Goal: Information Seeking & Learning: Learn about a topic

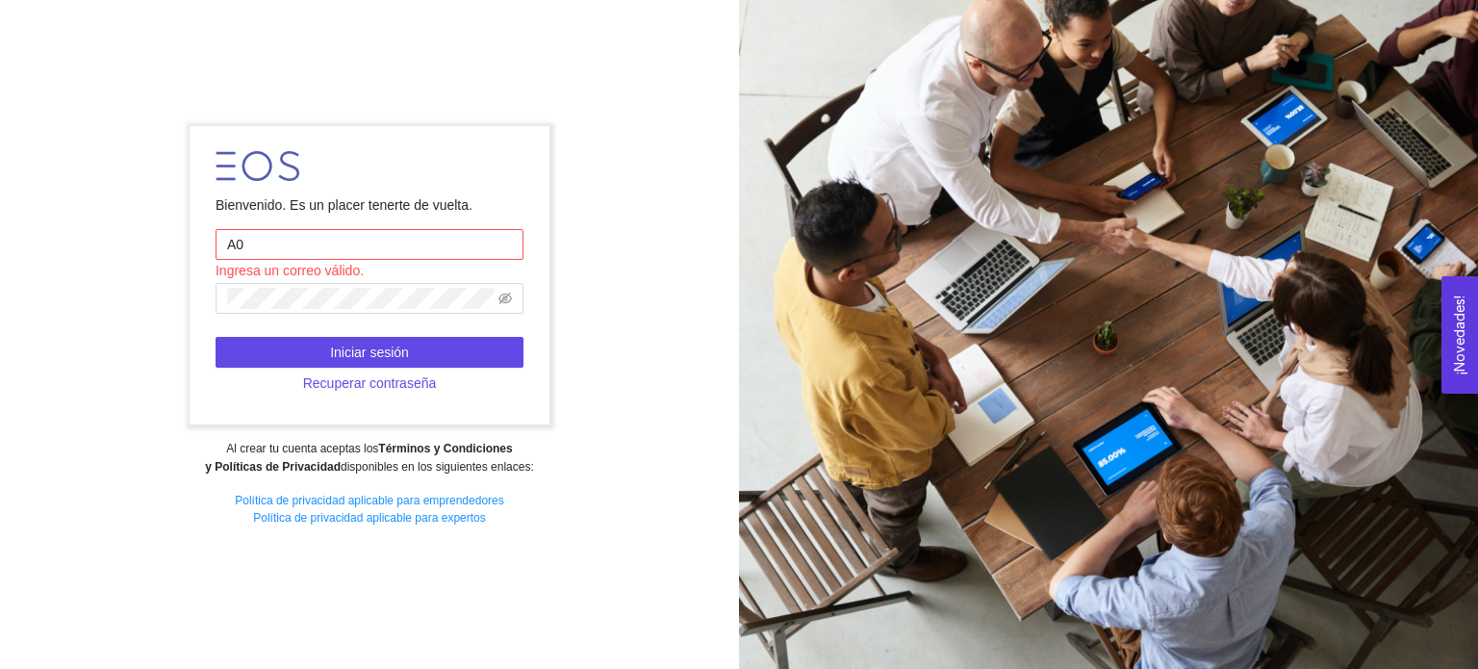
type input "[EMAIL_ADDRESS][DOMAIN_NAME]"
click at [331, 288] on form "Bienvenido. Es un placer tenerte de vuelta. [EMAIL_ADDRESS][DOMAIN_NAME] Inicia…" at bounding box center [369, 275] width 359 height 298
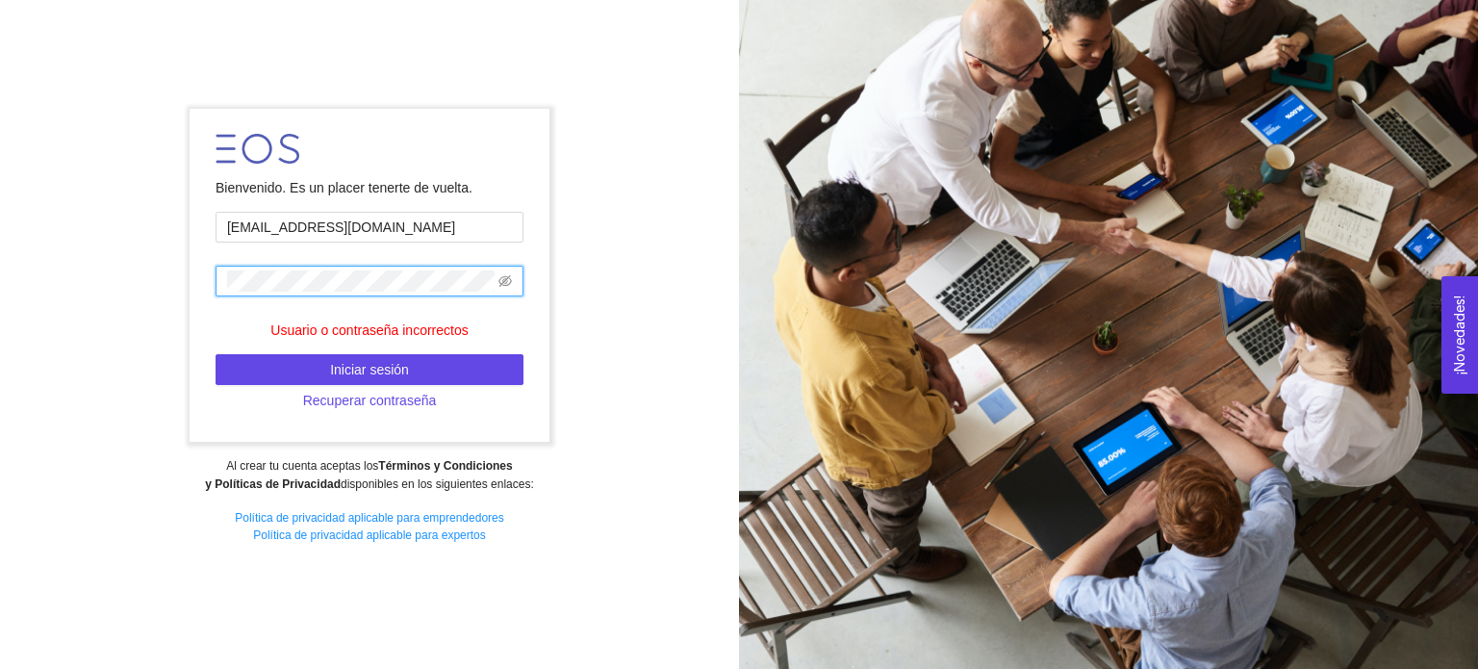
drag, startPoint x: 324, startPoint y: 274, endPoint x: 140, endPoint y: 288, distance: 185.3
click at [140, 288] on div "Bienvenido. Es un placer tenerte de vuelta. [EMAIL_ADDRESS][DOMAIN_NAME] Usuari…" at bounding box center [369, 333] width 739 height 477
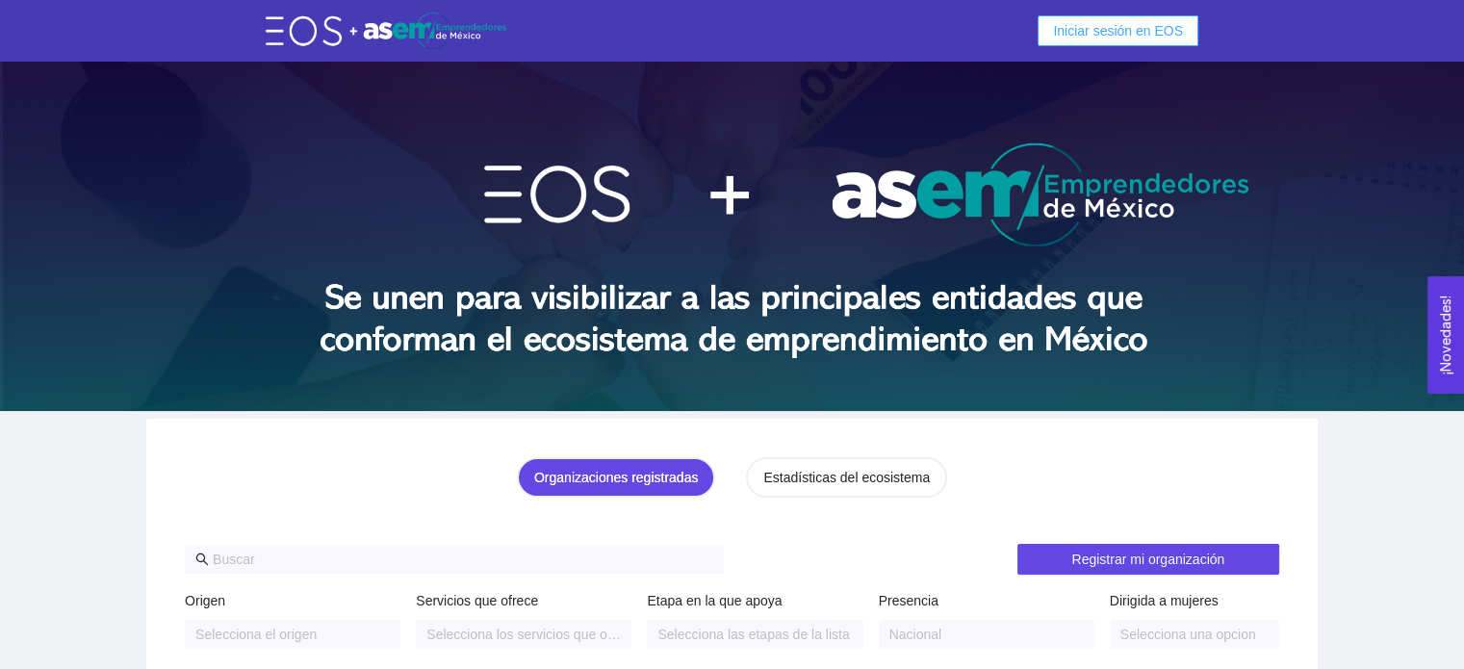
click at [1140, 33] on span "Iniciar sesión en EOS" at bounding box center [1118, 30] width 130 height 21
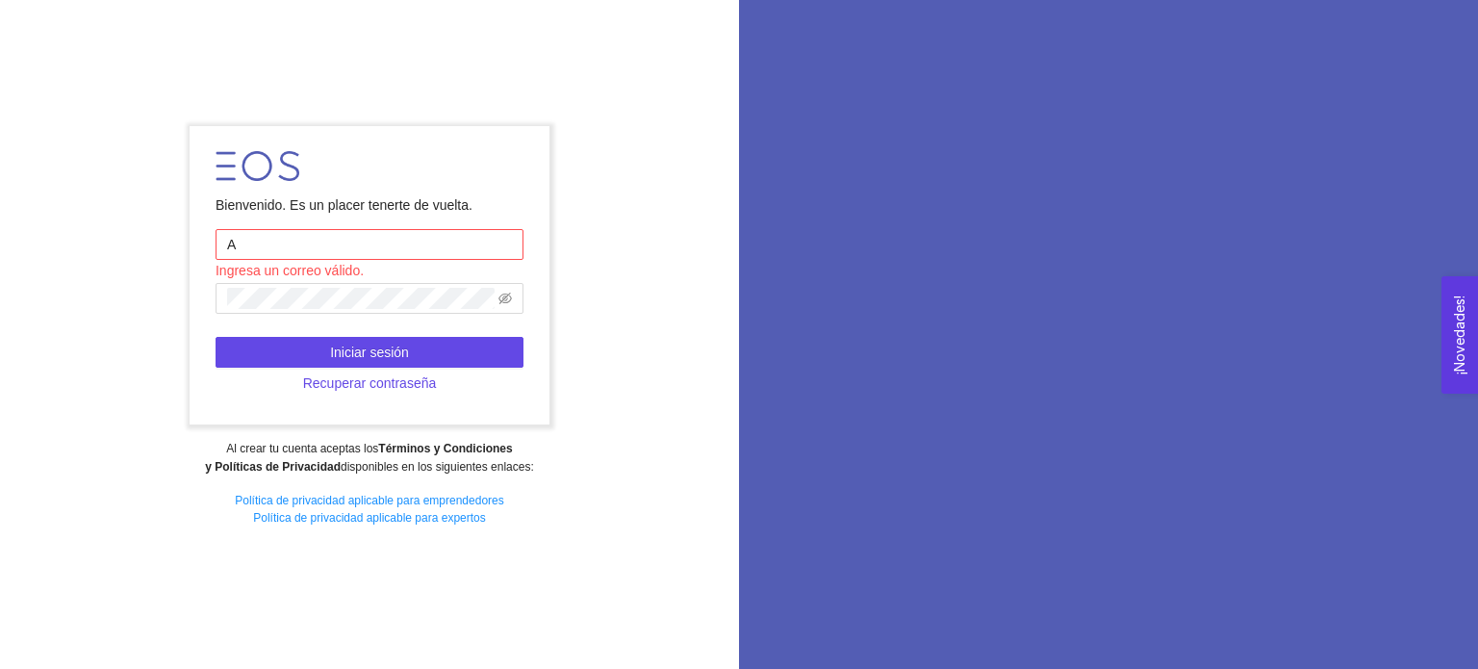
type input "A01750338@tec.mx"
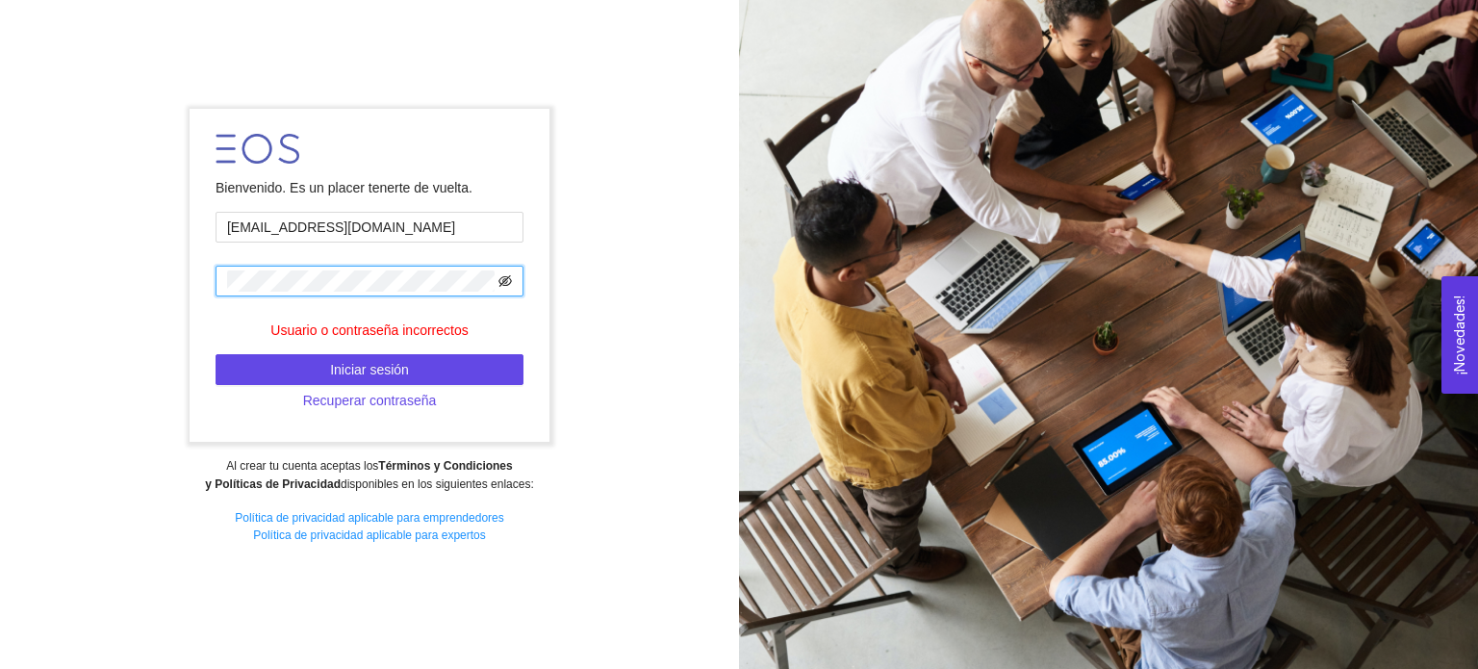
click at [503, 285] on icon "eye-invisible" at bounding box center [504, 281] width 13 height 12
drag, startPoint x: 405, startPoint y: 226, endPoint x: 73, endPoint y: 142, distance: 342.4
click at [73, 142] on div "Bienvenido. Es un placer tenerte de vuelta. A01750338@tec.mx Usuario o contrase…" at bounding box center [369, 333] width 739 height 477
type input "A01750338@tec.mx"
click at [510, 292] on span at bounding box center [504, 280] width 13 height 21
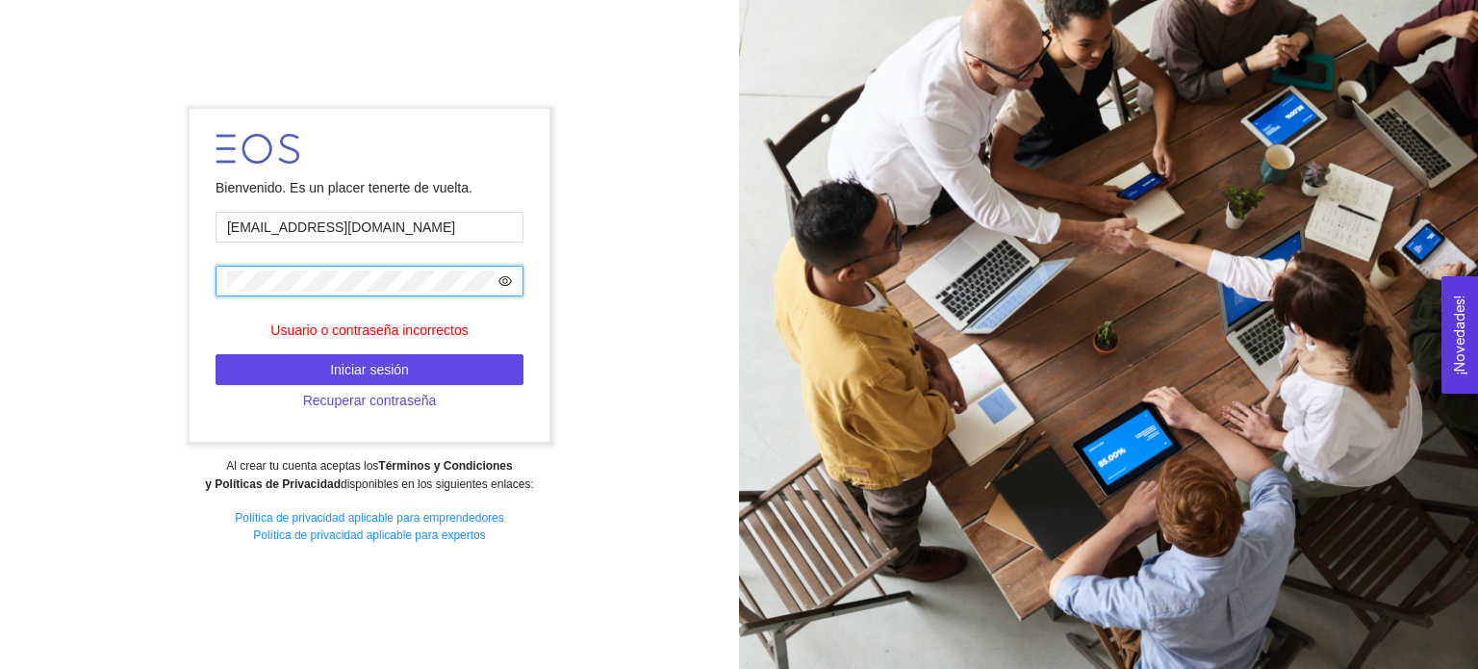
click at [505, 274] on icon "eye" at bounding box center [504, 280] width 13 height 13
click at [494, 376] on button "Iniciar sesión" at bounding box center [370, 369] width 308 height 31
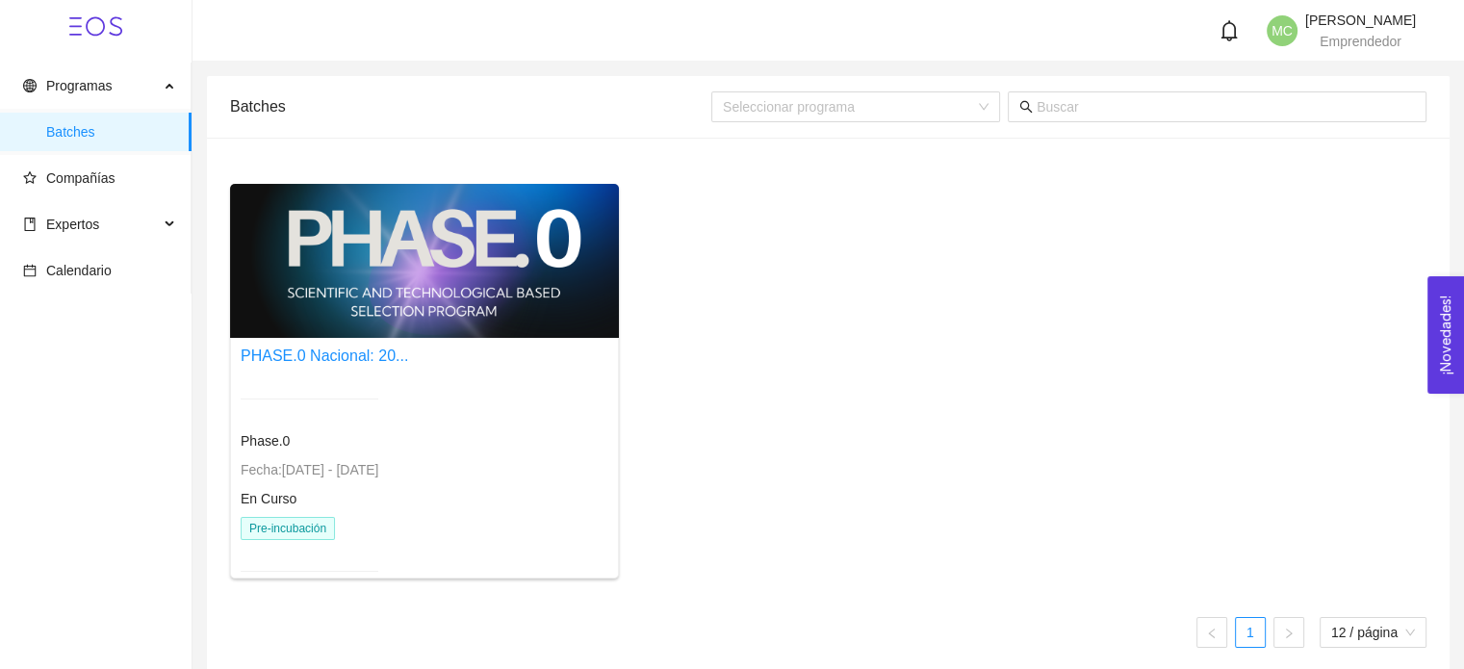
click at [408, 348] on div "PHASE.0 Nacional: 20..." at bounding box center [324, 356] width 167 height 24
click at [354, 363] on link "PHASE.0 Nacional: 20..." at bounding box center [324, 355] width 167 height 16
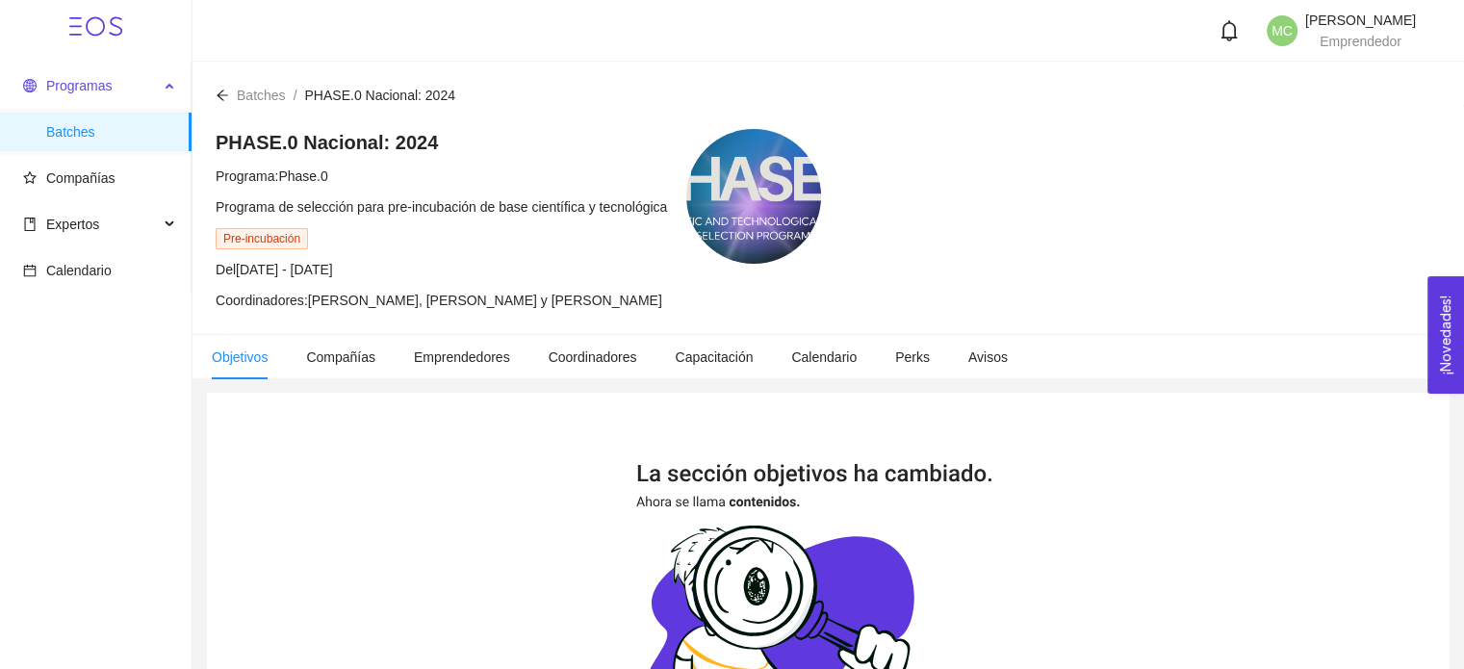
click at [135, 75] on span "Programas" at bounding box center [91, 85] width 136 height 38
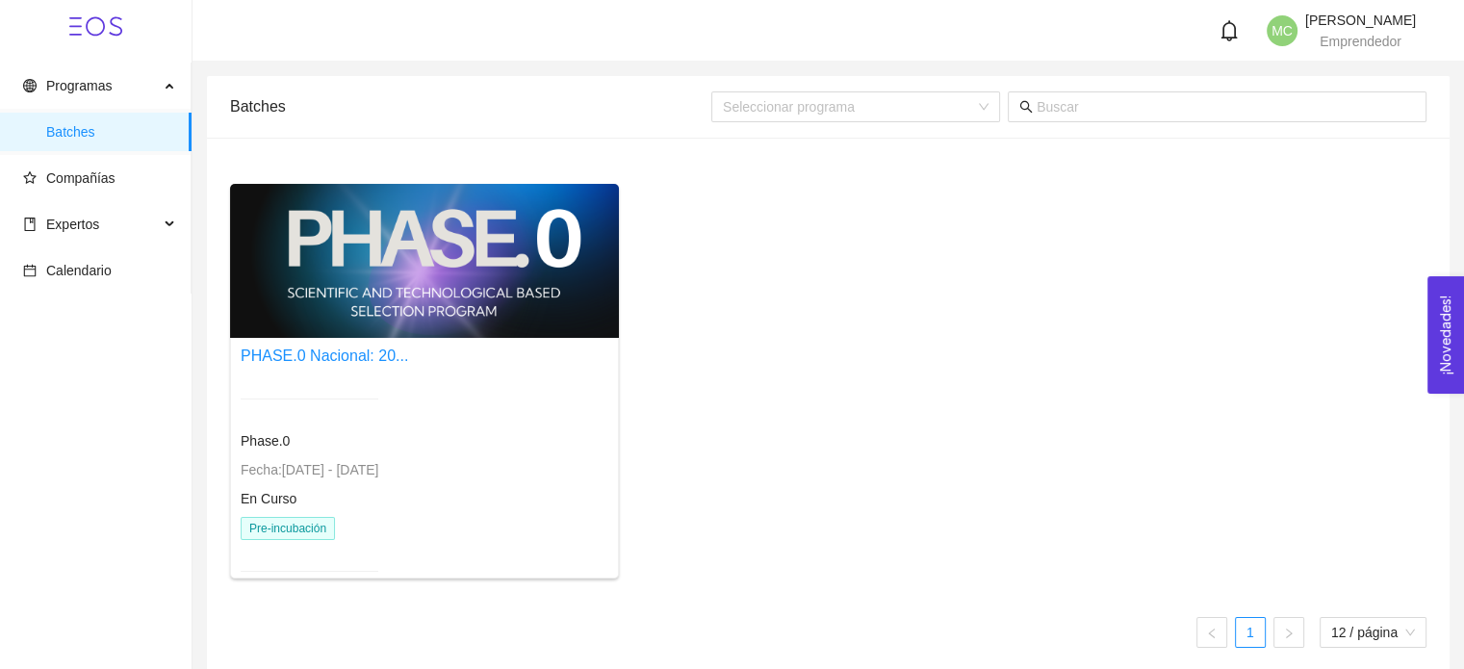
scroll to position [15, 0]
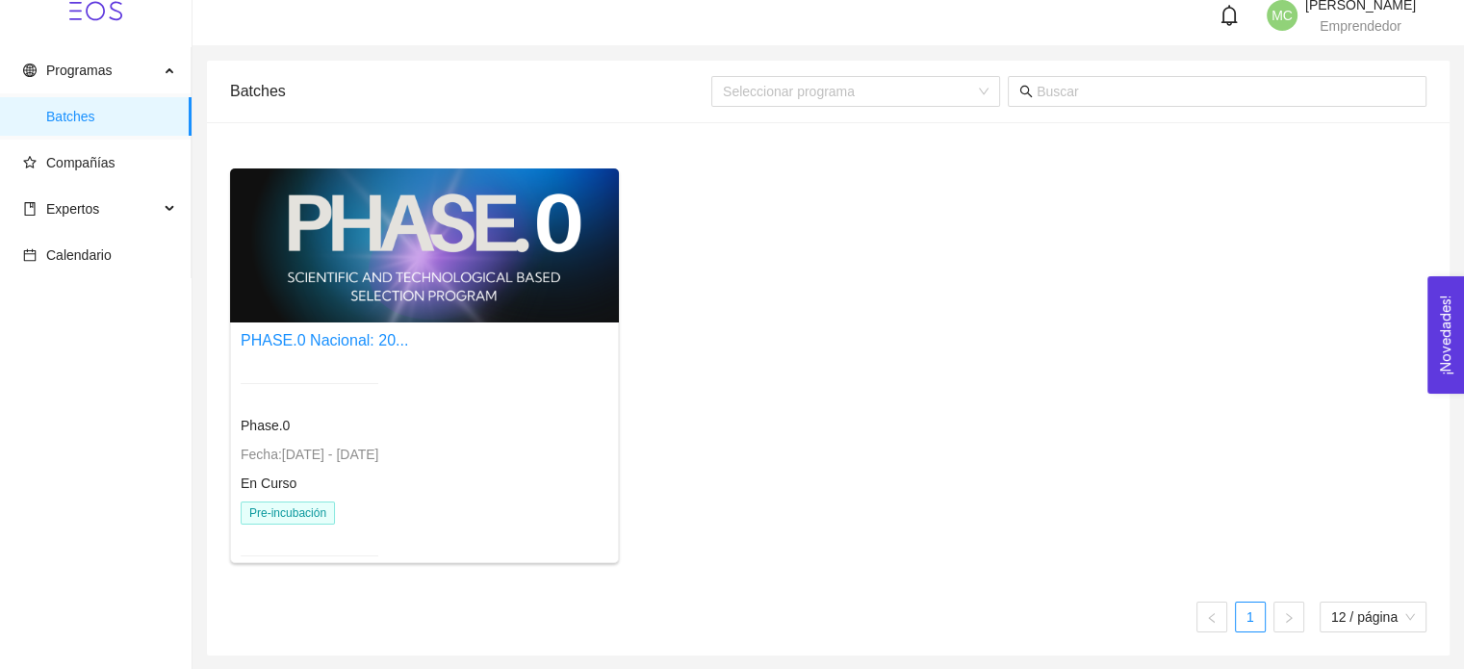
click at [378, 320] on div at bounding box center [424, 245] width 389 height 154
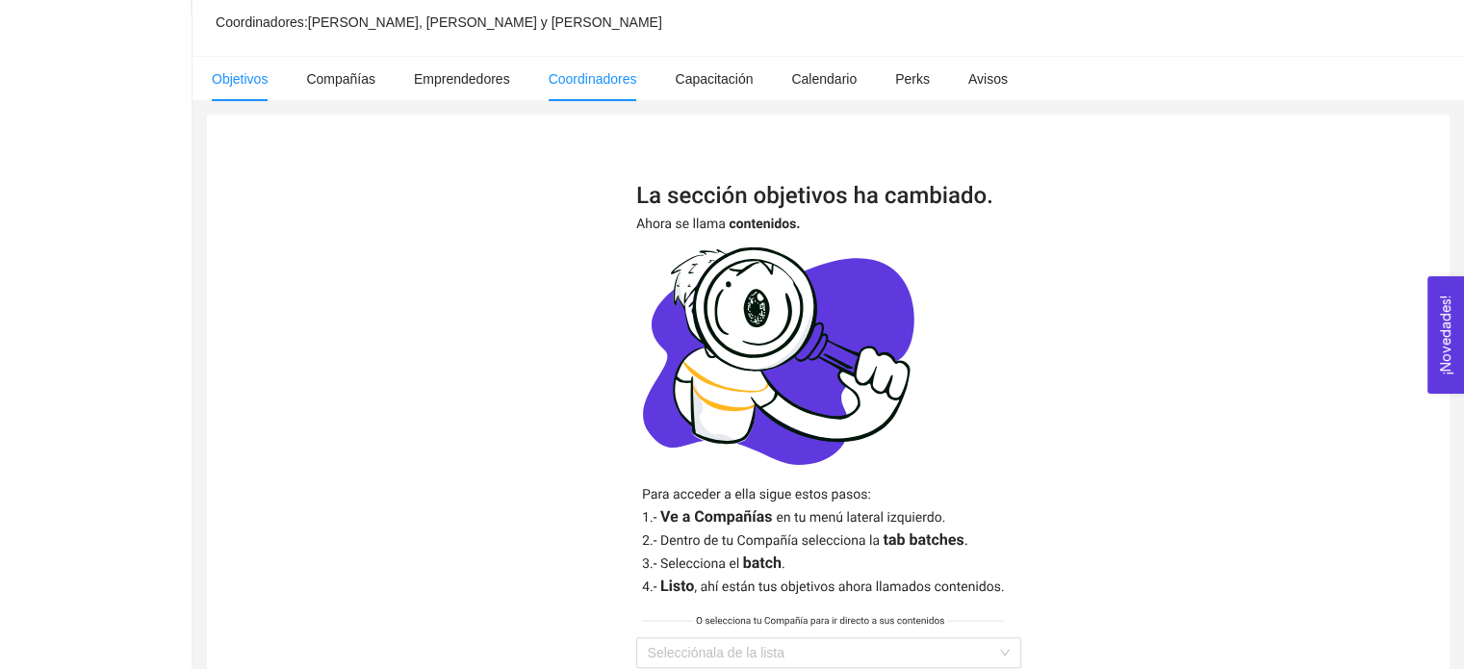
scroll to position [411, 0]
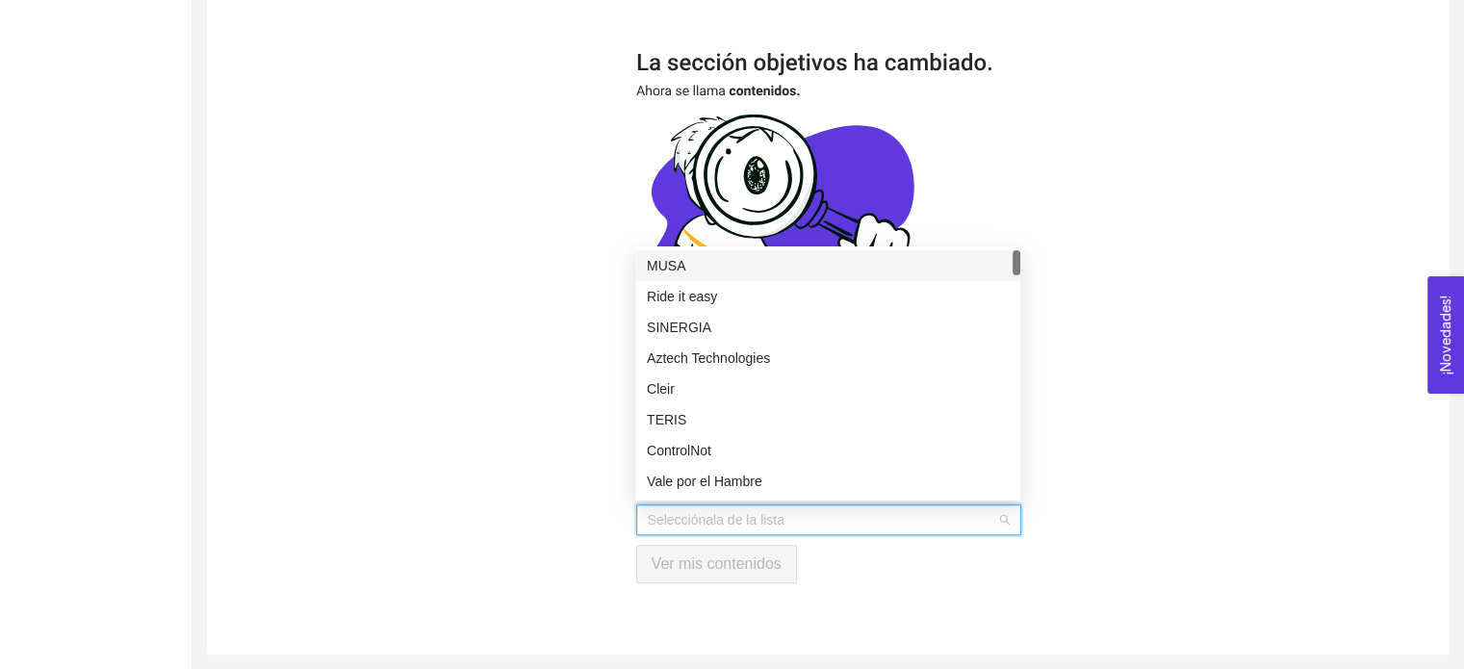
click at [709, 529] on input "search" at bounding box center [822, 519] width 348 height 29
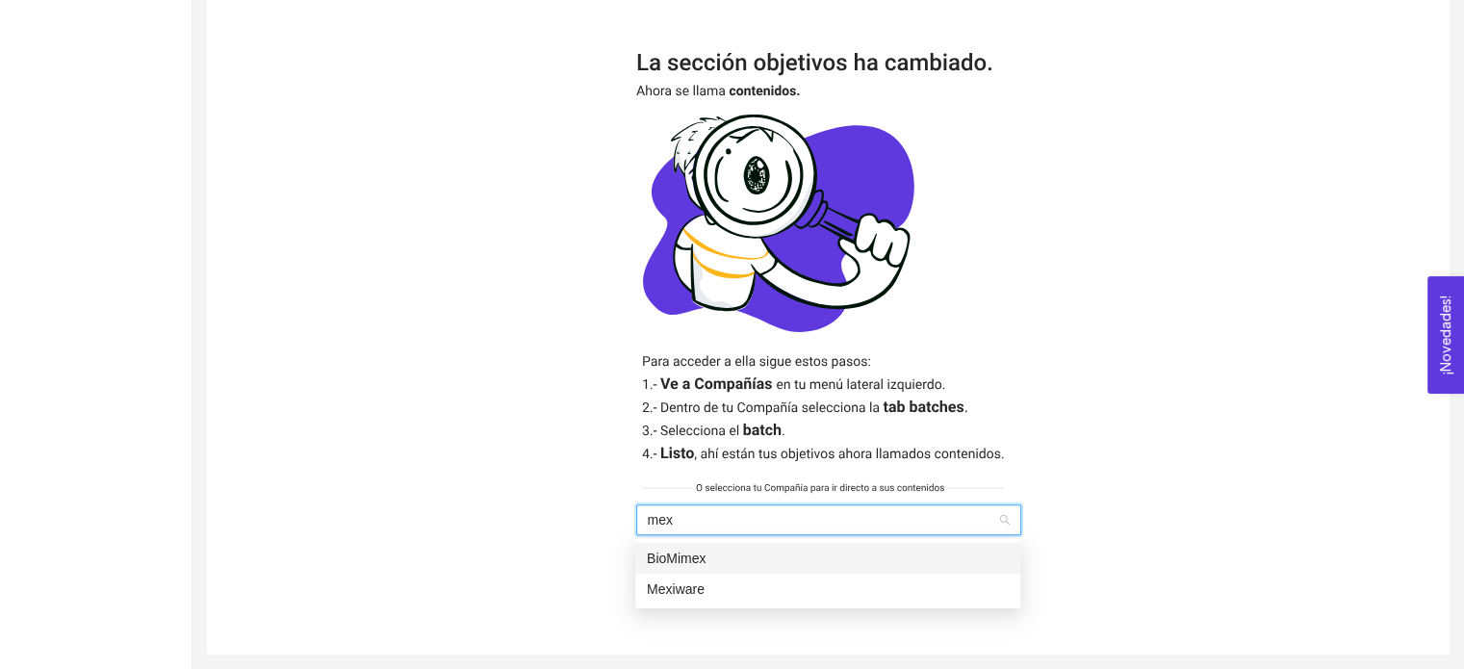
type input "mexi"
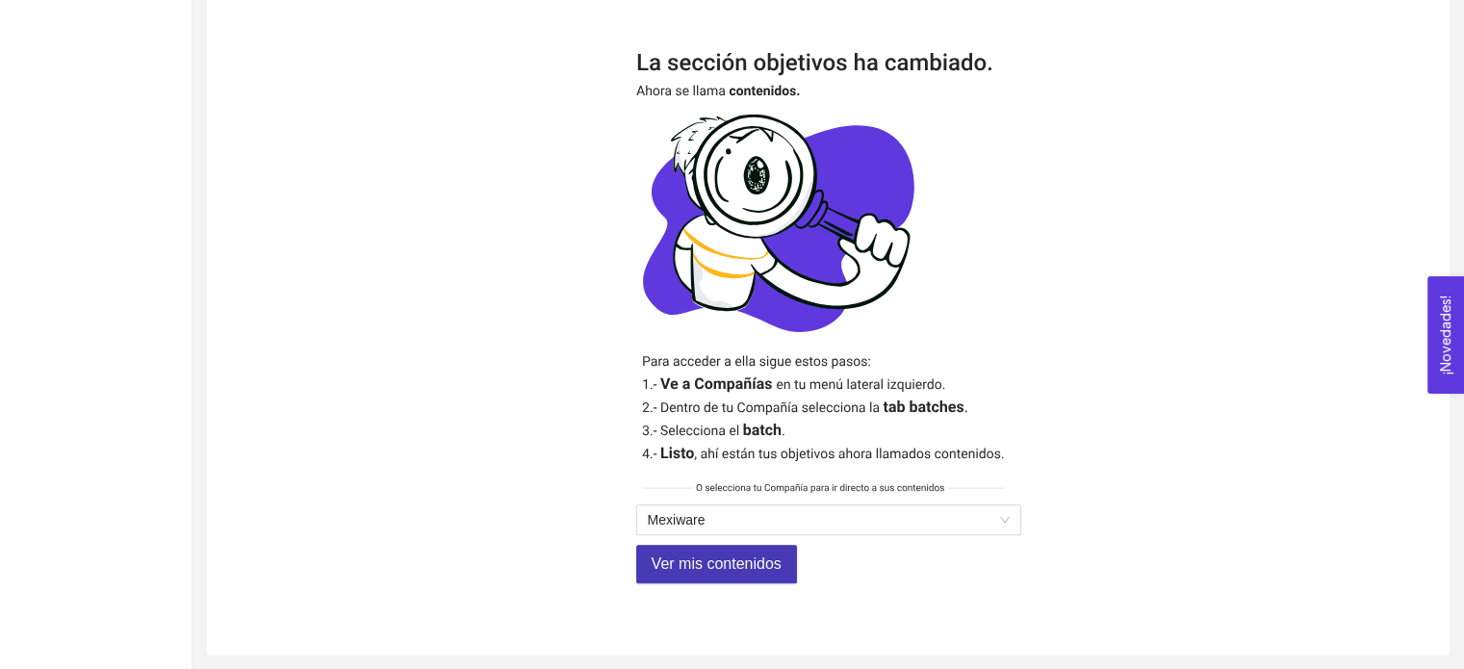
click at [715, 565] on span "Ver mis contenidos" at bounding box center [716, 563] width 130 height 24
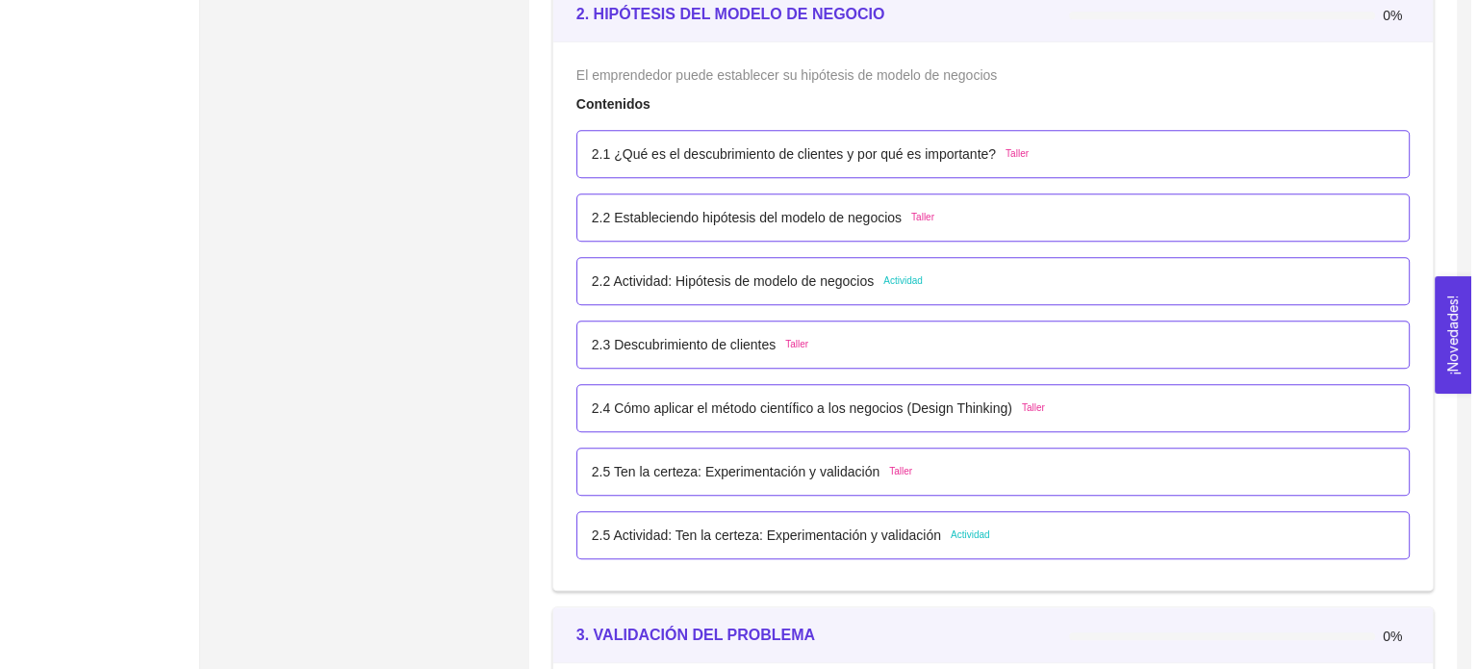
scroll to position [1878, 0]
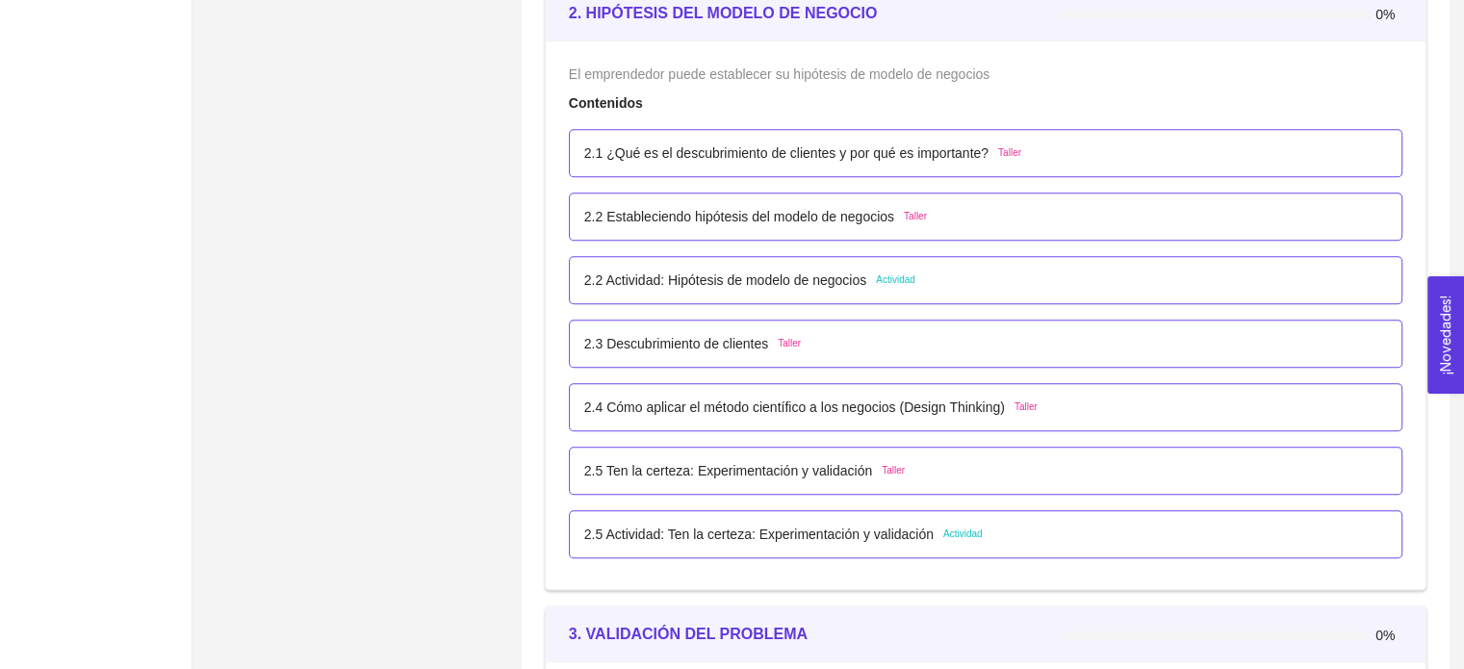
click at [996, 266] on div "2.2 Actividad: Hipótesis de modelo de negocios Actividad" at bounding box center [985, 280] width 833 height 48
click at [828, 273] on p "2.2 Actividad: Hipótesis de modelo de negocios" at bounding box center [725, 279] width 282 height 21
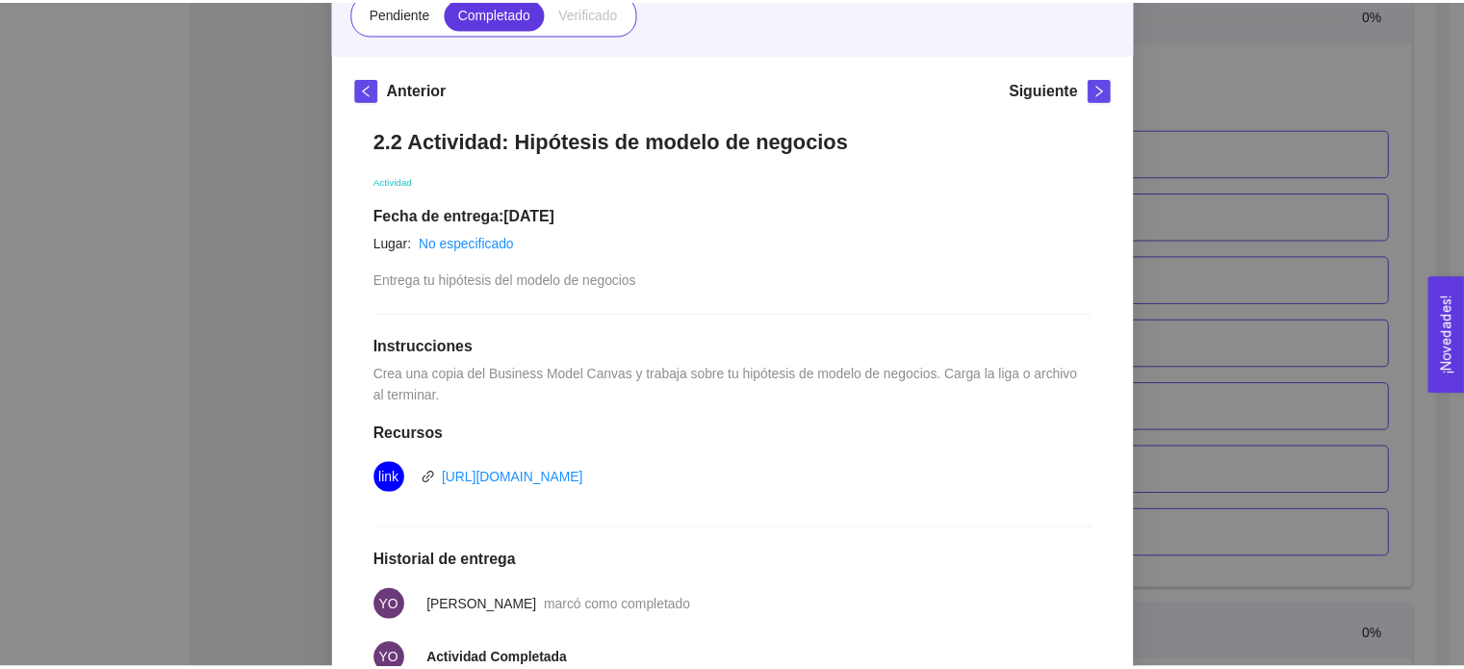
scroll to position [0, 0]
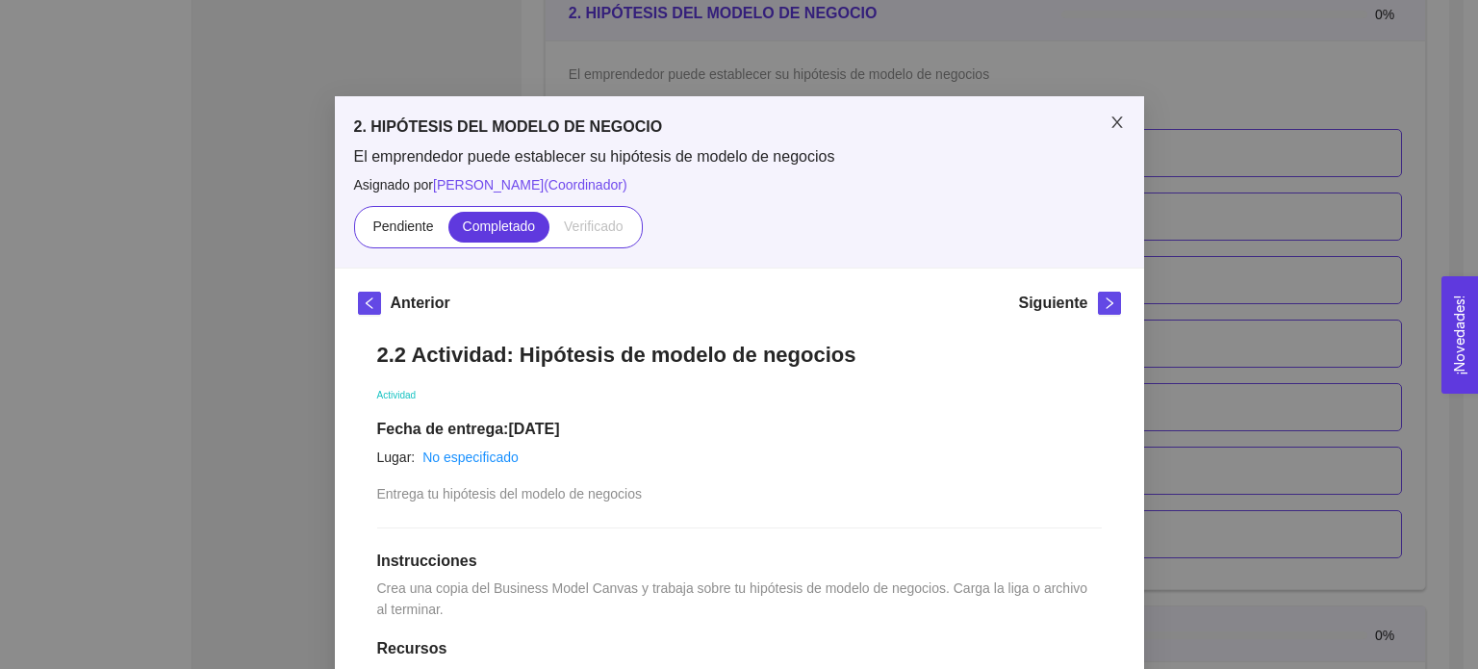
click at [1110, 118] on icon "close" at bounding box center [1117, 122] width 15 height 15
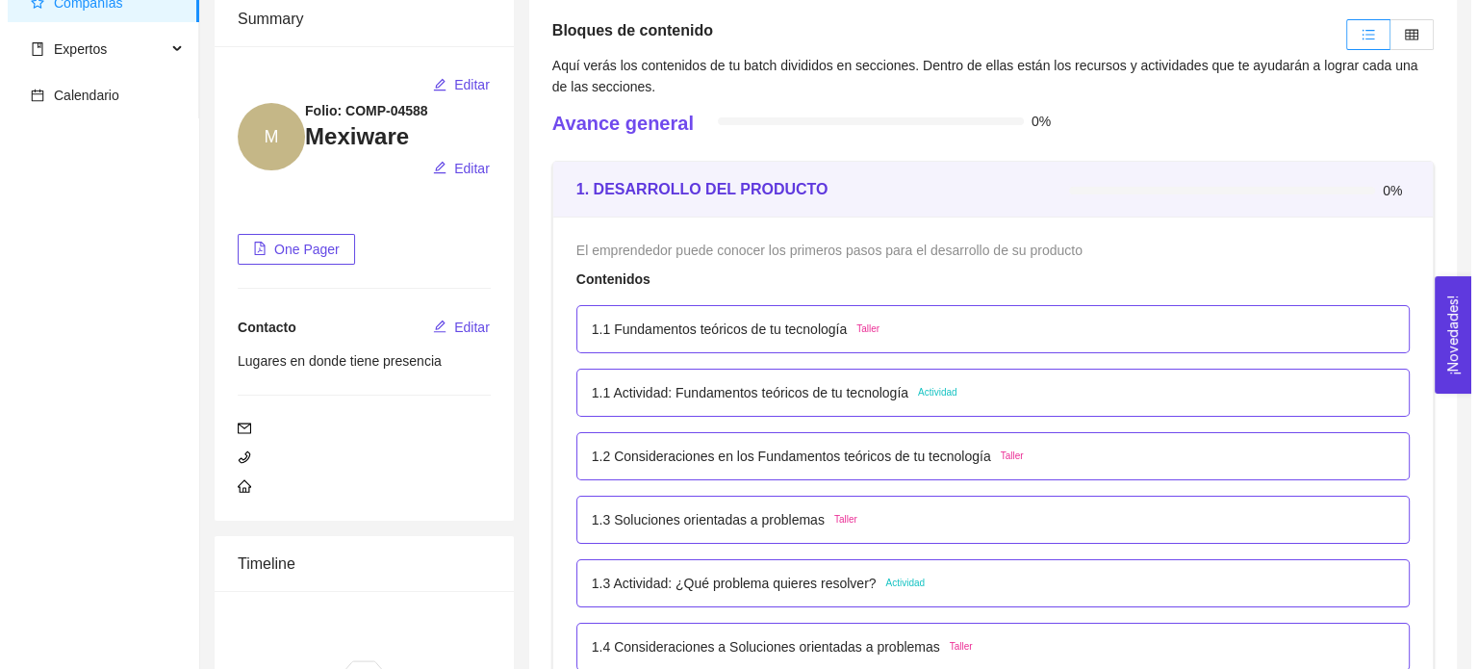
scroll to position [130, 0]
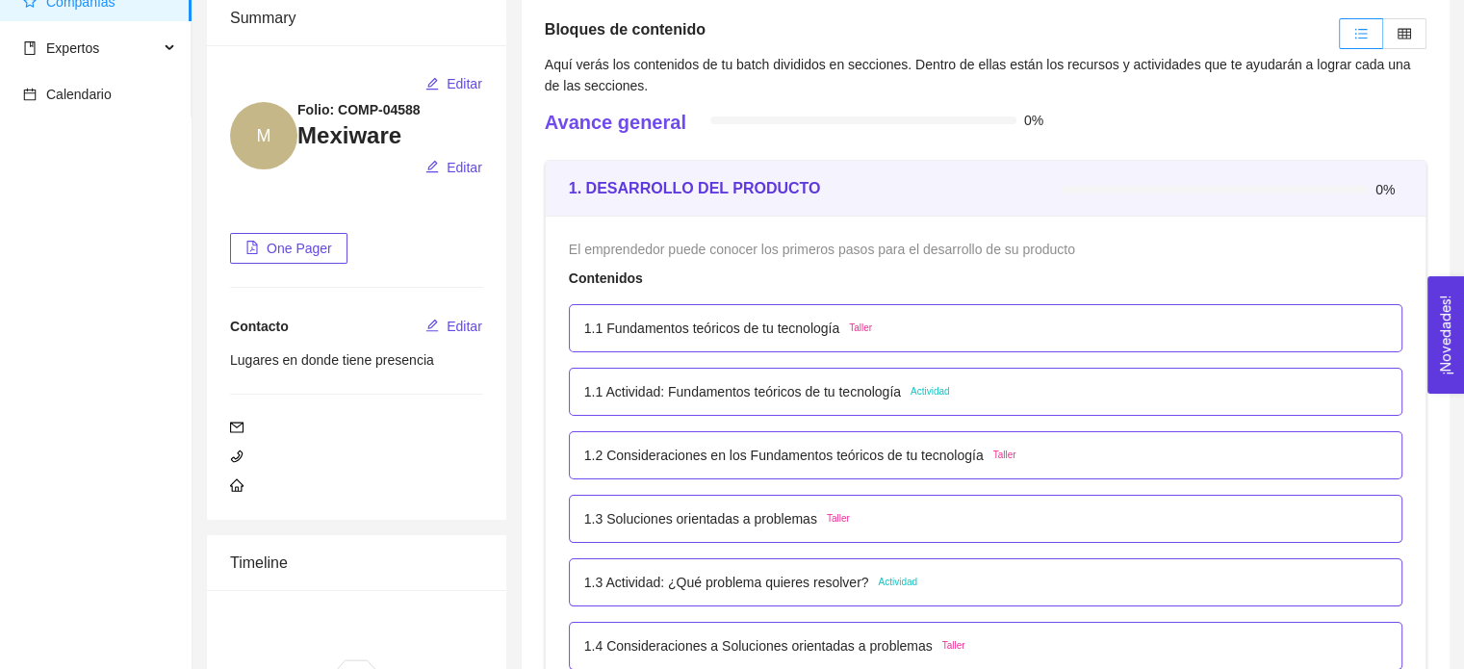
click at [951, 379] on div "1.1 Actividad: Fundamentos teóricos de tu tecnología Actividad" at bounding box center [985, 392] width 833 height 48
click at [954, 386] on div "1.1 Actividad: Fundamentos teóricos de tu tecnología Actividad" at bounding box center [985, 391] width 803 height 21
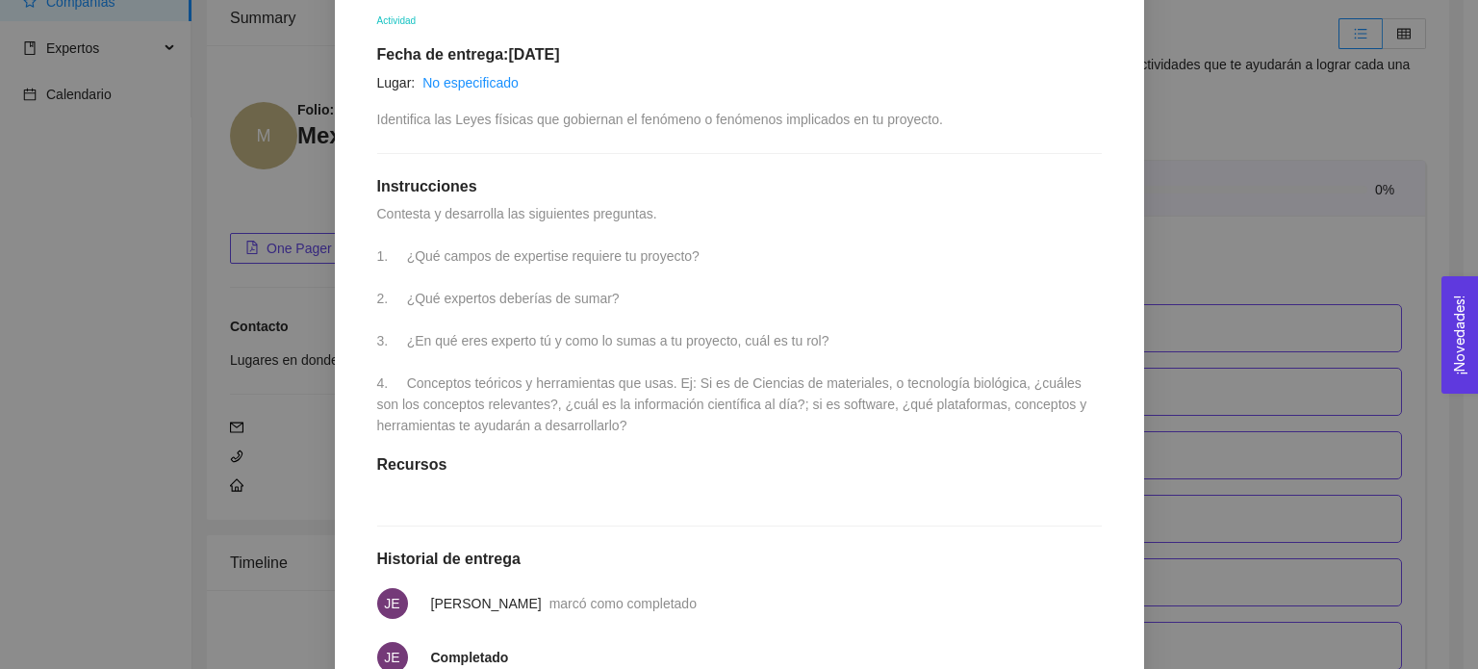
scroll to position [577, 0]
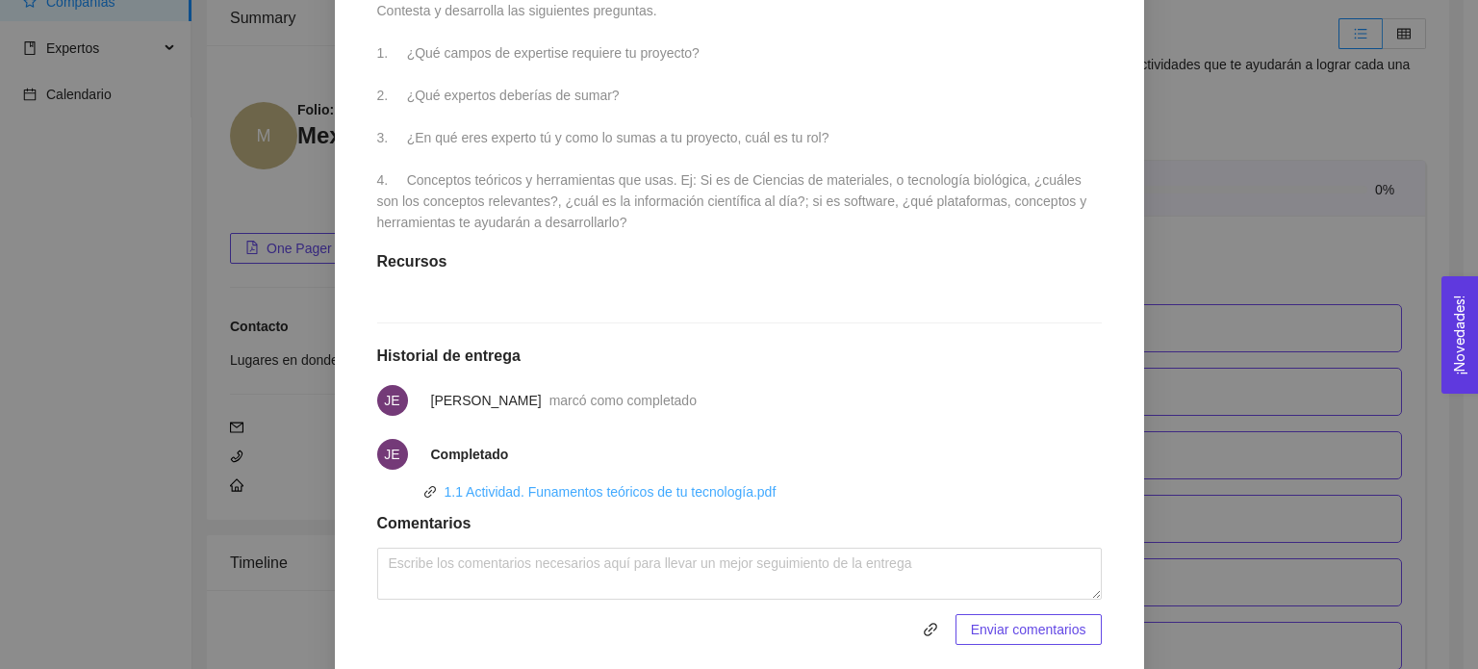
click at [621, 499] on link "1.1 Actividad. Funamentos teóricos de tu tecnología.pdf" at bounding box center [611, 491] width 332 height 15
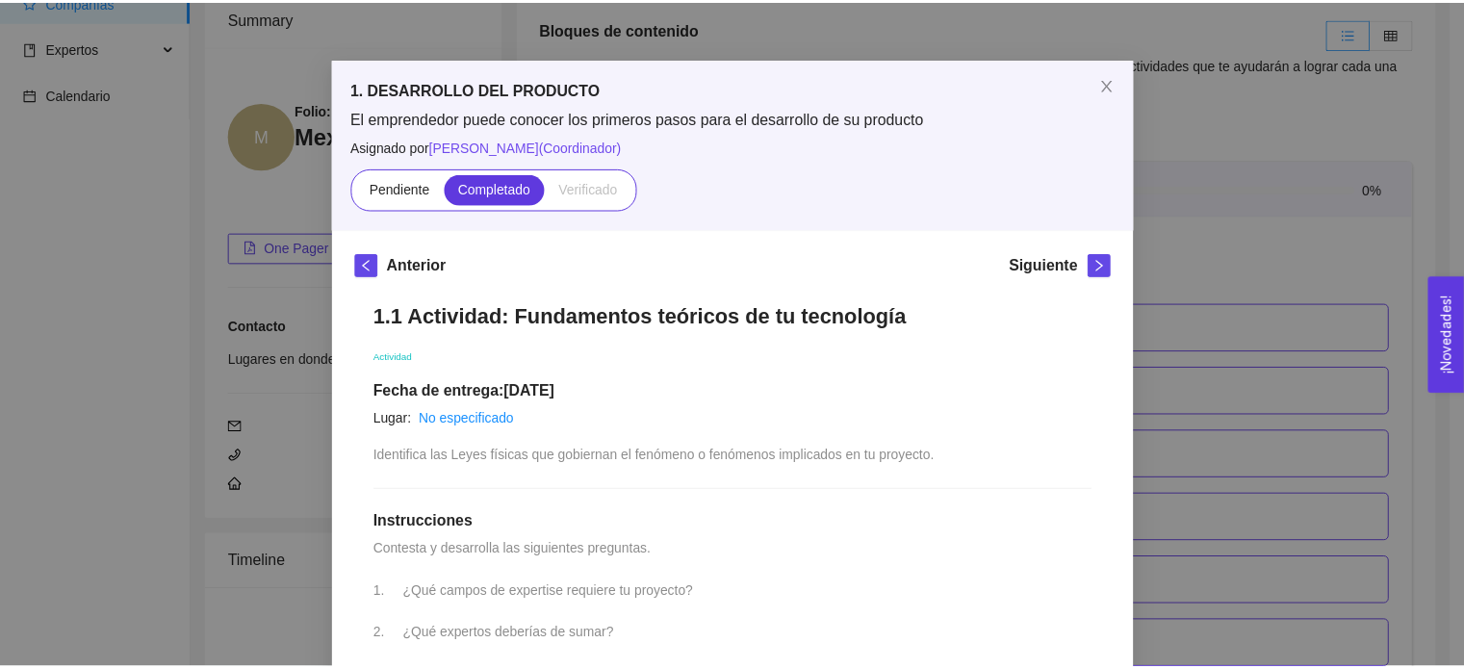
scroll to position [0, 0]
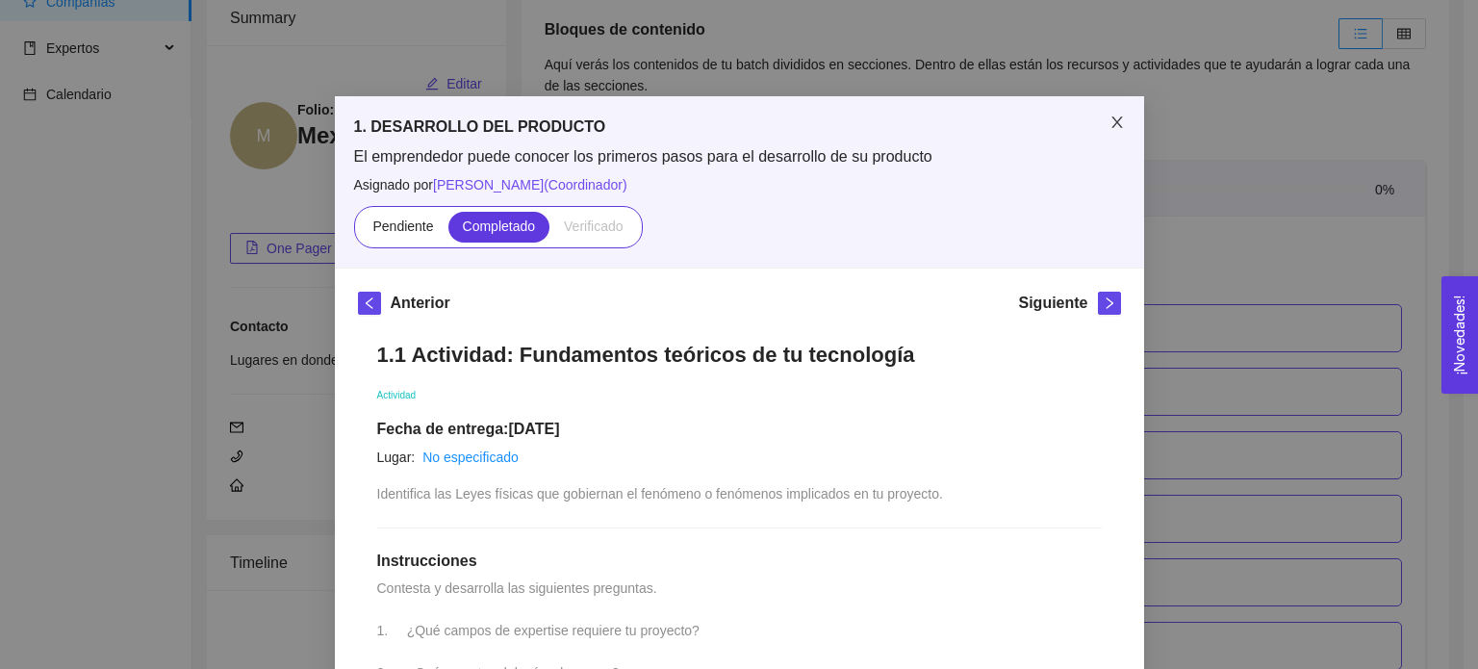
click at [1110, 126] on icon "close" at bounding box center [1117, 122] width 15 height 15
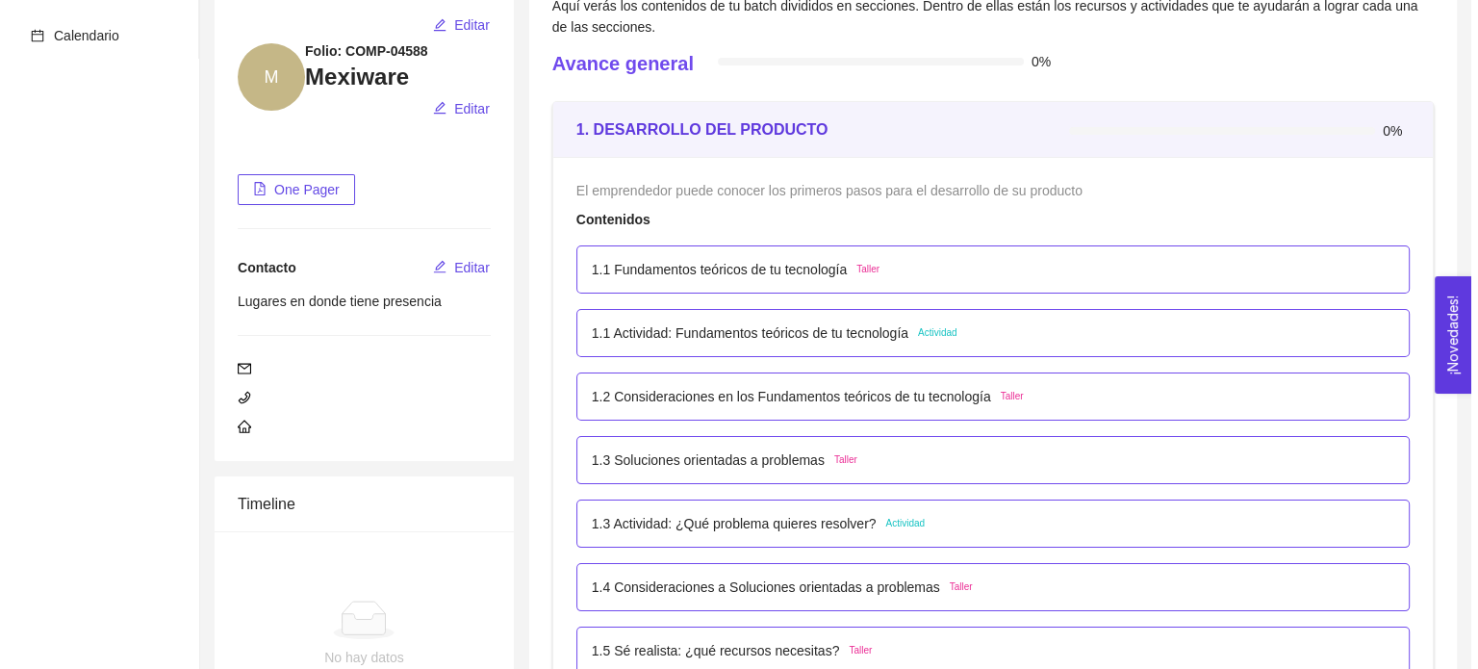
scroll to position [322, 0]
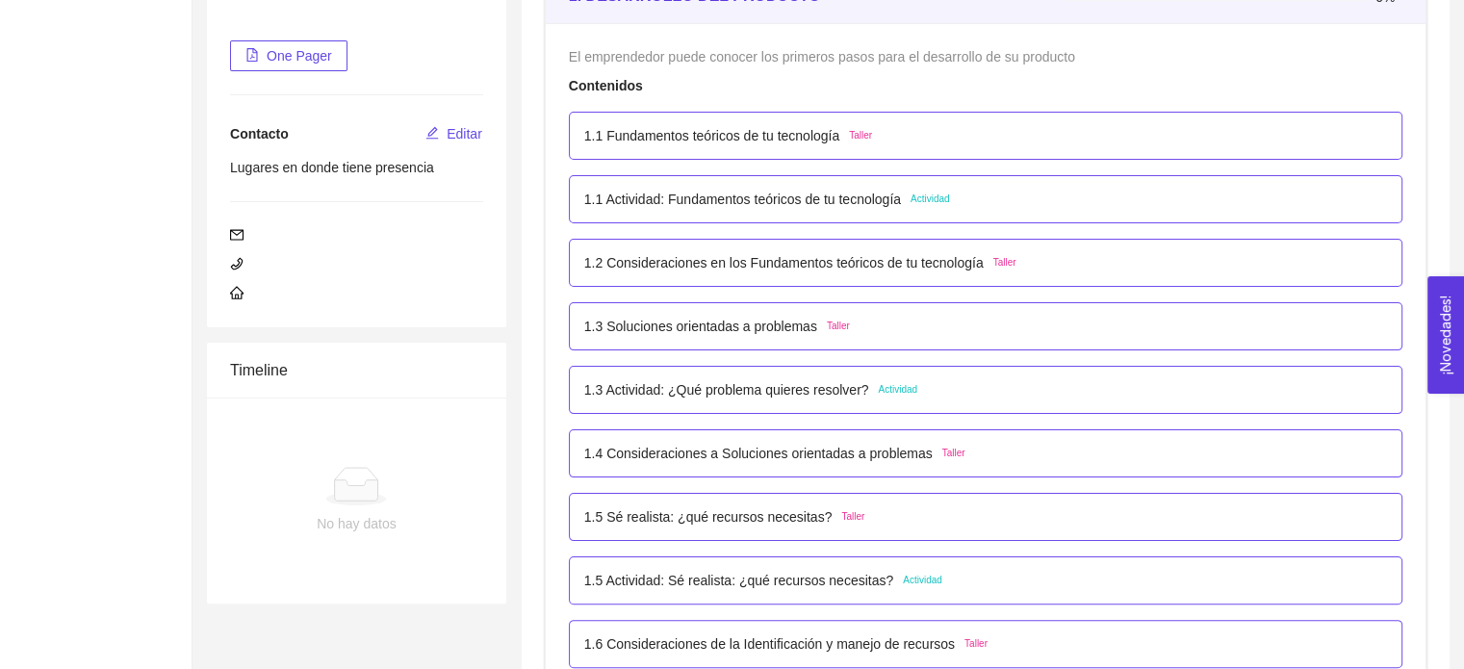
click at [928, 400] on div "1.3 Actividad: ¿Qué problema quieres resolver? Actividad" at bounding box center [985, 390] width 833 height 48
click at [943, 379] on div "1.3 Actividad: ¿Qué problema quieres resolver? Actividad" at bounding box center [985, 389] width 803 height 21
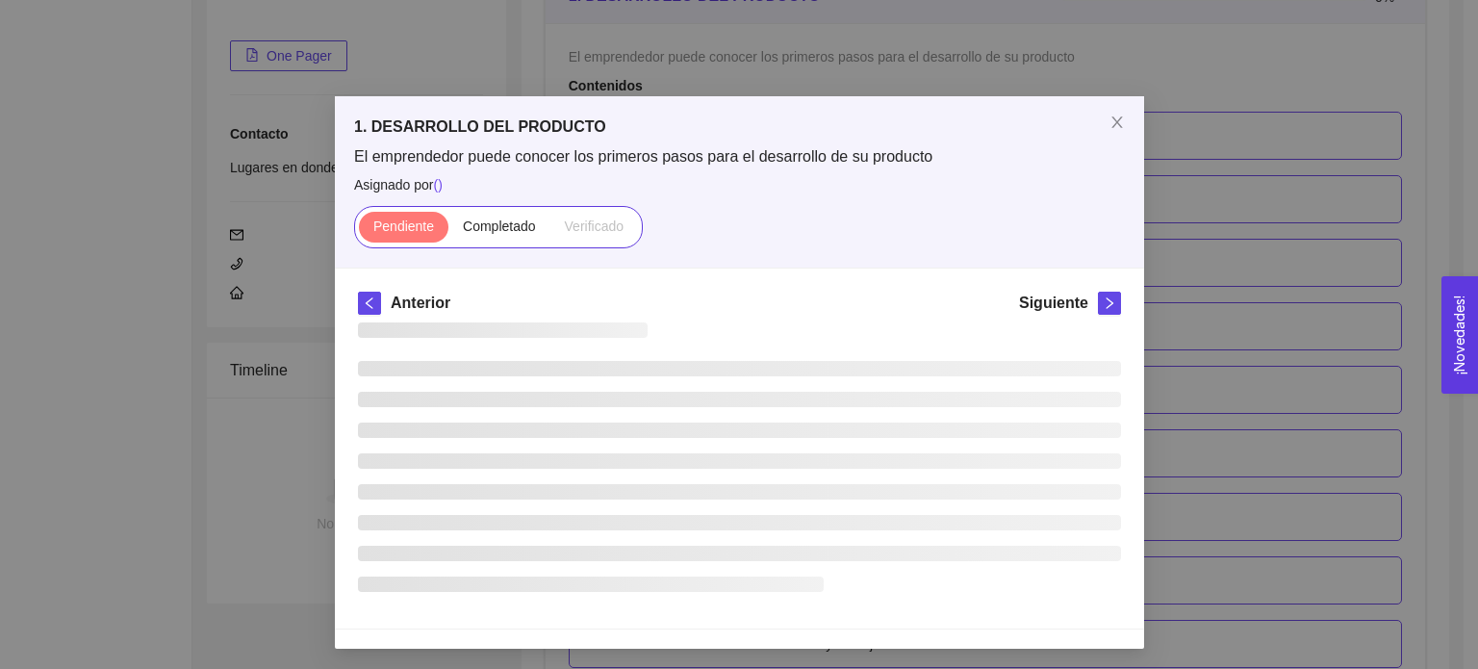
click at [943, 378] on ul at bounding box center [739, 476] width 763 height 231
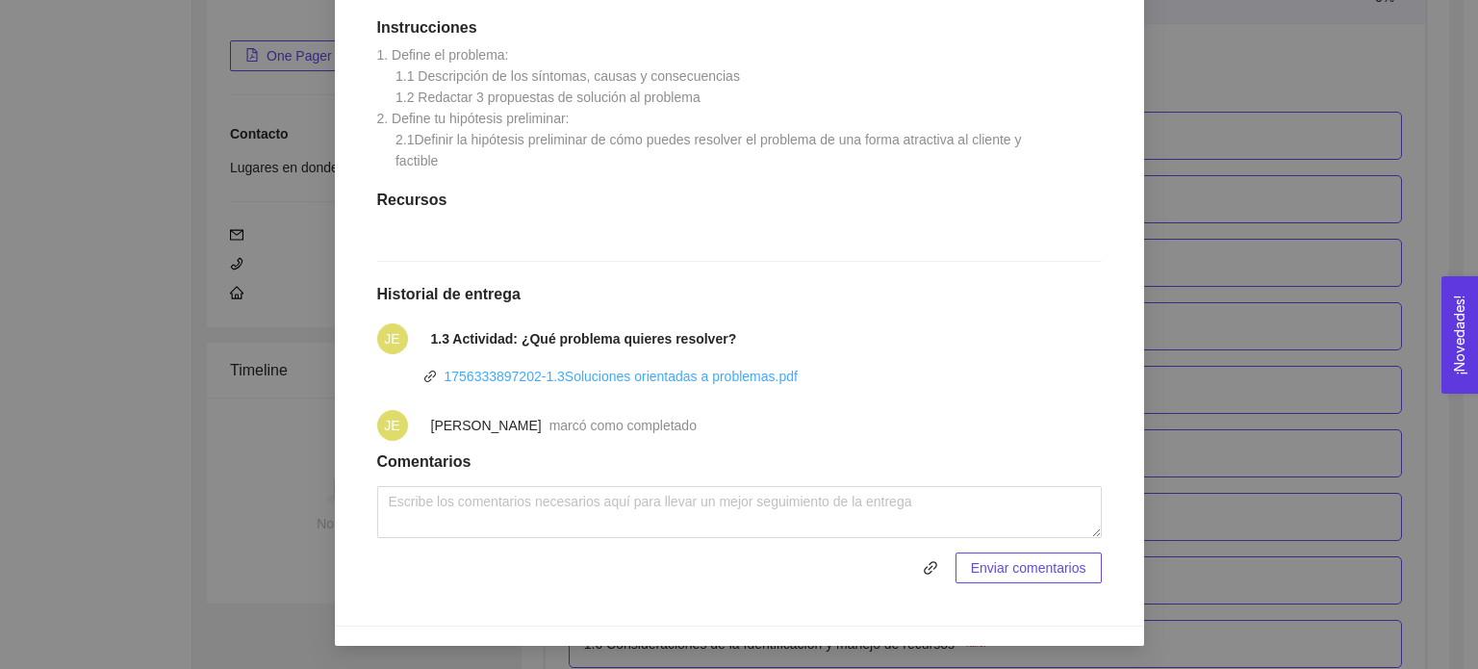
scroll to position [552, 0]
click at [528, 373] on link "1756333897202-1.3Soluciones orientadas a problemas.pdf" at bounding box center [621, 376] width 353 height 15
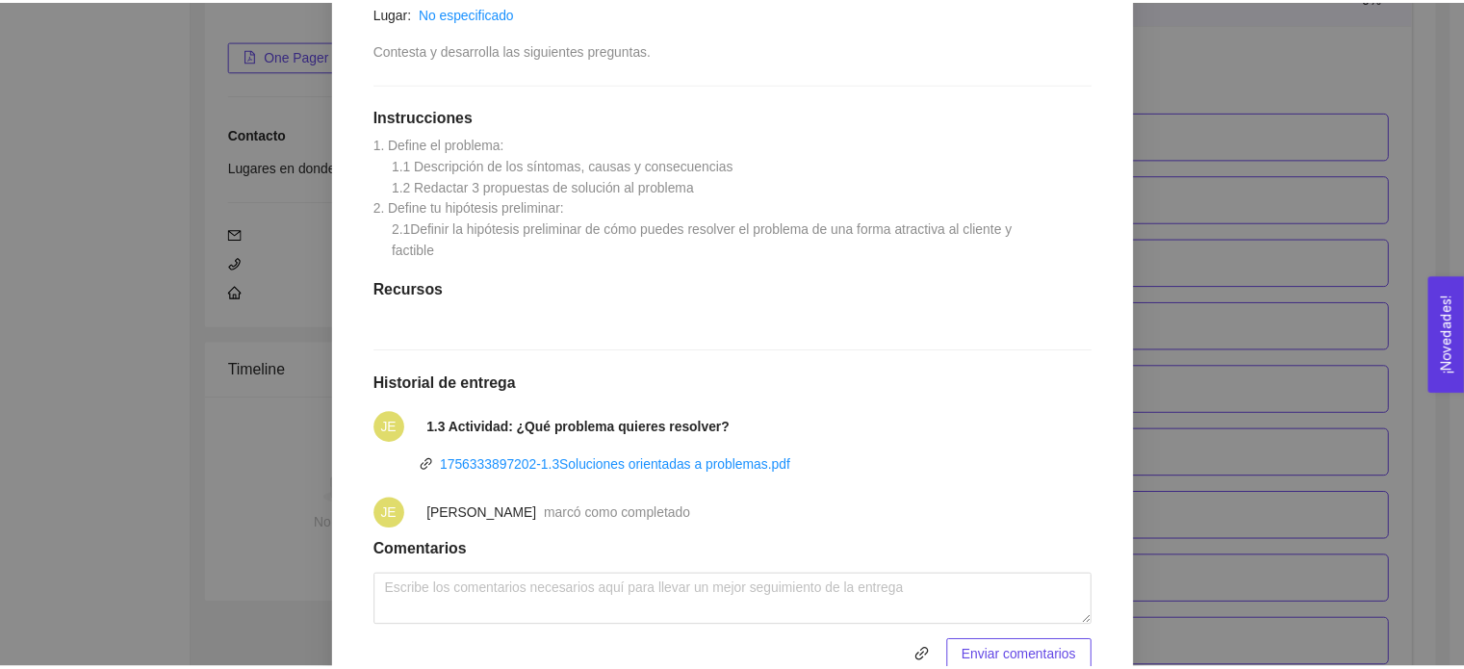
scroll to position [0, 0]
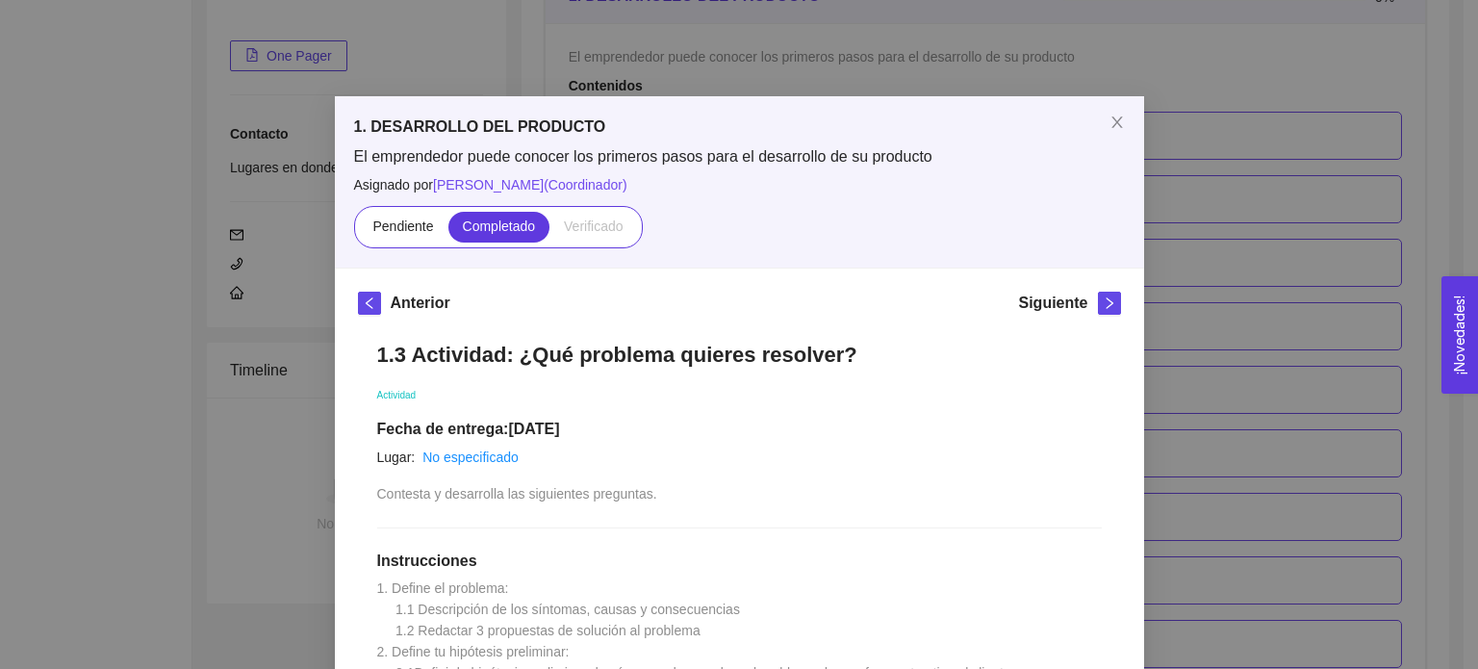
click at [1036, 234] on div "Pendiente Completado Verificado" at bounding box center [739, 227] width 771 height 42
click at [1111, 118] on icon "close" at bounding box center [1116, 122] width 11 height 12
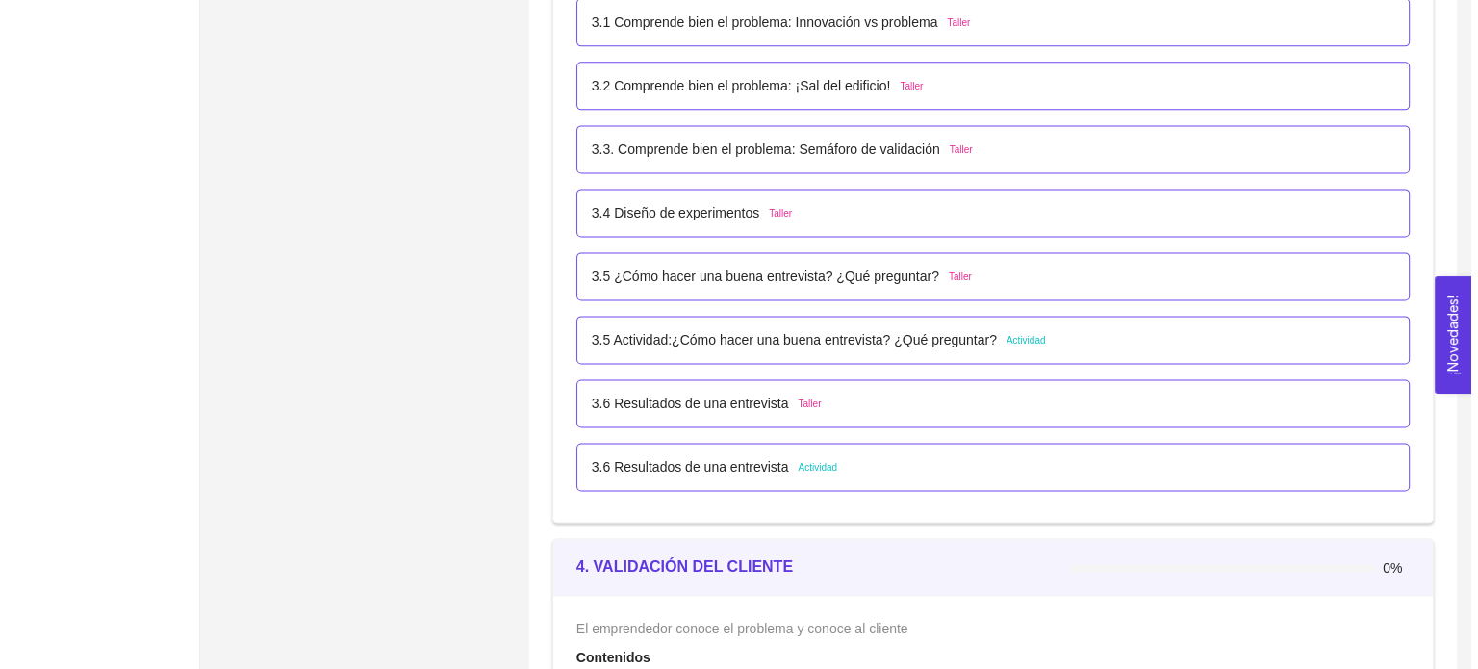
scroll to position [2632, 0]
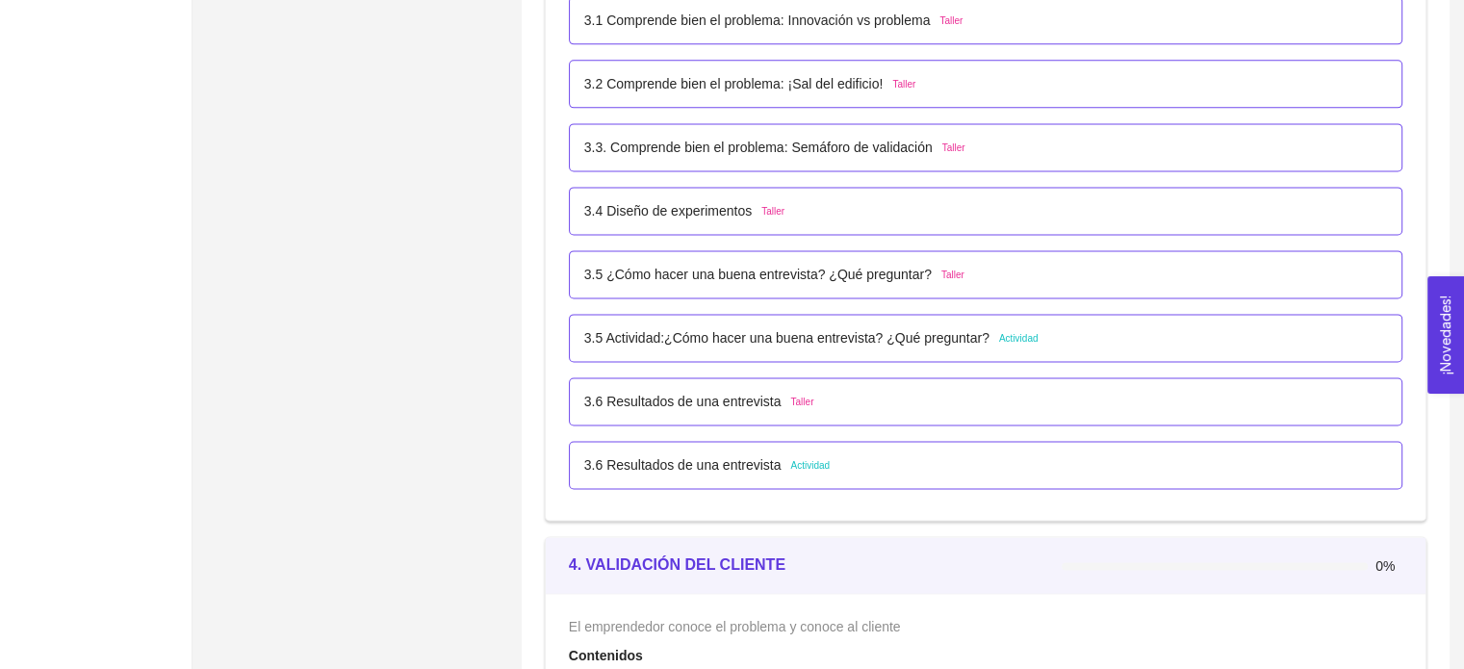
click at [1124, 353] on div "3.5 Actividad:¿Cómo hacer una buena entrevista? ¿Qué preguntar? Actividad" at bounding box center [985, 338] width 833 height 48
click at [1116, 327] on div "3.5 Actividad:¿Cómo hacer una buena entrevista? ¿Qué preguntar? Actividad" at bounding box center [985, 337] width 803 height 21
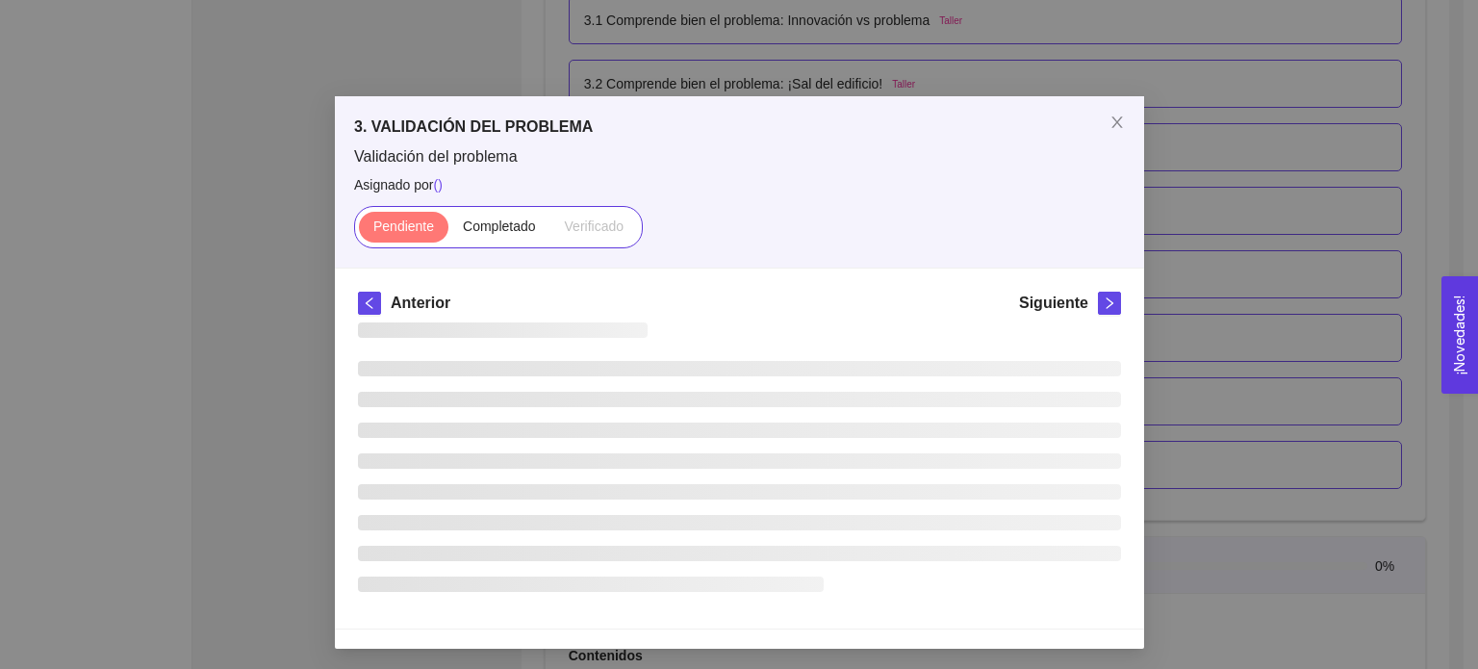
click at [1116, 326] on div at bounding box center [739, 463] width 763 height 283
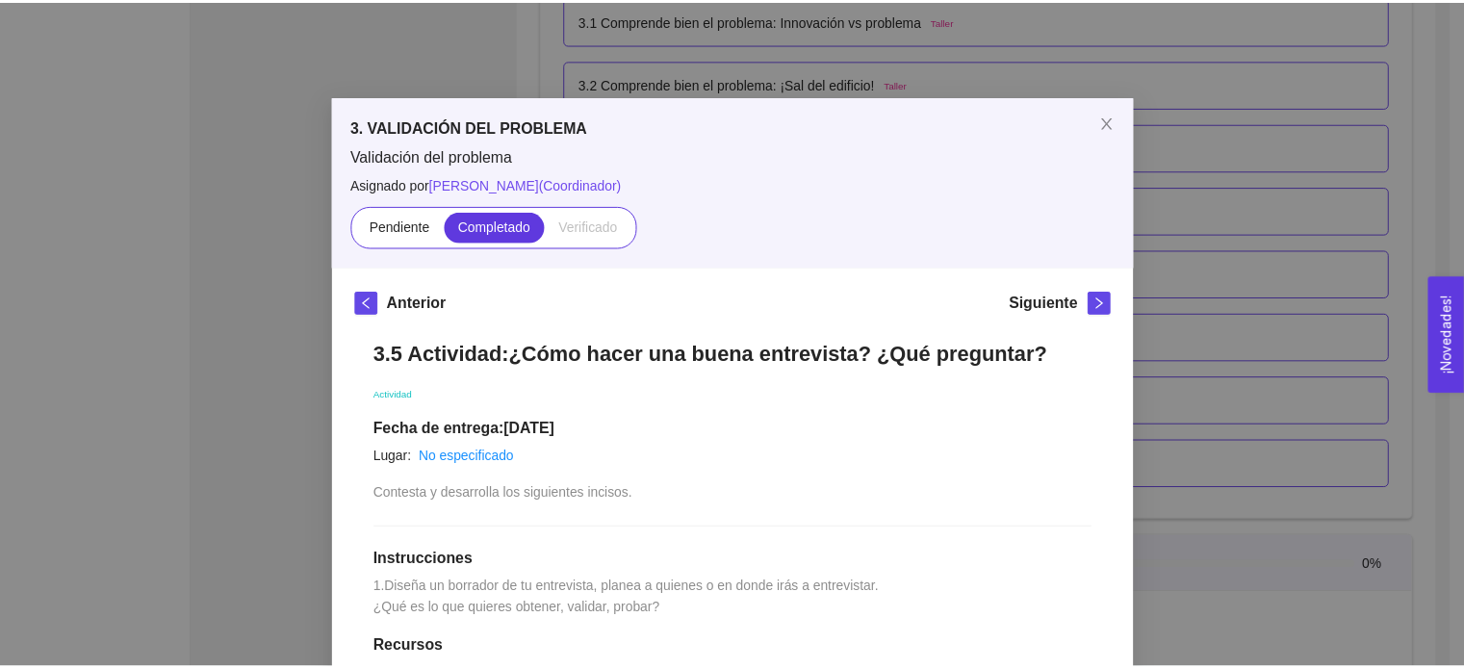
scroll to position [0, 0]
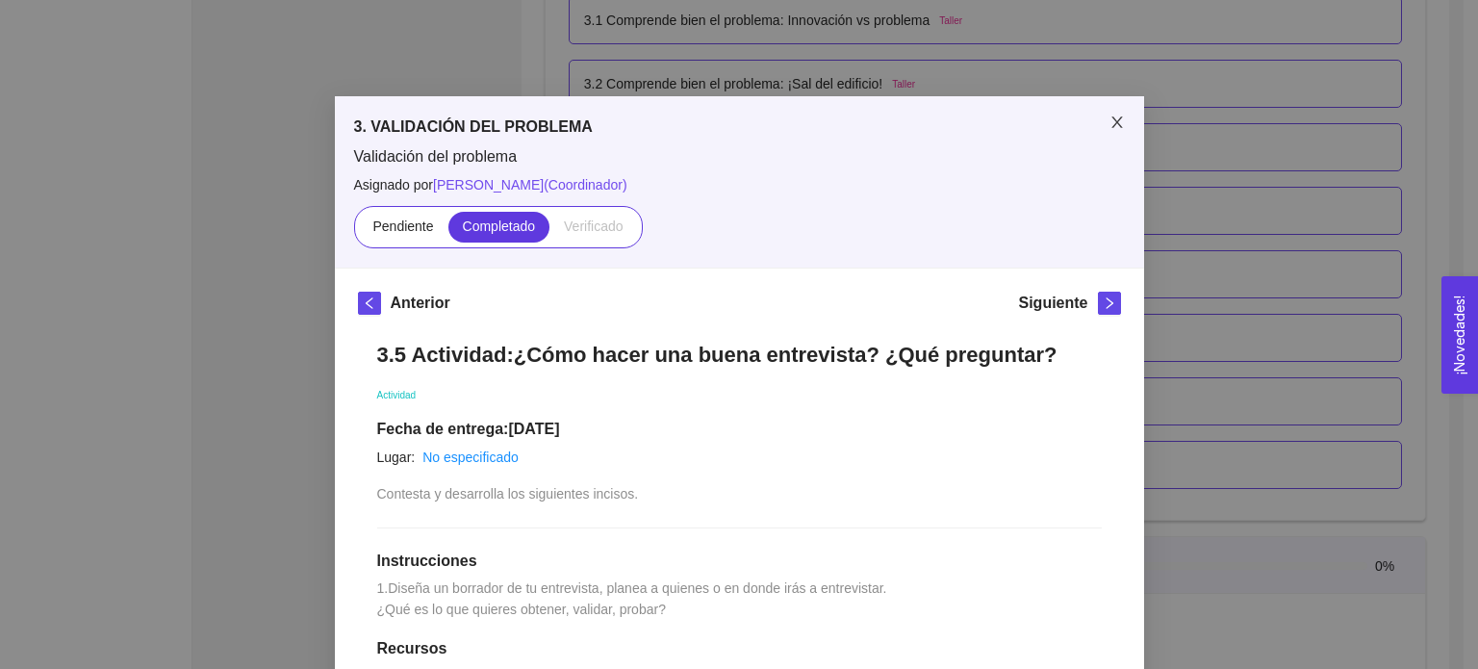
click at [1111, 124] on icon "close" at bounding box center [1116, 122] width 11 height 12
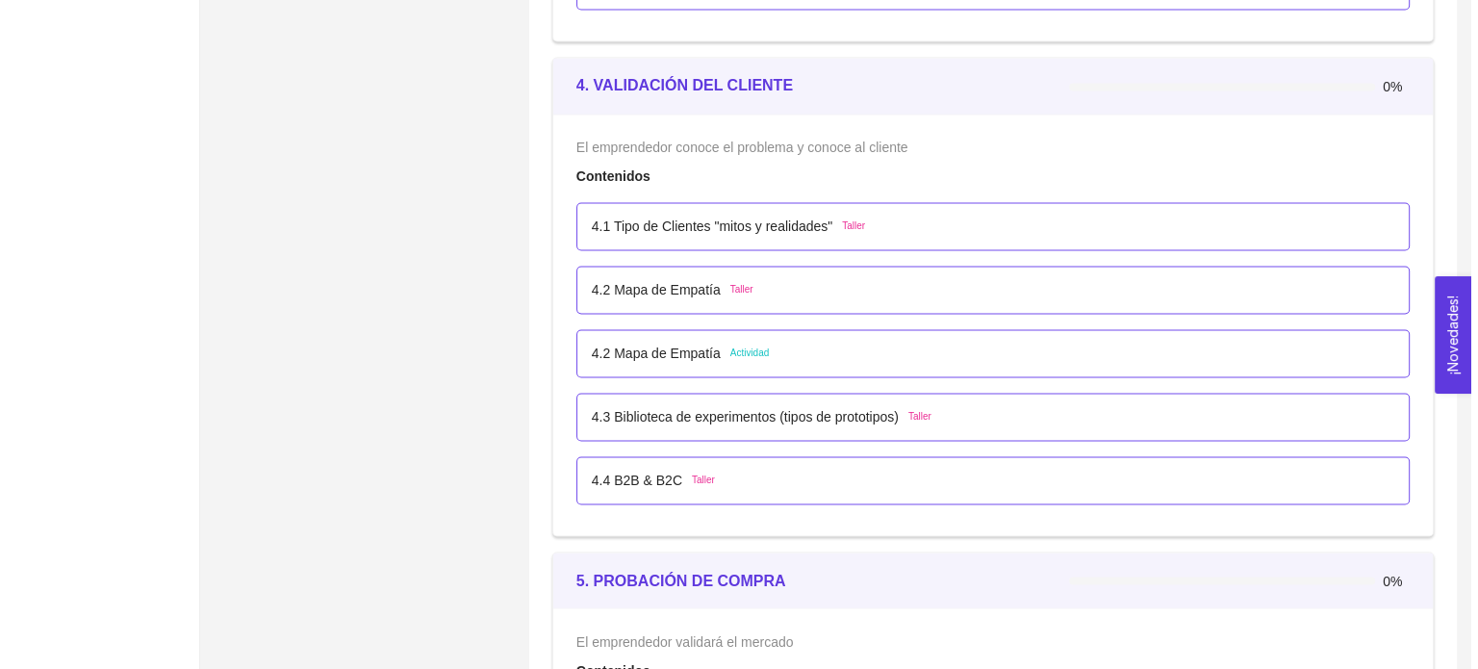
scroll to position [3113, 0]
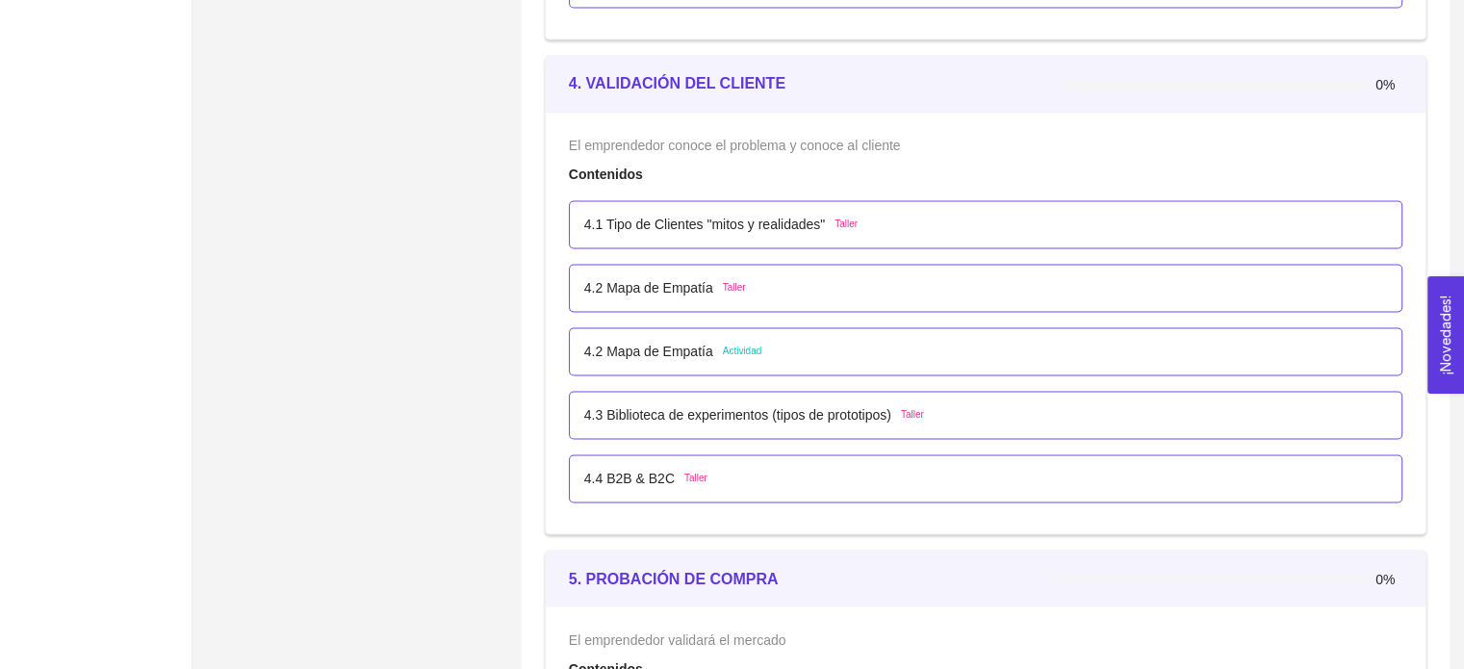
click at [935, 348] on div "4.2 Mapa de Empatía Actividad" at bounding box center [985, 351] width 803 height 21
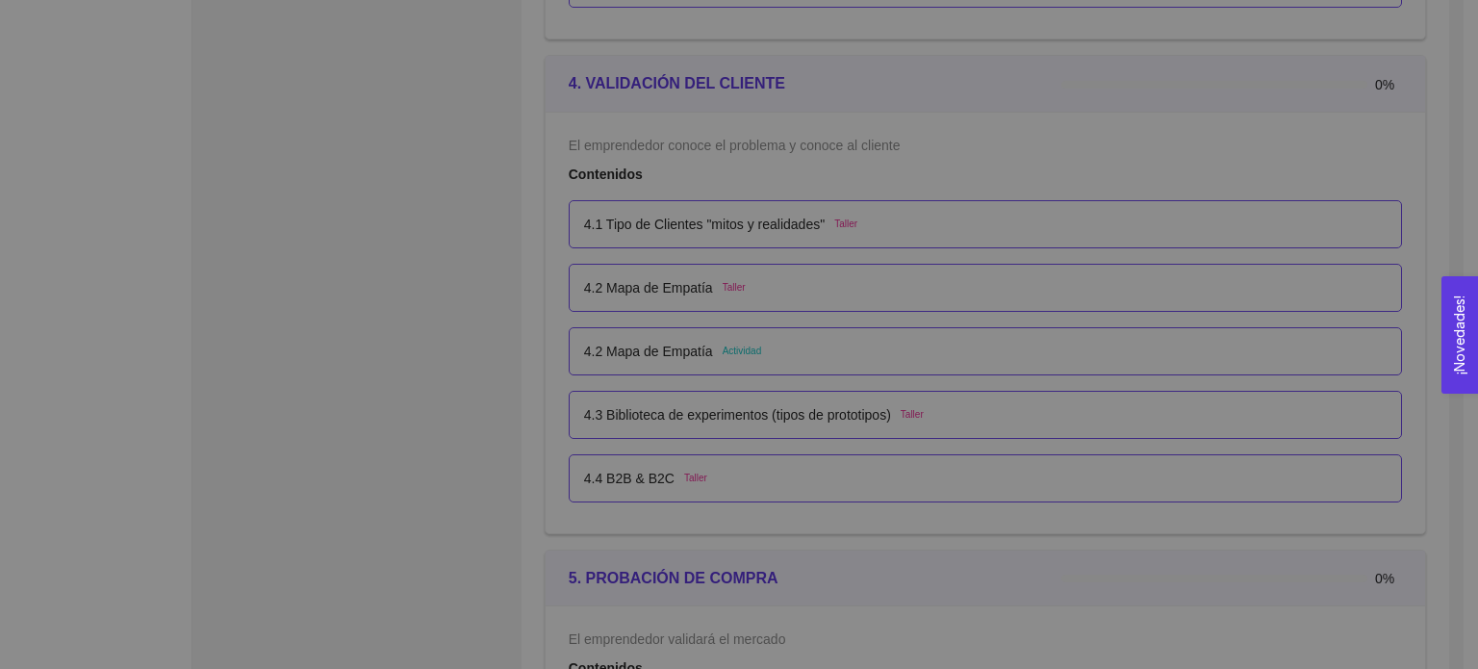
click at [935, 348] on div at bounding box center [739, 463] width 763 height 283
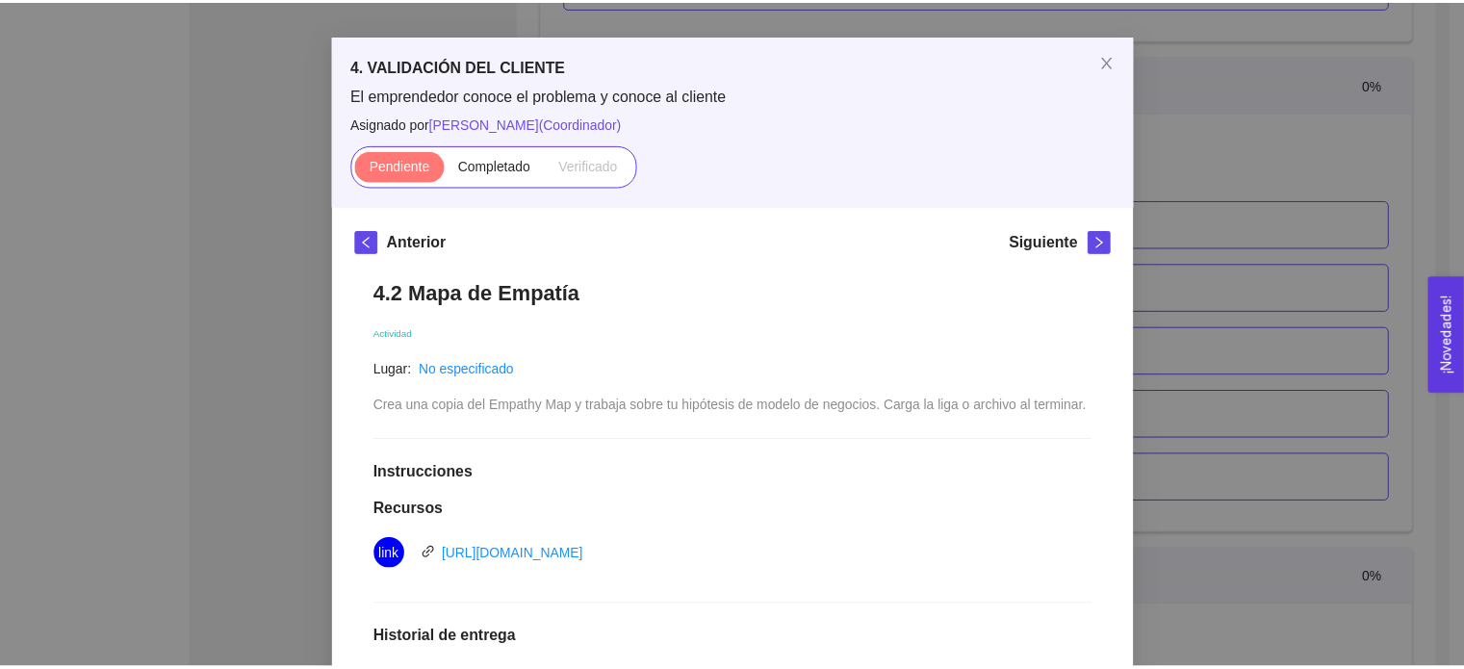
scroll to position [0, 0]
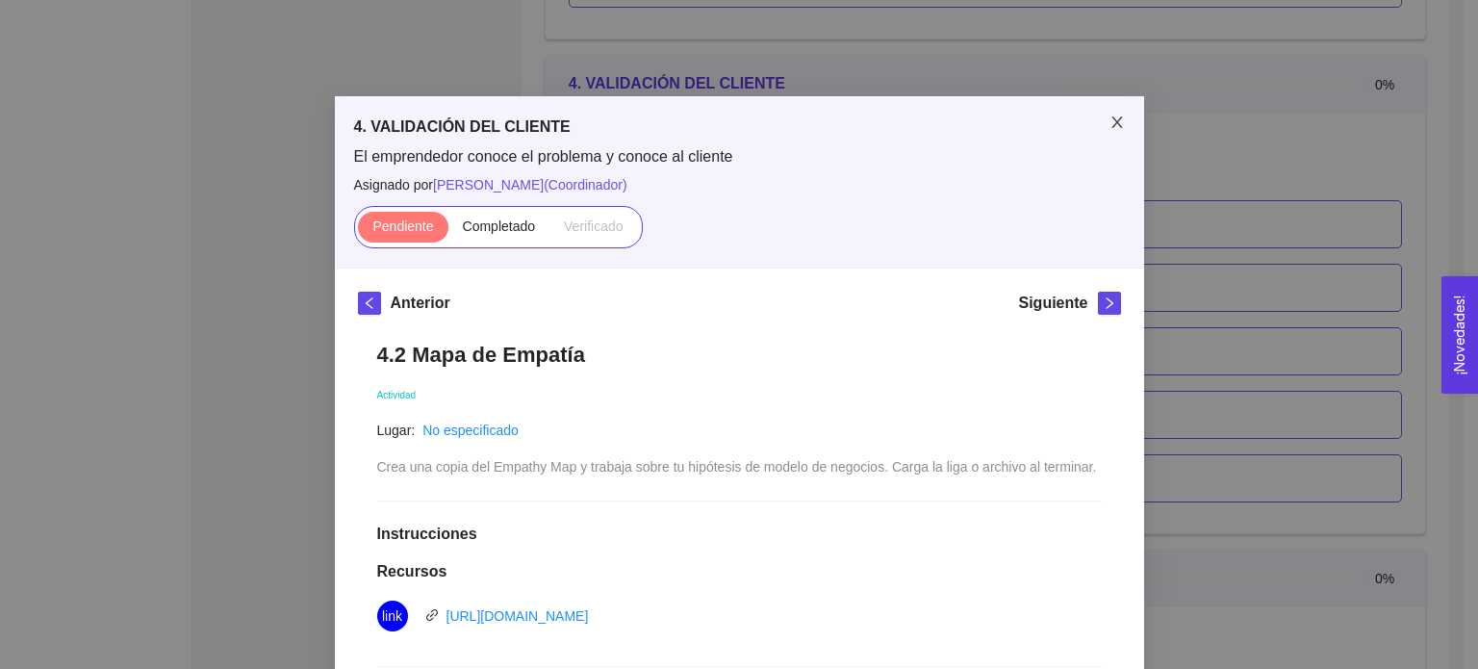
click at [1110, 115] on icon "close" at bounding box center [1117, 122] width 15 height 15
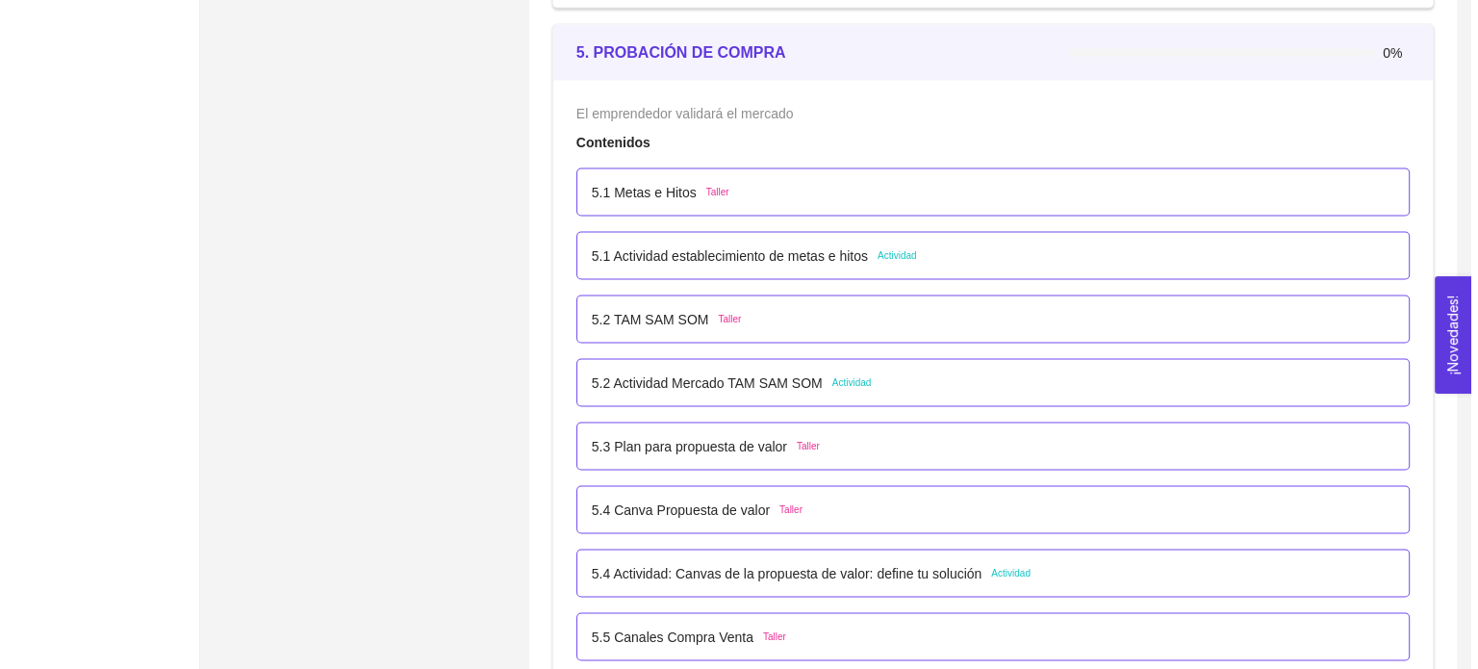
scroll to position [3691, 0]
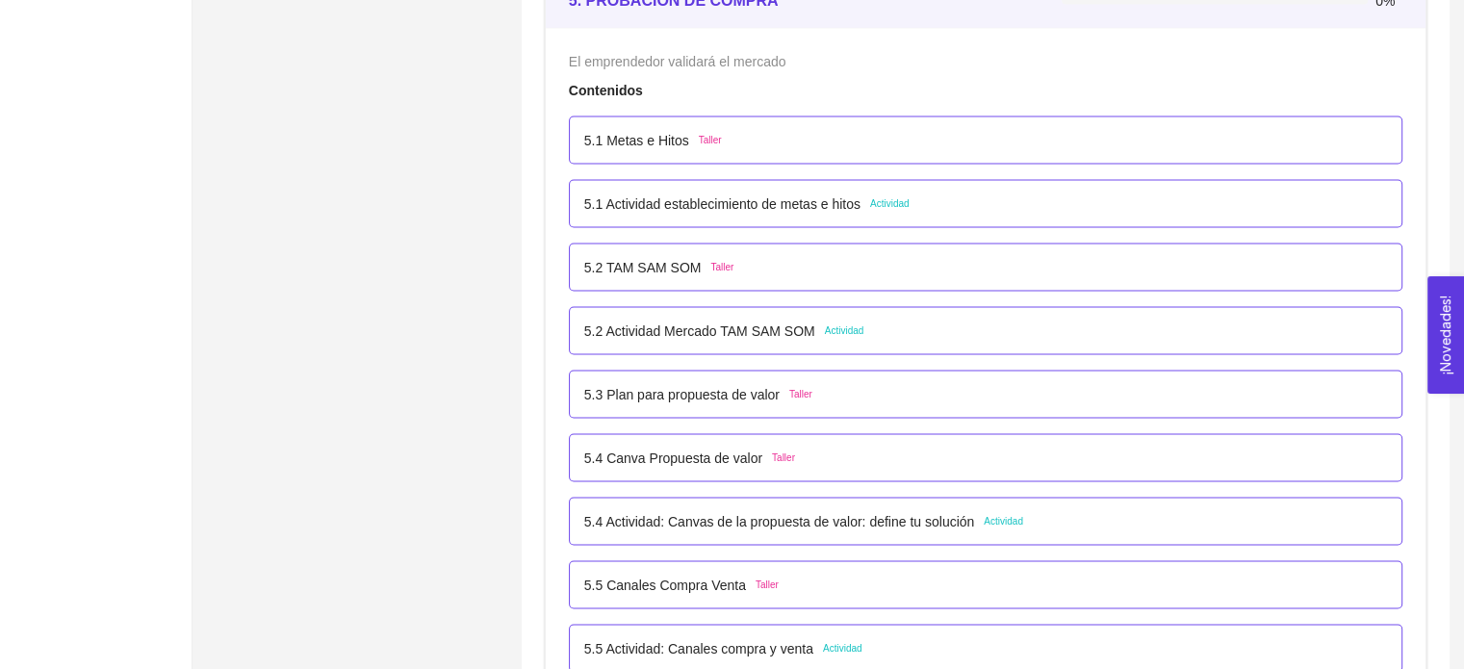
click at [966, 182] on div "5.1 Actividad establecimiento de metas e hitos Actividad" at bounding box center [985, 204] width 833 height 48
click at [801, 197] on p "5.1 Actividad establecimiento de metas e hitos" at bounding box center [722, 203] width 276 height 21
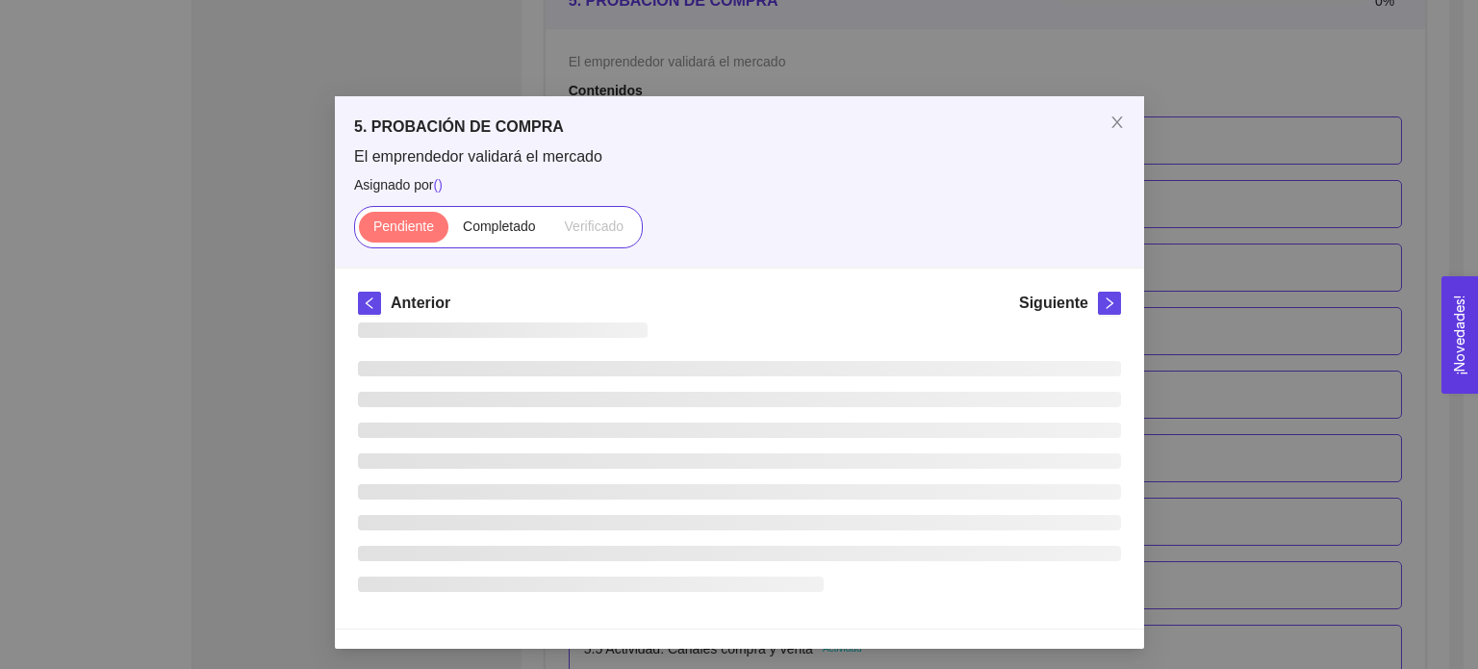
click at [801, 197] on div "El emprendedor validará el mercado Asignado por ( ) Pendiente Completado Verifi…" at bounding box center [739, 197] width 771 height 102
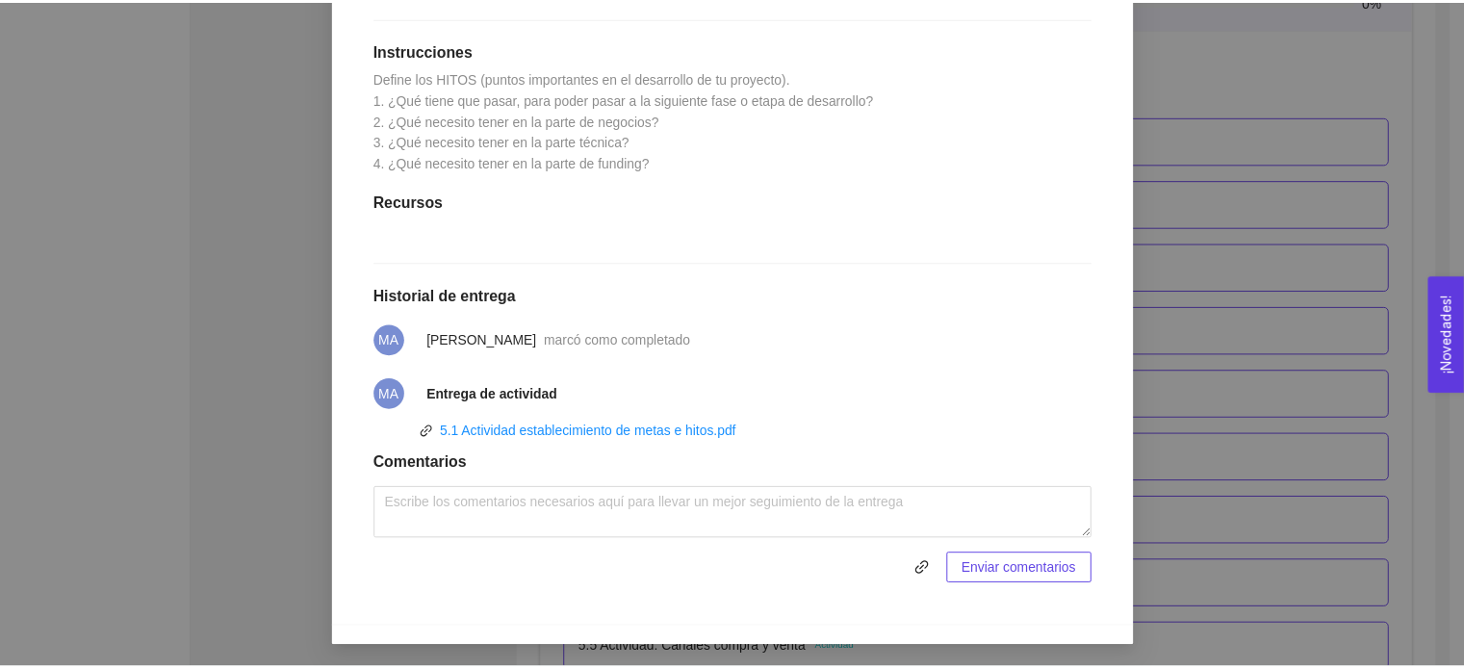
scroll to position [0, 0]
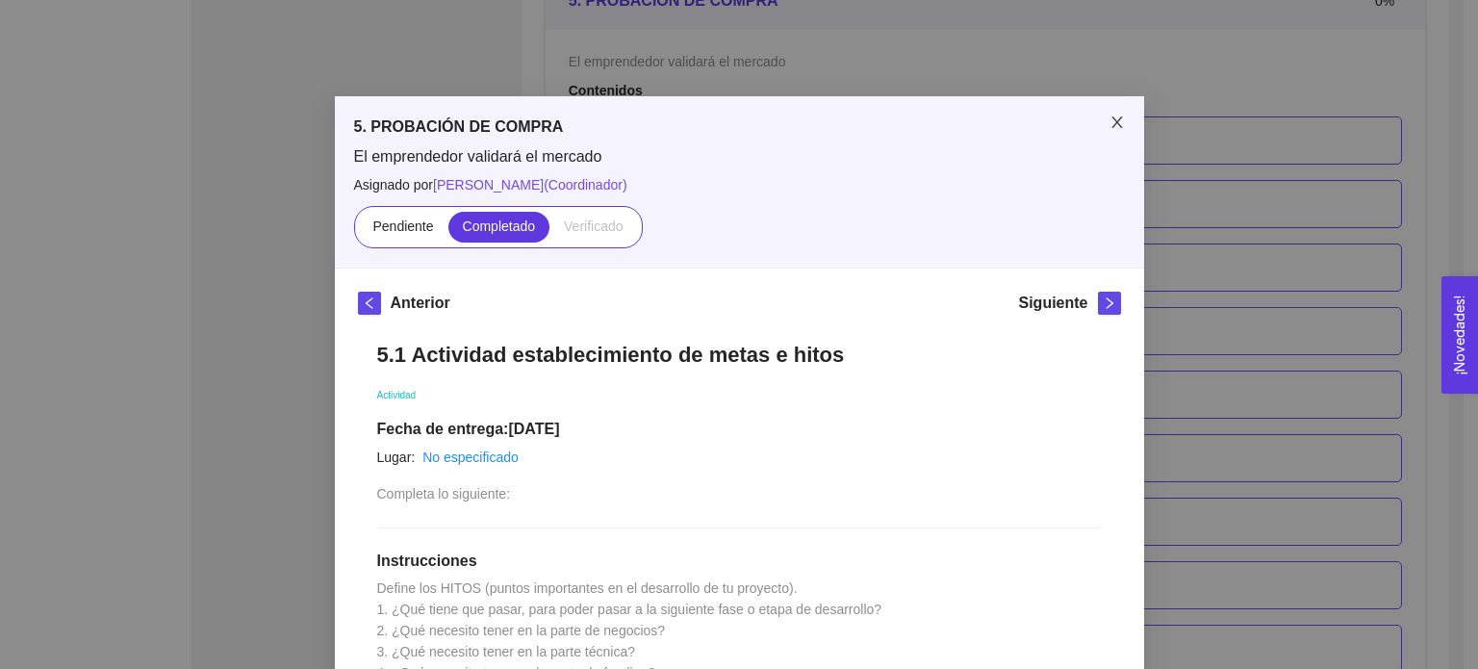
click at [1110, 118] on icon "close" at bounding box center [1117, 122] width 15 height 15
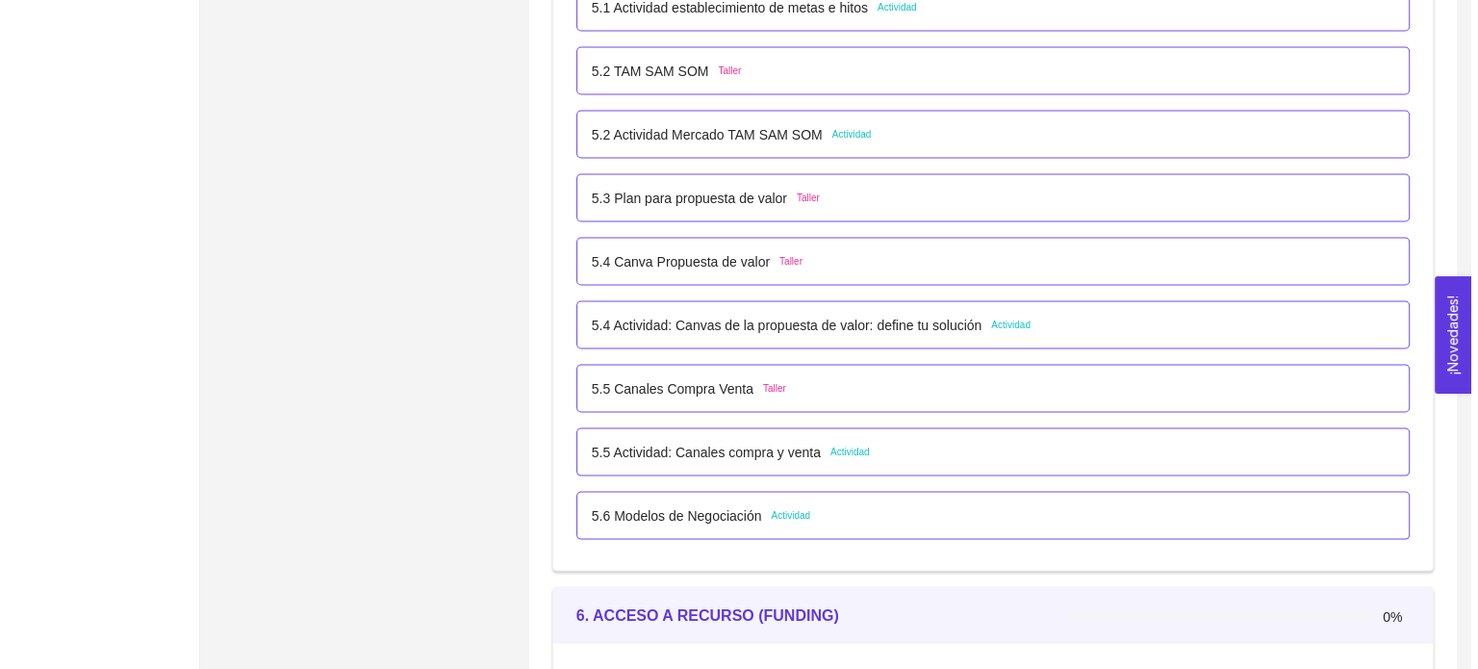
scroll to position [3883, 0]
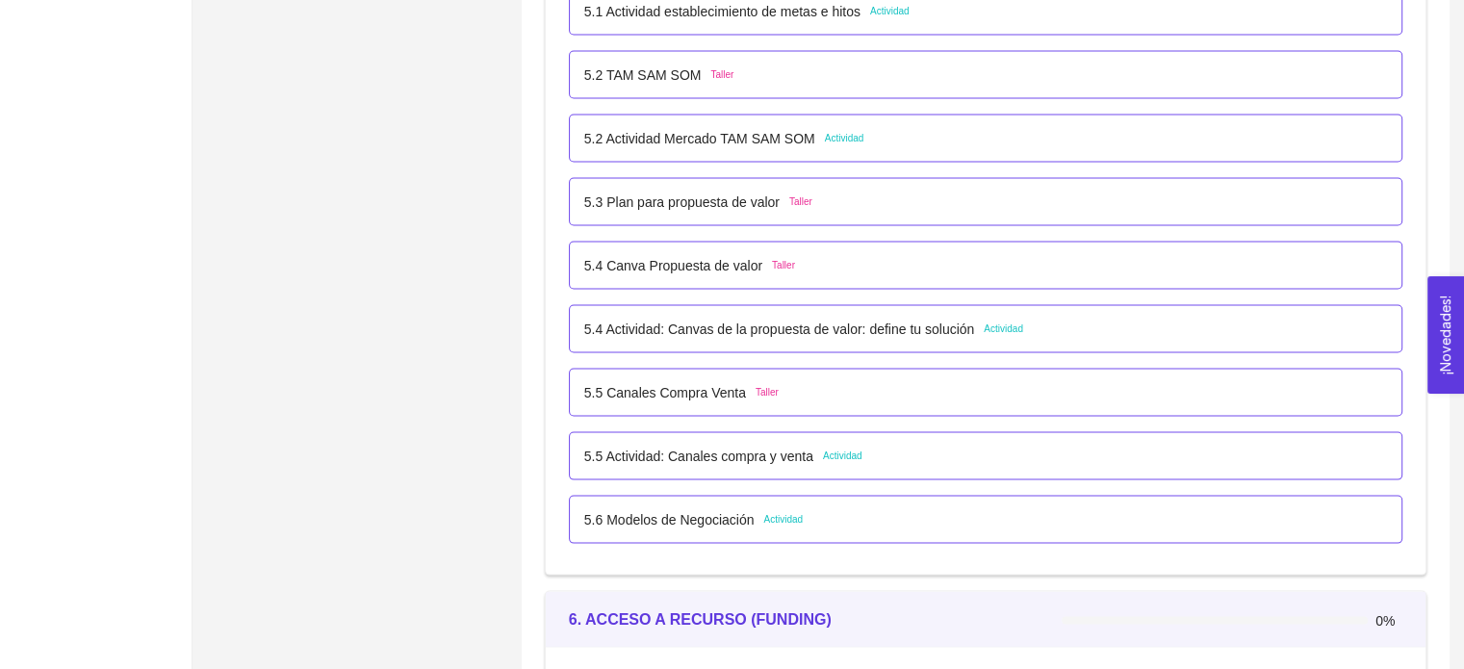
click at [958, 128] on div "5.2 Actividad Mercado TAM SAM SOM Actividad" at bounding box center [985, 138] width 803 height 21
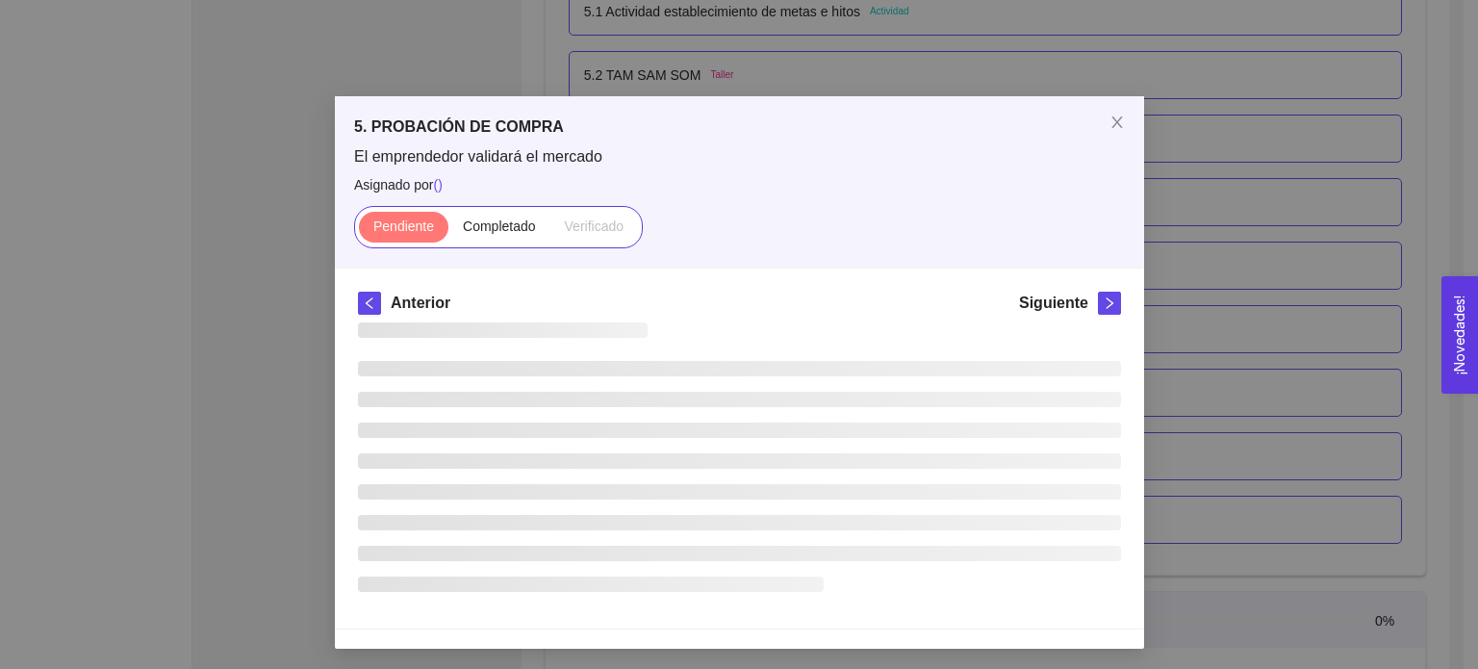
click at [958, 128] on h5 "5. PROBACIÓN DE COMPRA" at bounding box center [739, 126] width 771 height 23
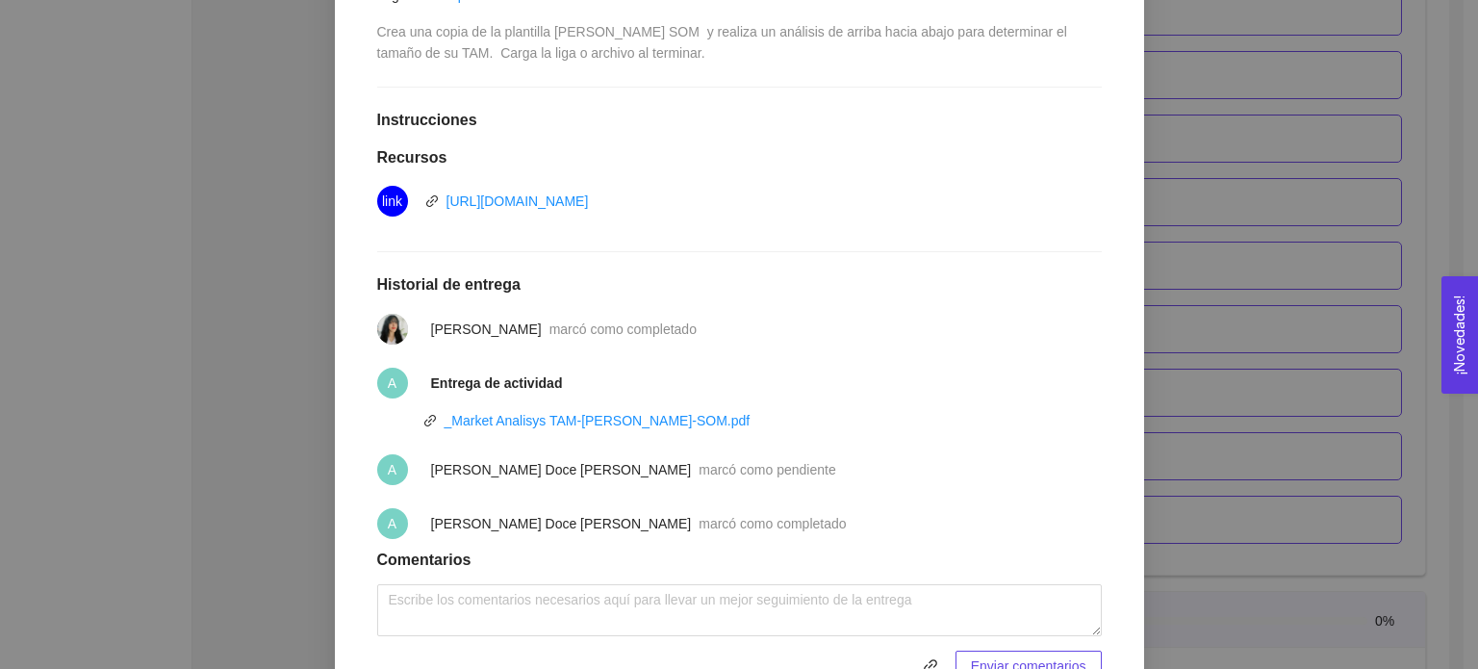
scroll to position [0, 0]
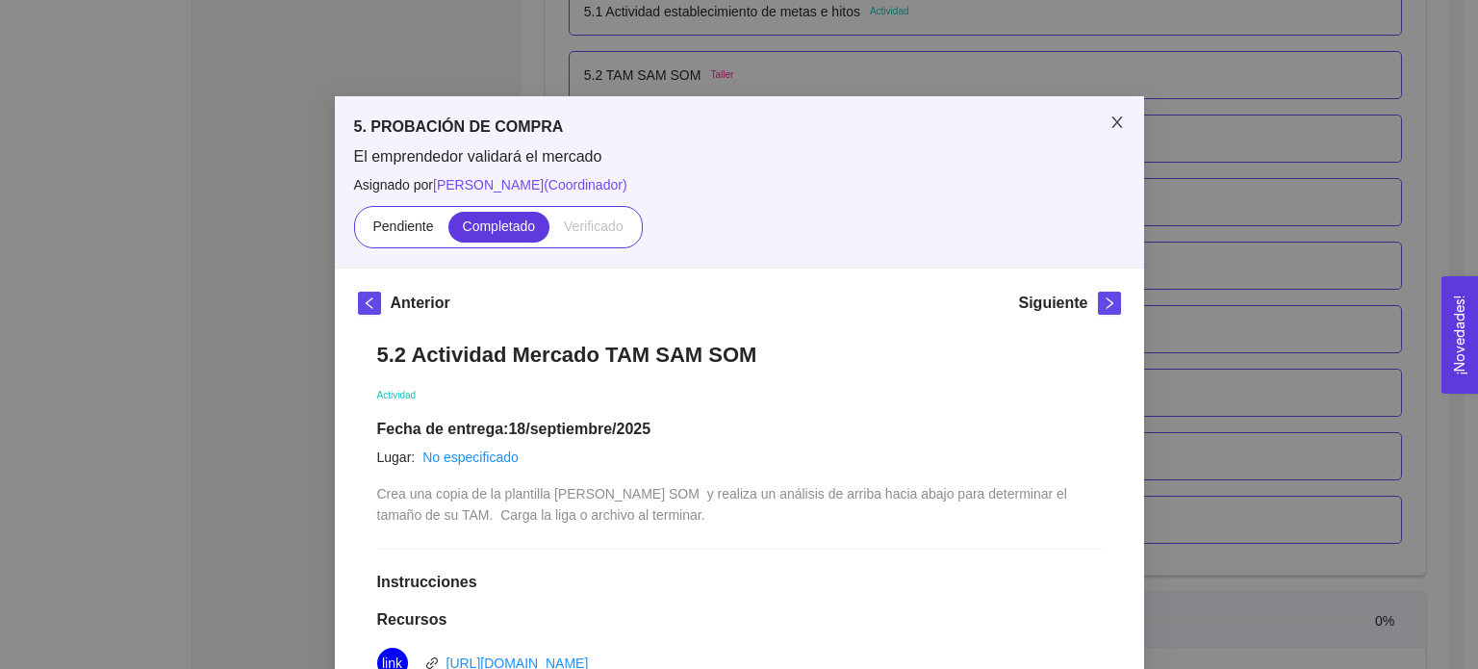
click at [1110, 122] on icon "close" at bounding box center [1117, 122] width 15 height 15
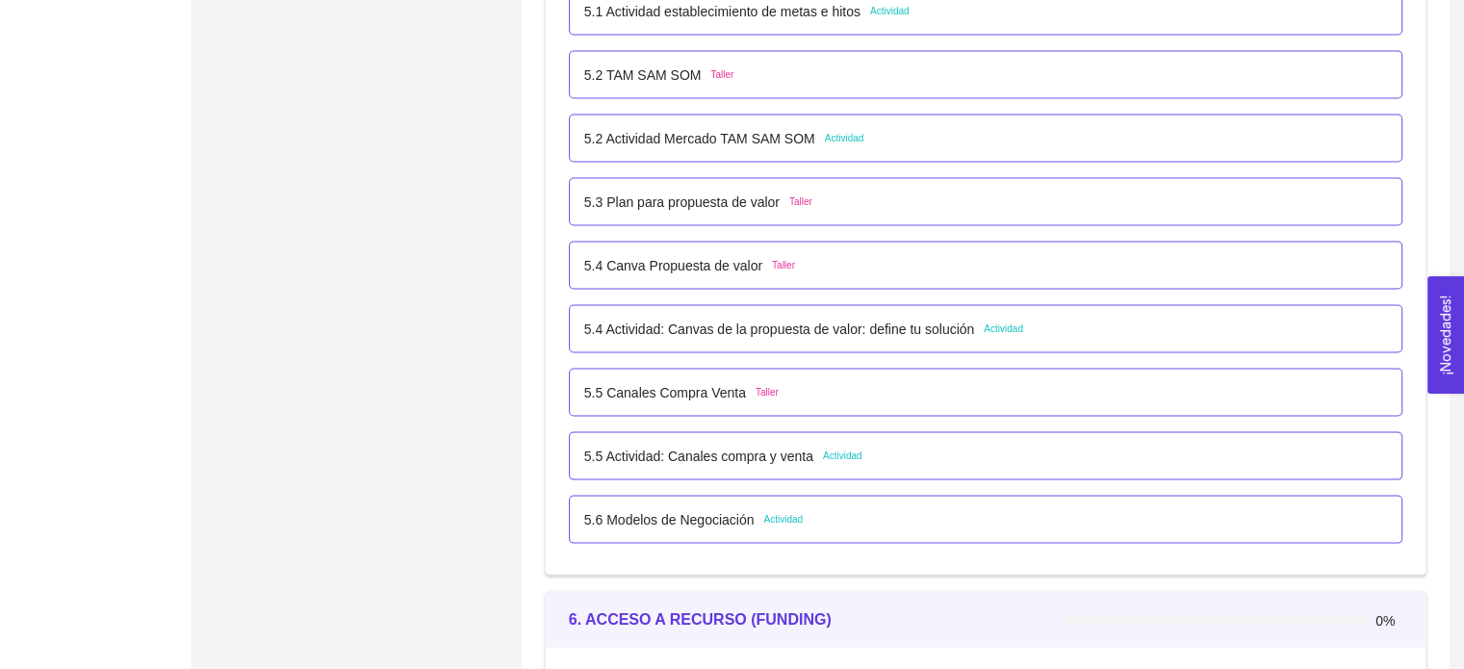
click at [1052, 326] on div "5.4 Actividad: Canvas de la propuesta de valor: define tu solución Actividad" at bounding box center [985, 329] width 803 height 21
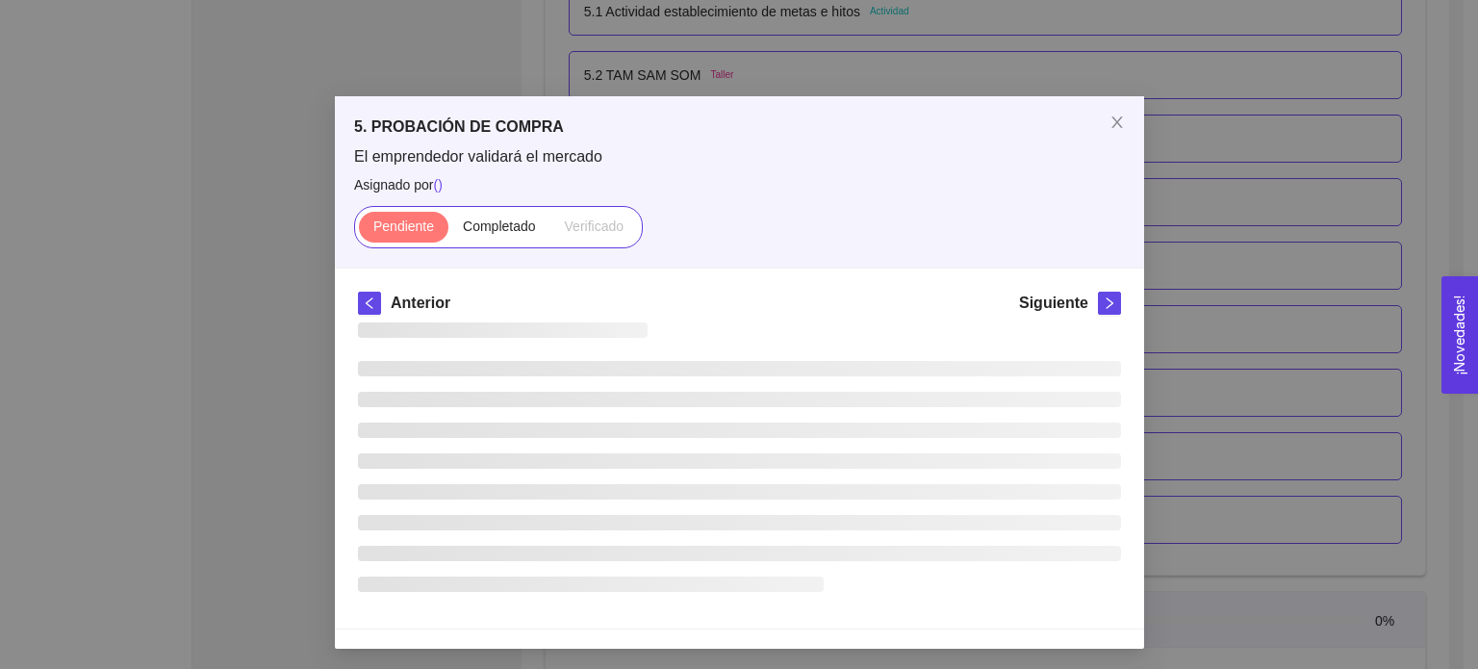
click at [1052, 326] on div at bounding box center [739, 463] width 763 height 283
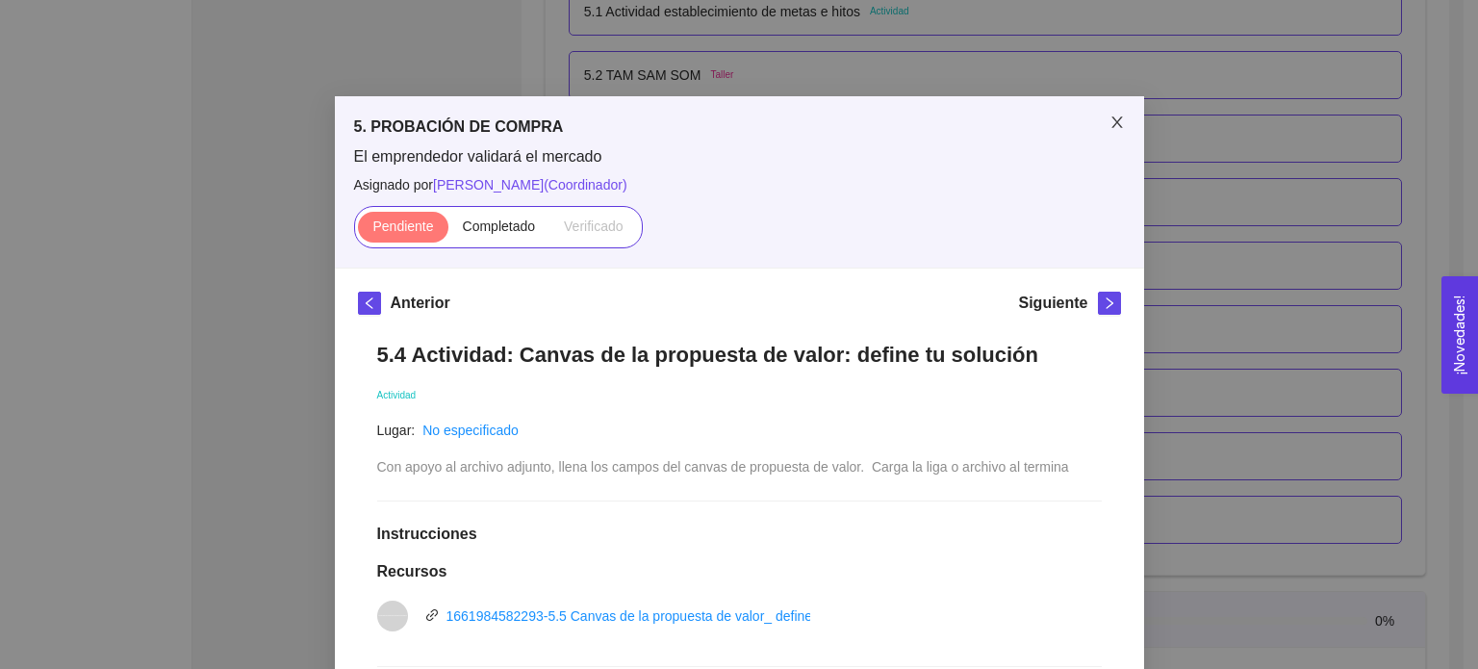
click at [1110, 118] on icon "close" at bounding box center [1117, 122] width 15 height 15
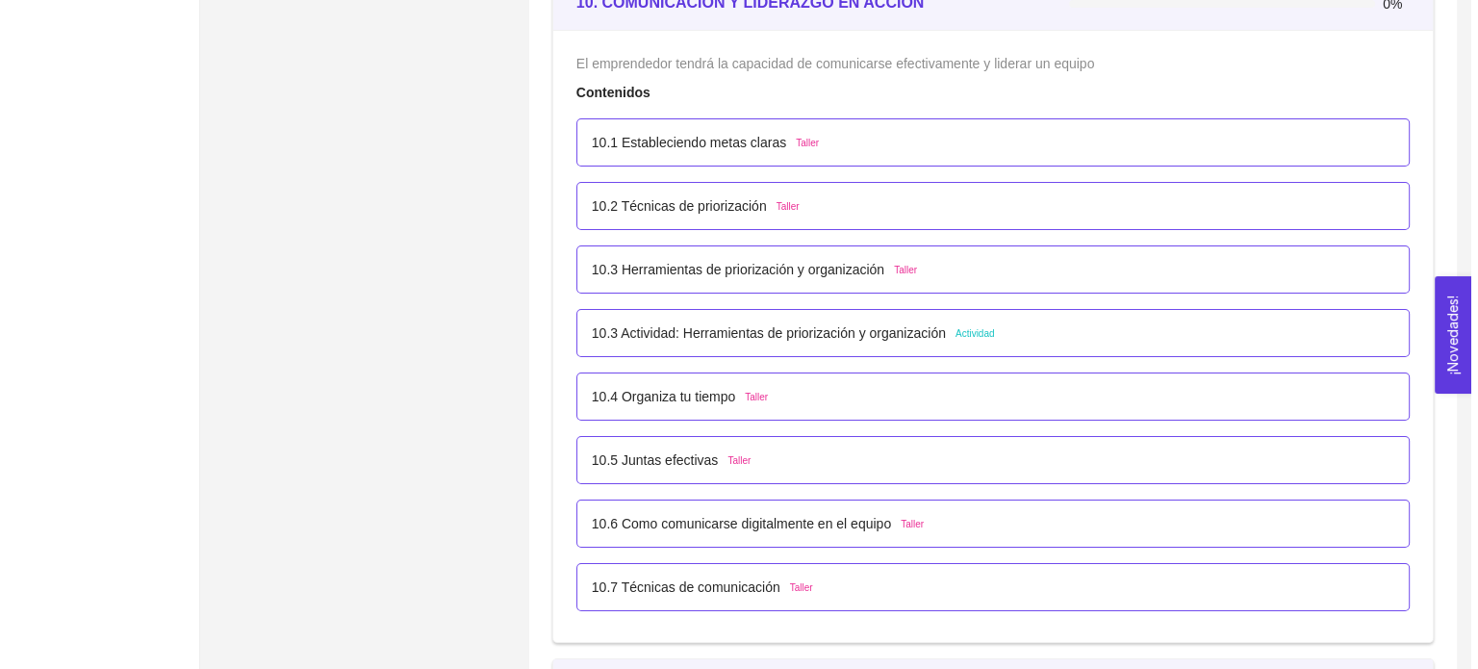
scroll to position [7107, 0]
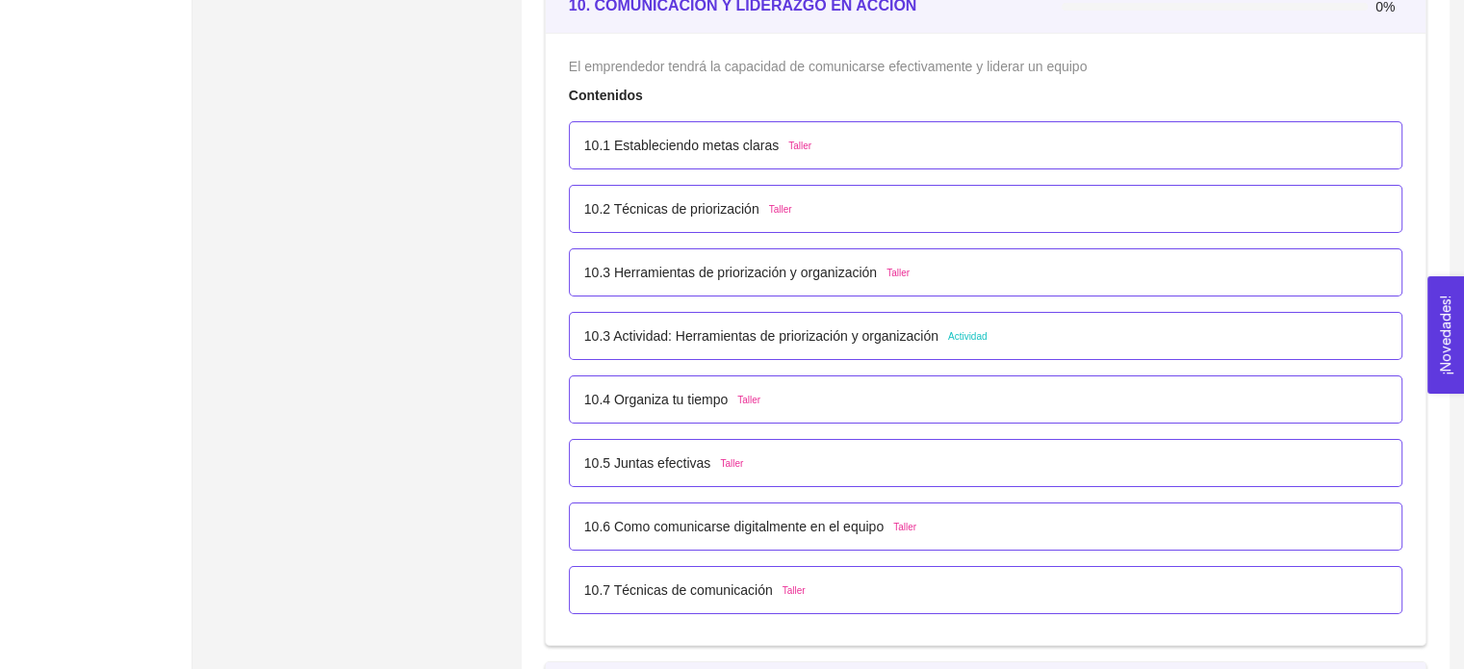
click at [1032, 314] on div "10.3 Actividad: Herramientas de priorización y organización Actividad" at bounding box center [985, 336] width 833 height 48
click at [793, 332] on p "10.3 Actividad: Herramientas de priorización y organización" at bounding box center [761, 335] width 354 height 21
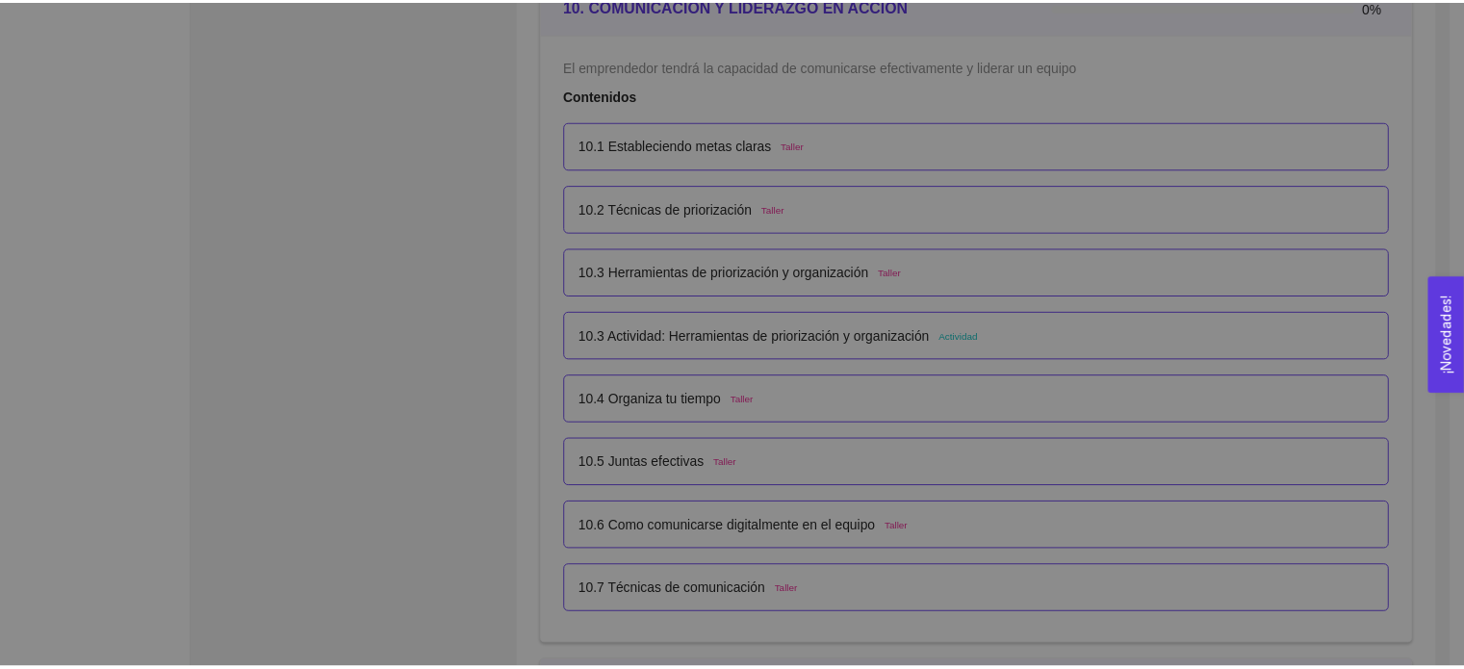
scroll to position [0, 0]
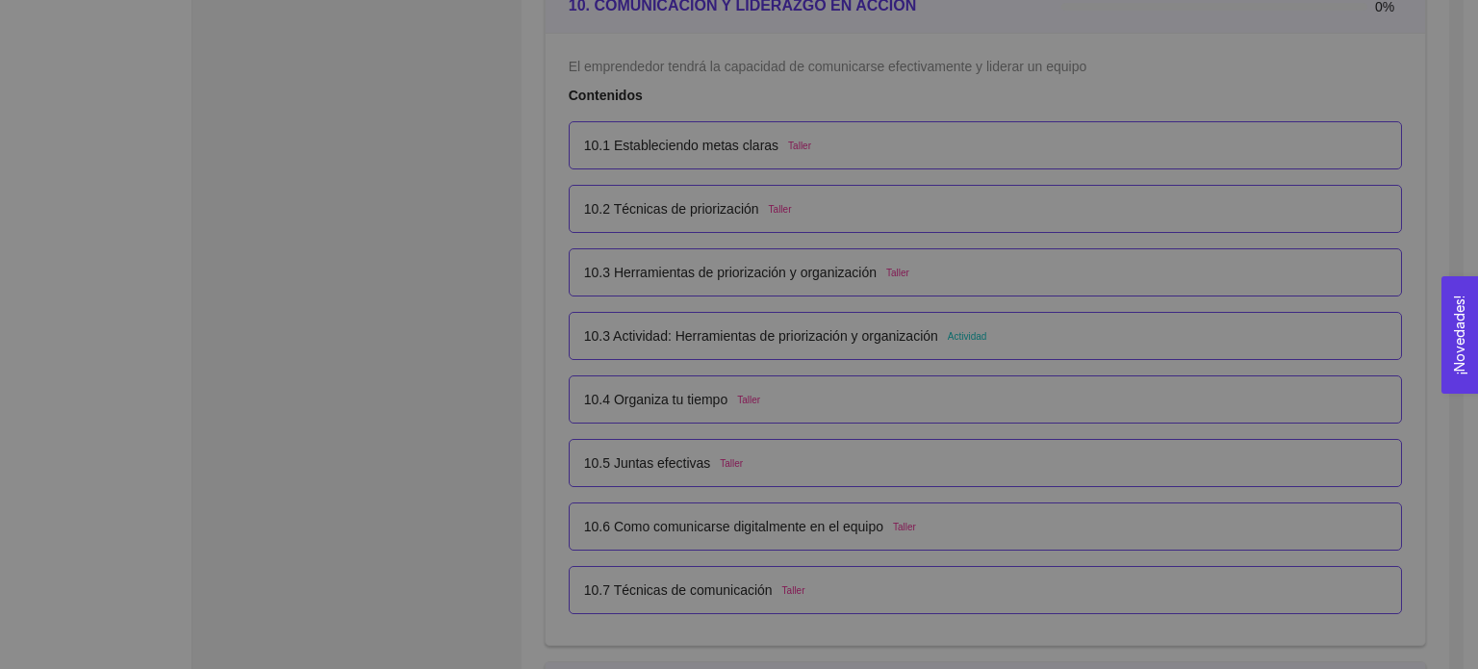
click at [793, 332] on div at bounding box center [739, 463] width 763 height 283
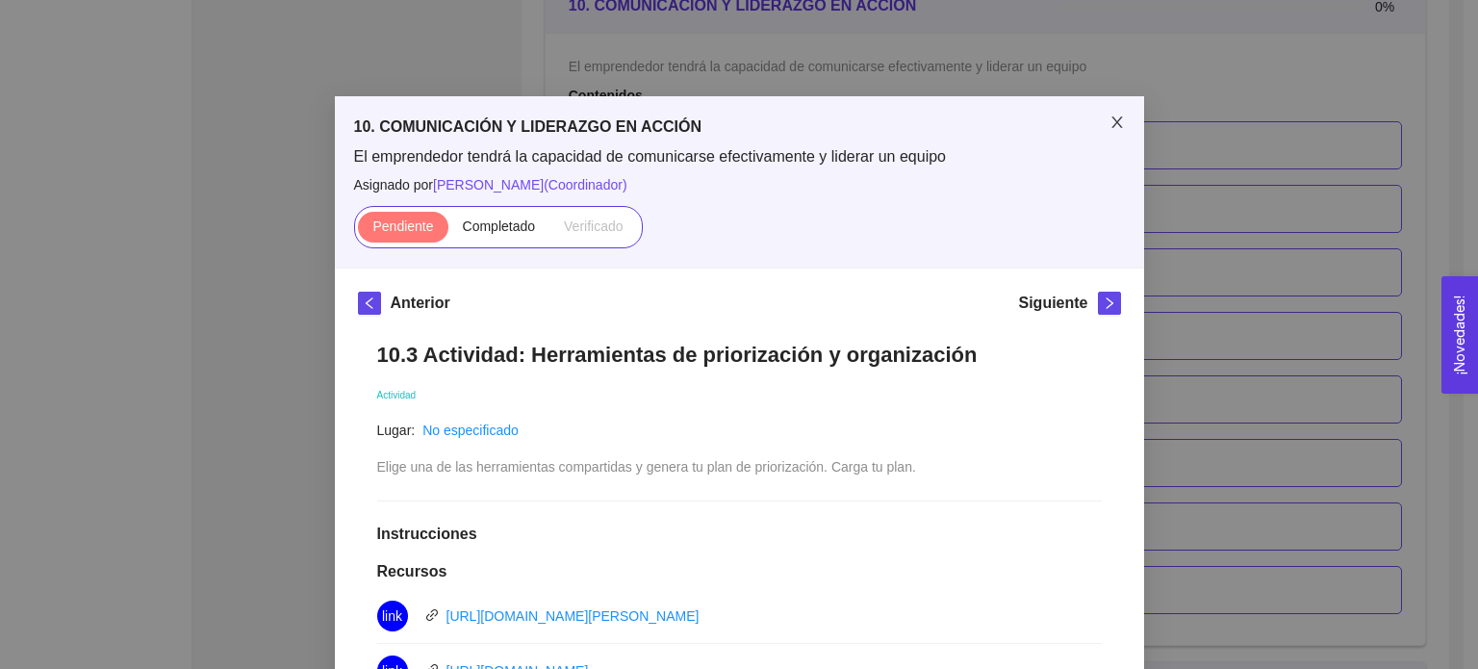
click at [1110, 122] on icon "close" at bounding box center [1117, 122] width 15 height 15
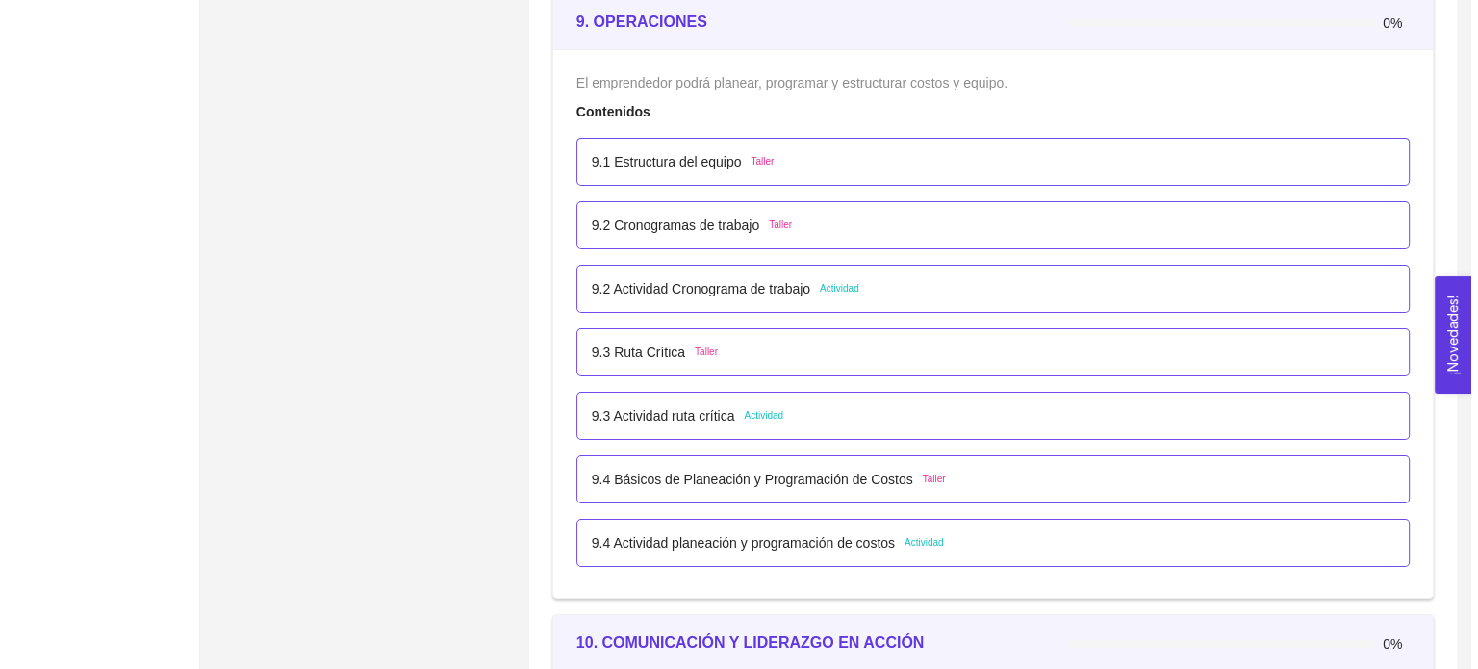
scroll to position [6433, 0]
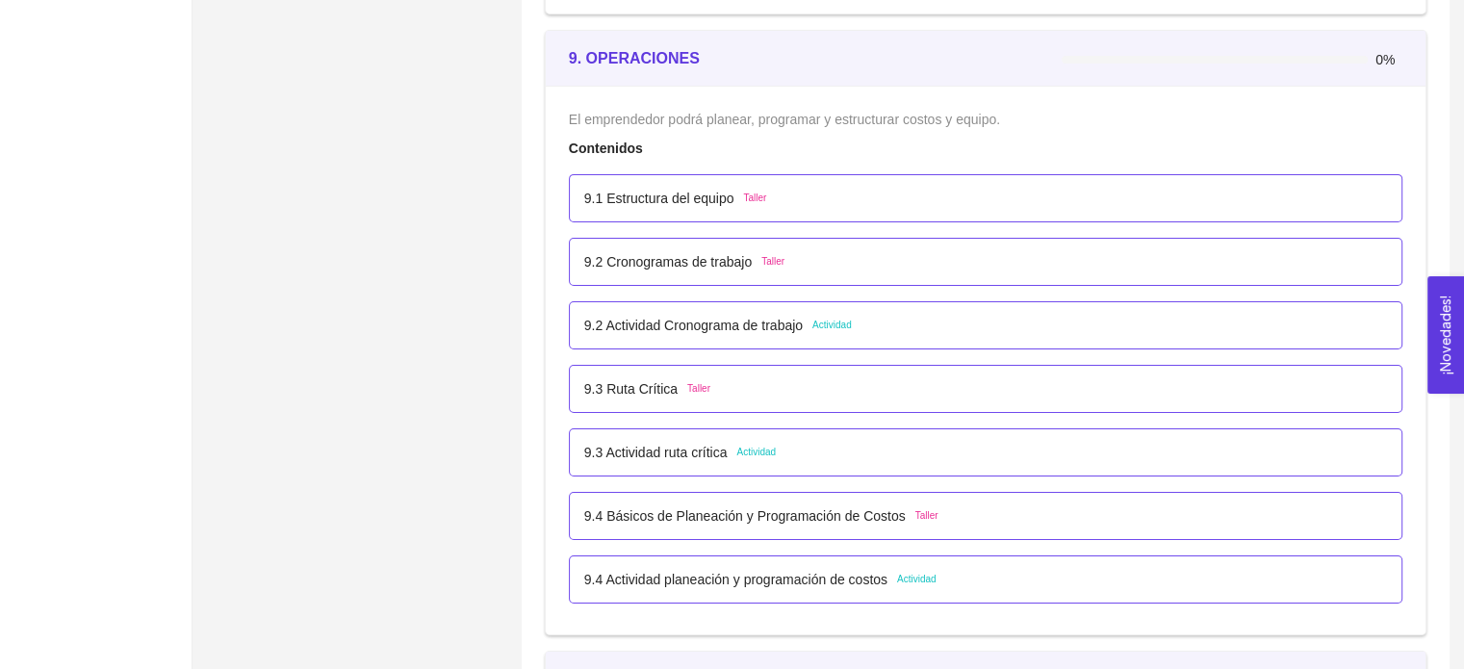
click at [816, 581] on p "9.4 Actividad planeación y programación de costos" at bounding box center [735, 579] width 303 height 21
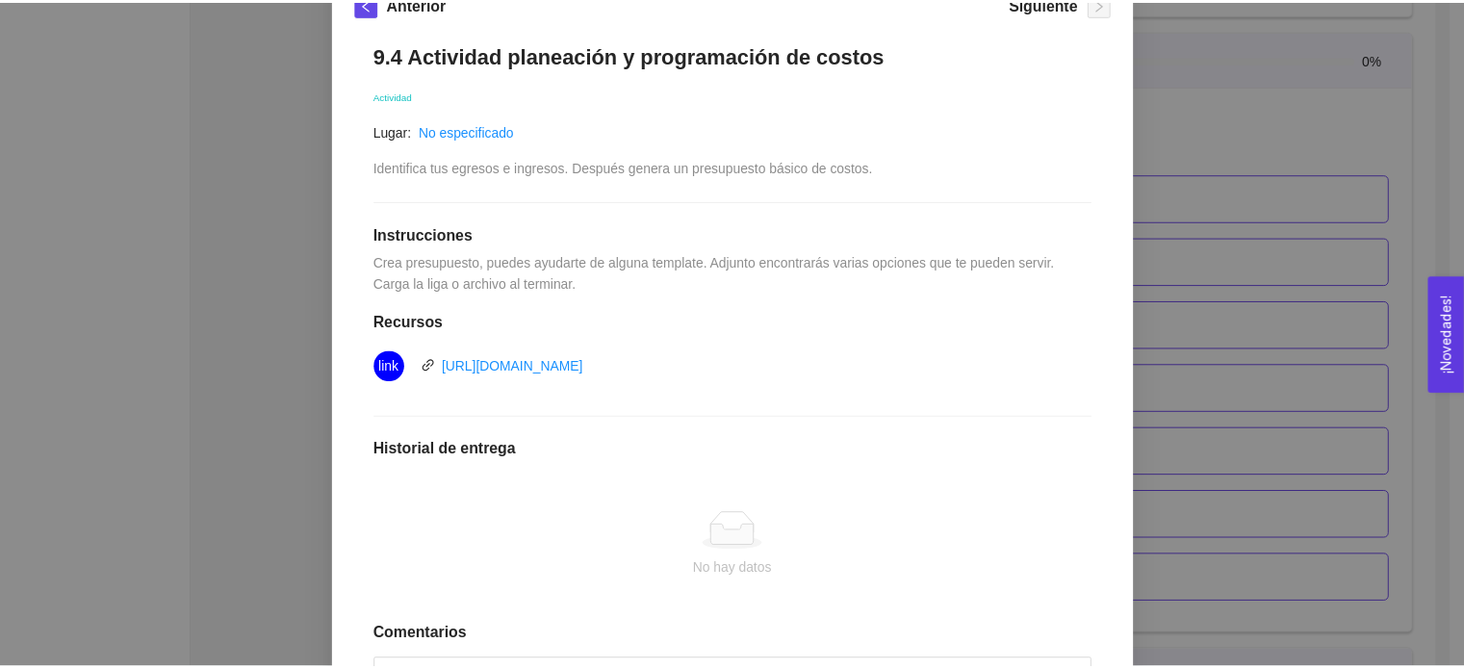
scroll to position [0, 0]
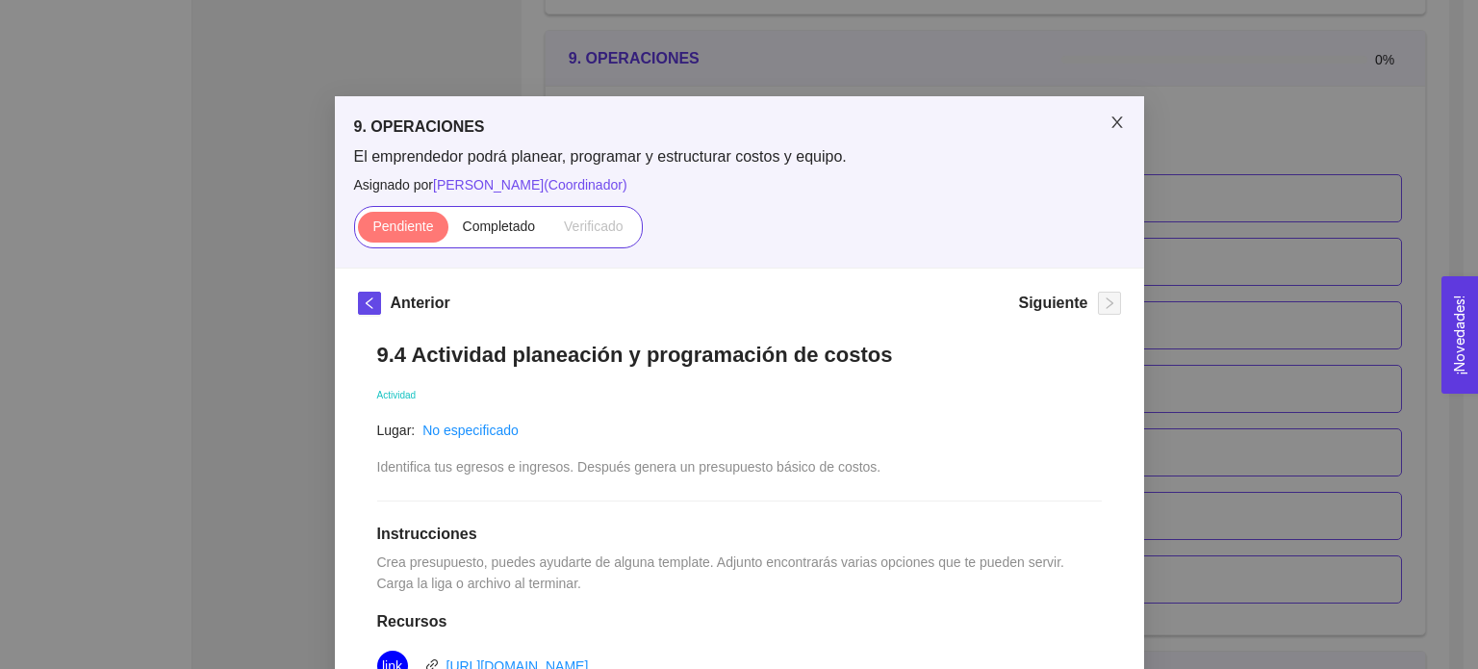
click at [1111, 122] on icon "close" at bounding box center [1117, 122] width 15 height 15
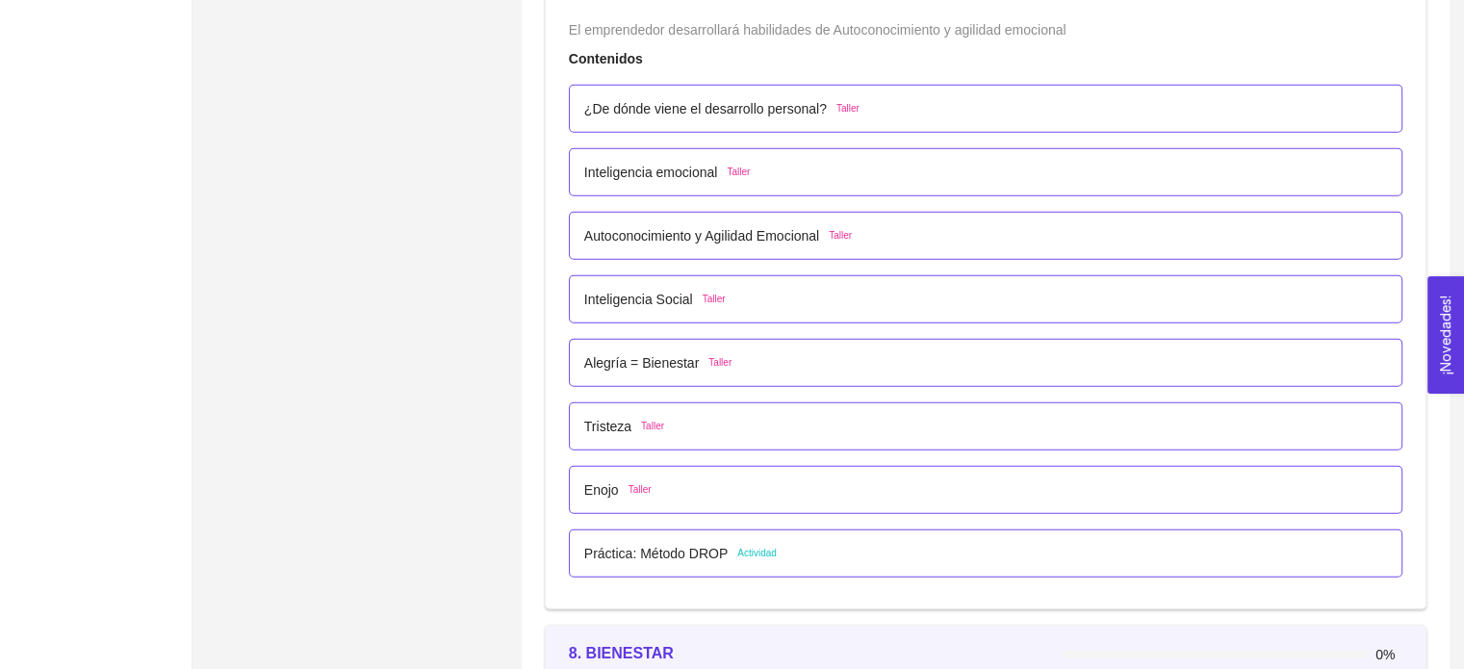
scroll to position [5278, 0]
click at [790, 546] on div "Práctica: Método DROP Actividad" at bounding box center [985, 556] width 803 height 21
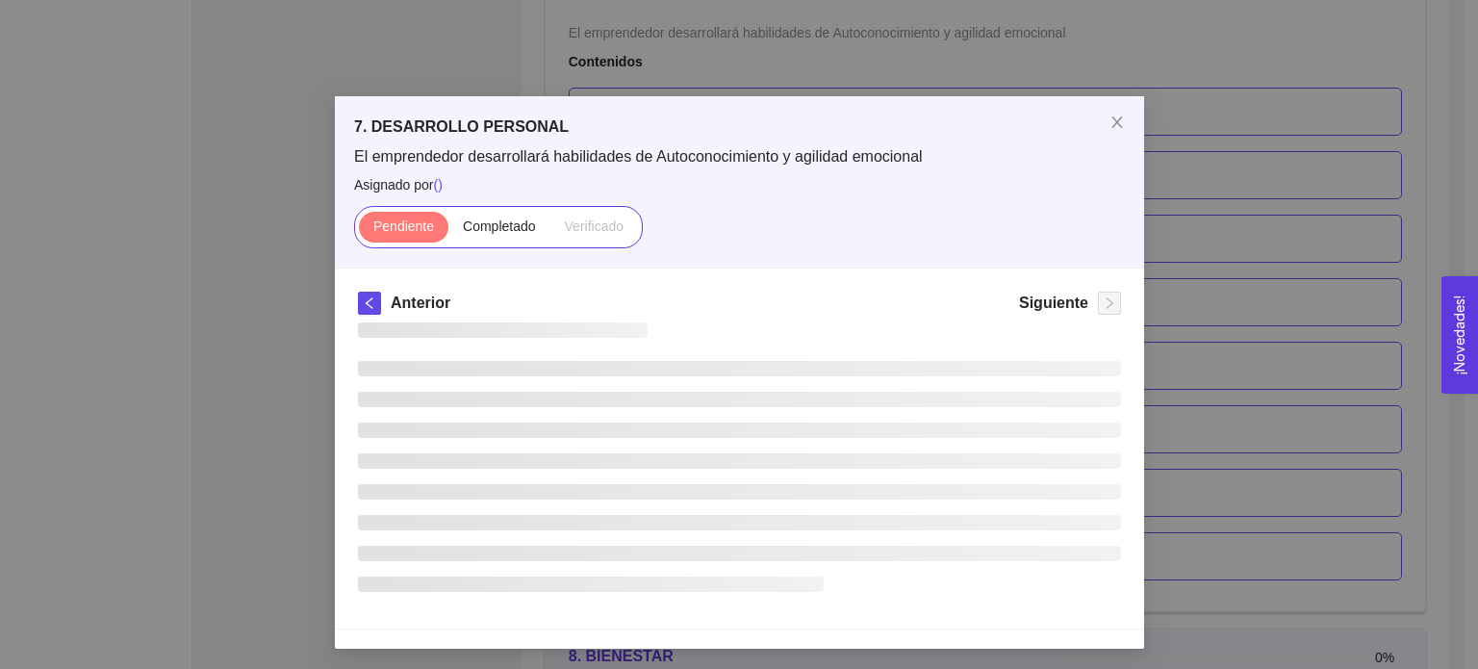
click at [790, 546] on li at bounding box center [739, 553] width 763 height 15
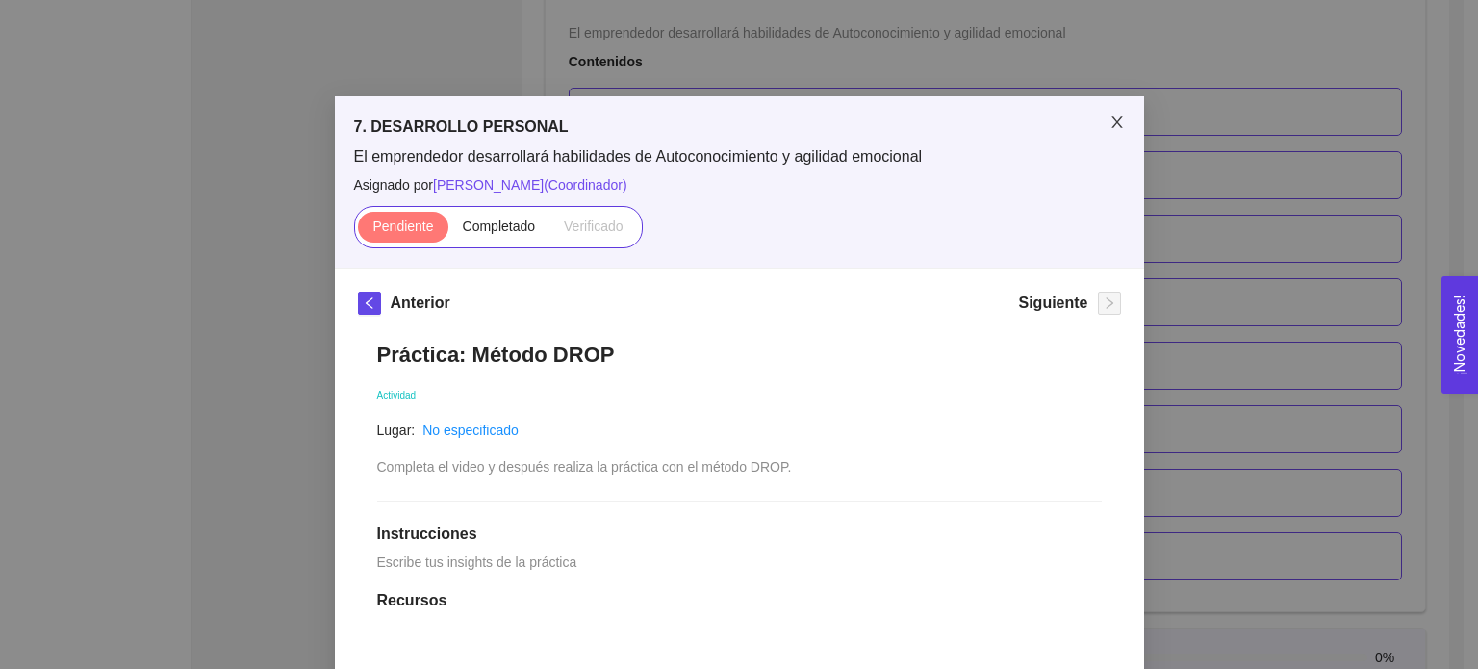
click at [1115, 119] on icon "close" at bounding box center [1117, 122] width 15 height 15
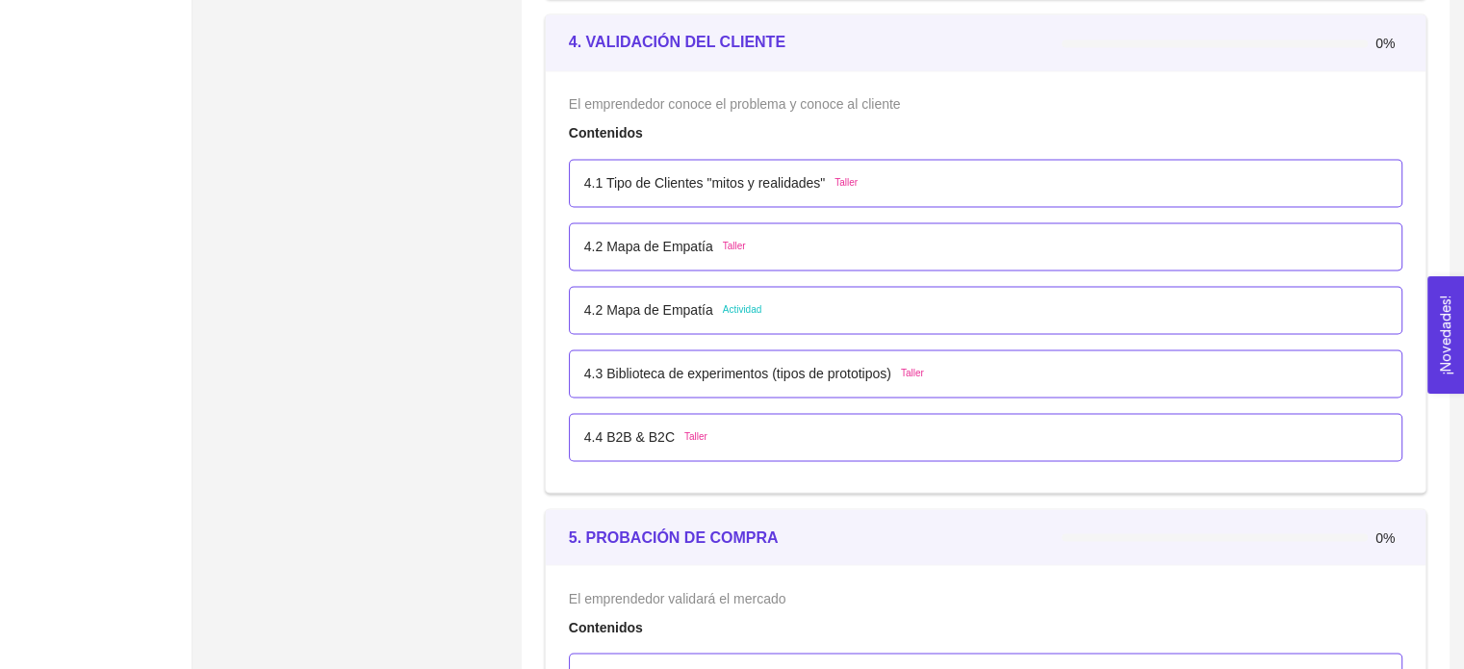
scroll to position [3176, 0]
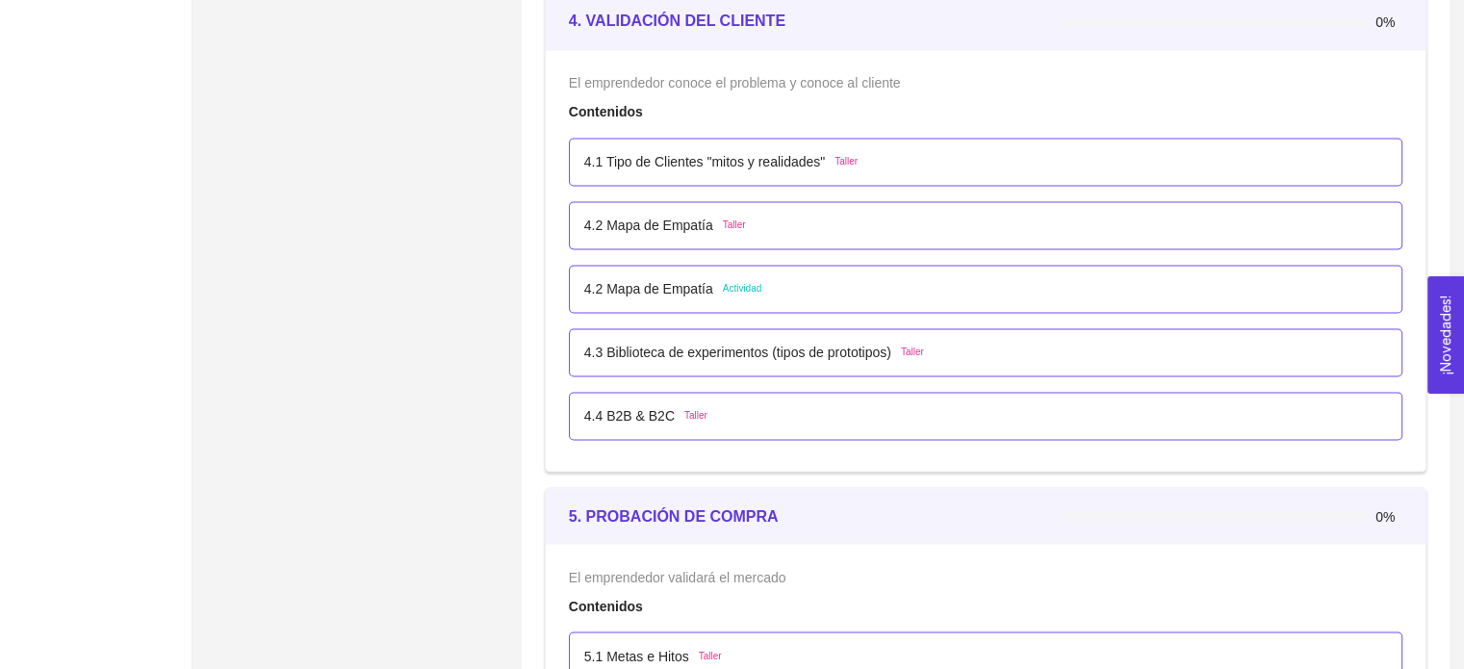
click at [870, 285] on div "4.2 Mapa de Empatía Actividad" at bounding box center [985, 288] width 803 height 21
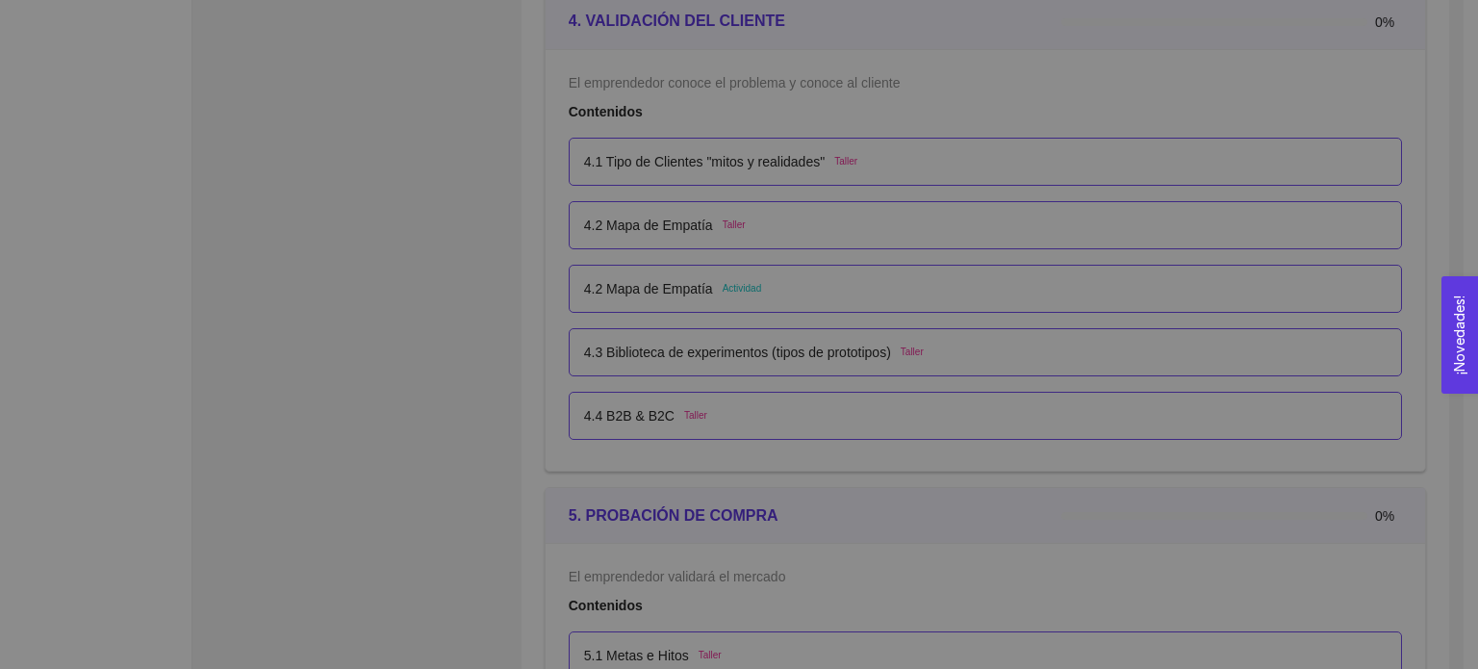
click at [870, 285] on div "Anterior Siguiente" at bounding box center [739, 448] width 809 height 360
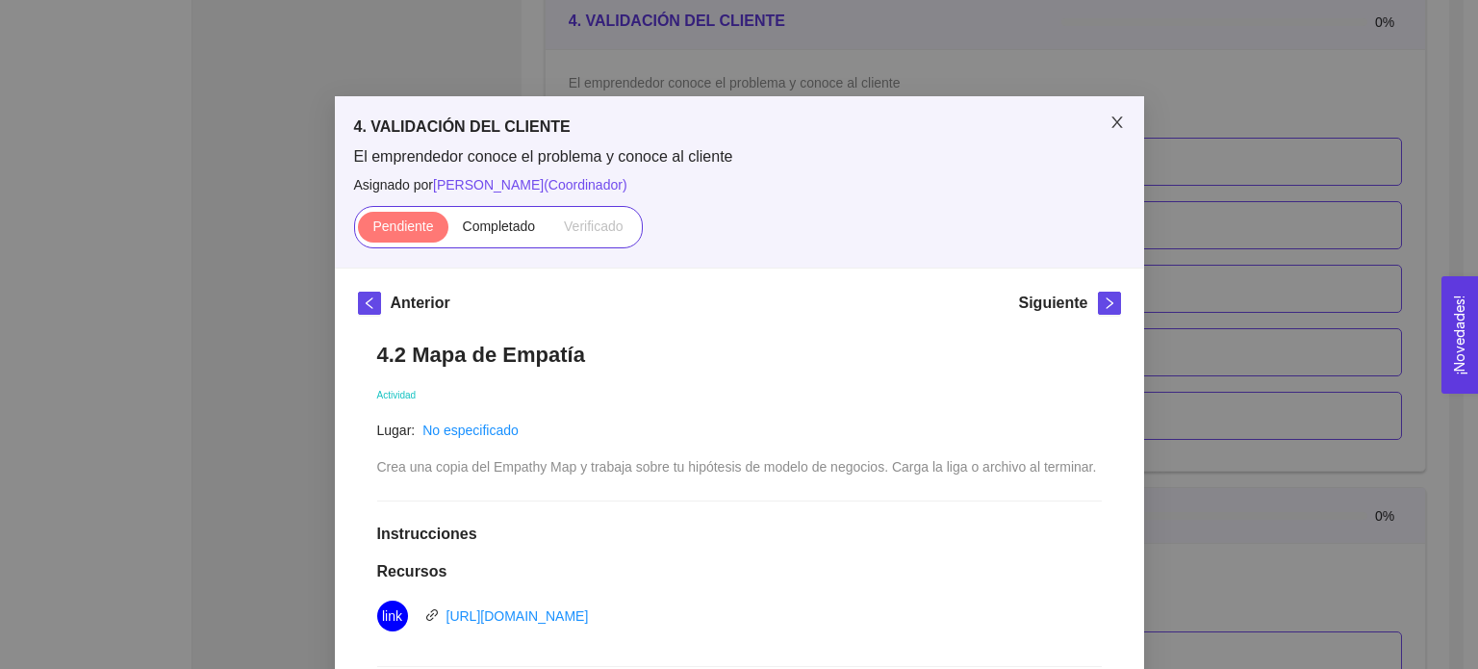
click at [1097, 130] on span "Close" at bounding box center [1117, 123] width 54 height 54
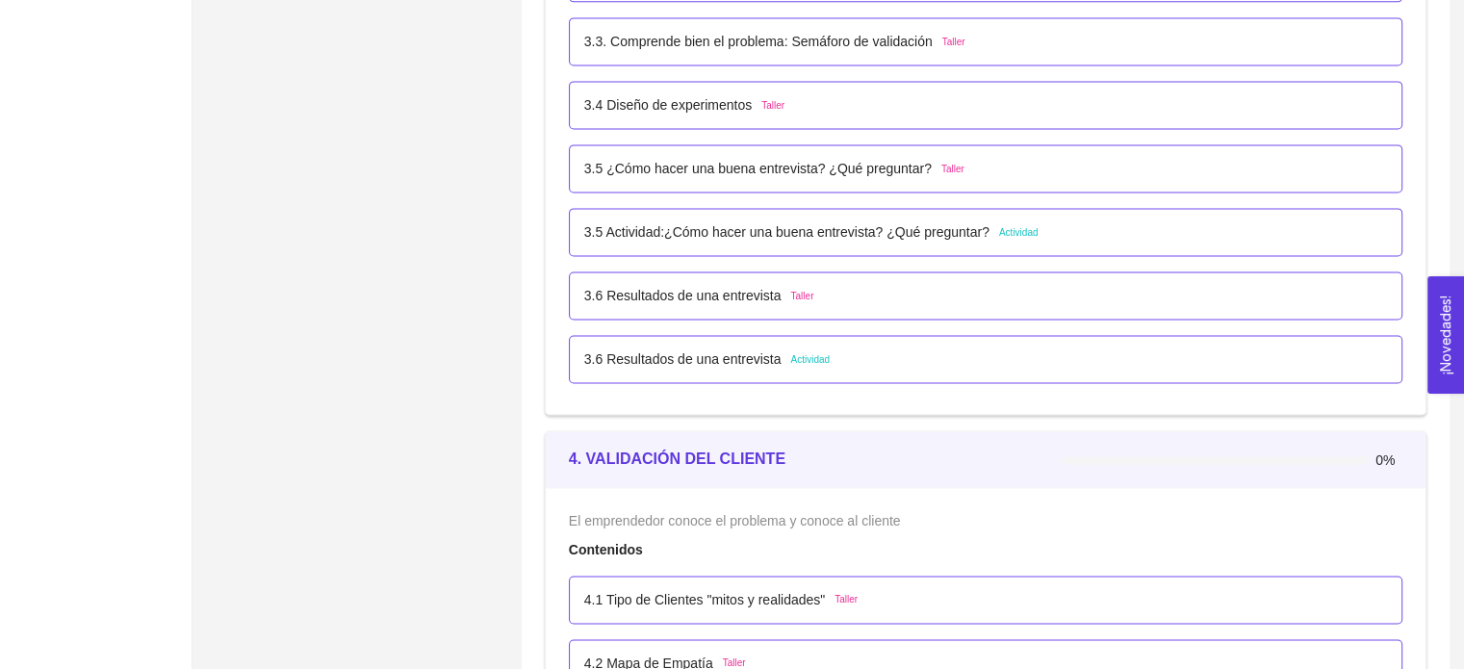
scroll to position [2822, 0]
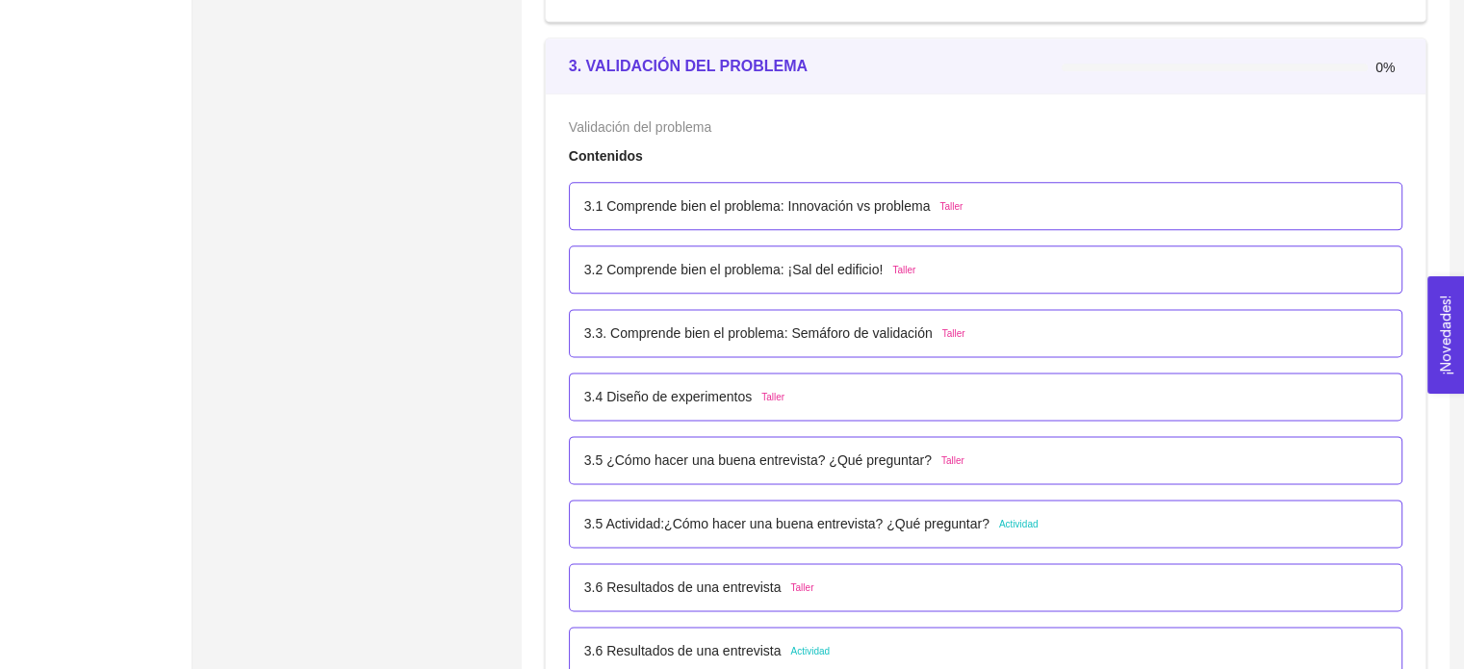
click at [808, 261] on p "3.2 Comprende bien el problema: ¡Sal del edificio!" at bounding box center [733, 269] width 299 height 21
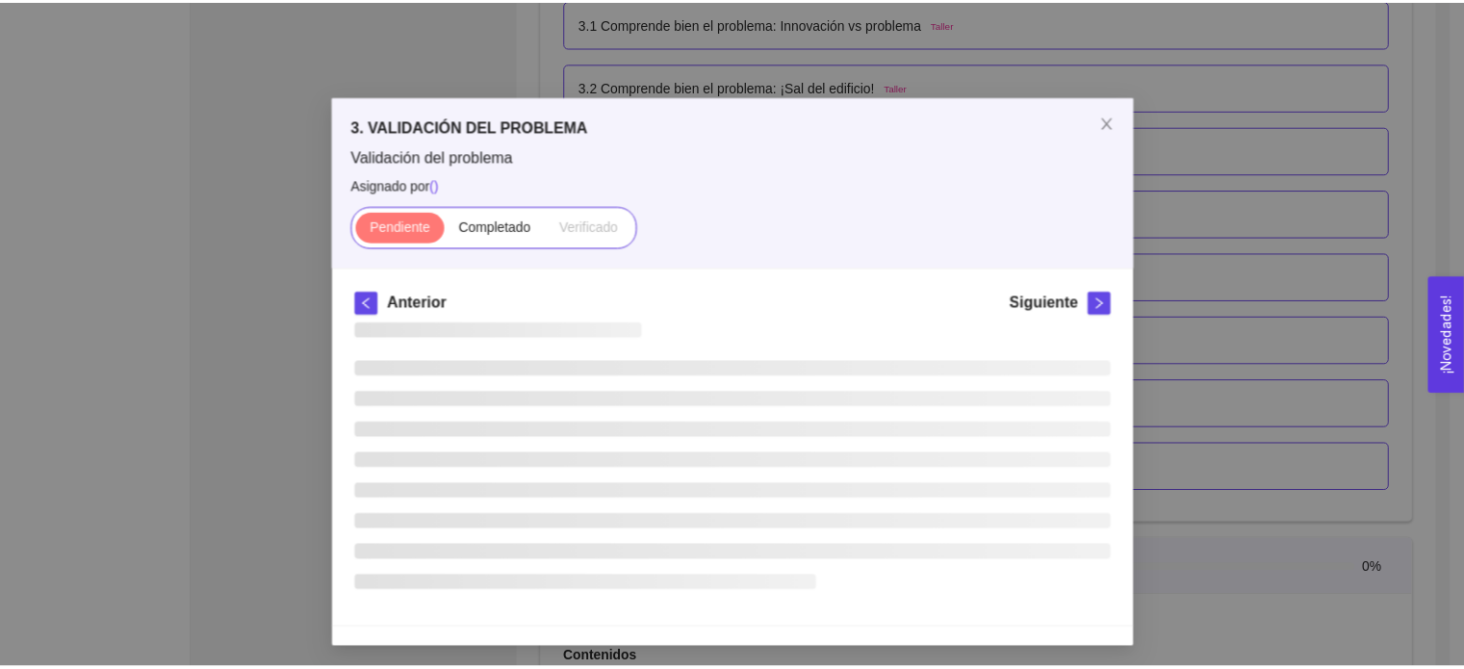
scroll to position [2, 0]
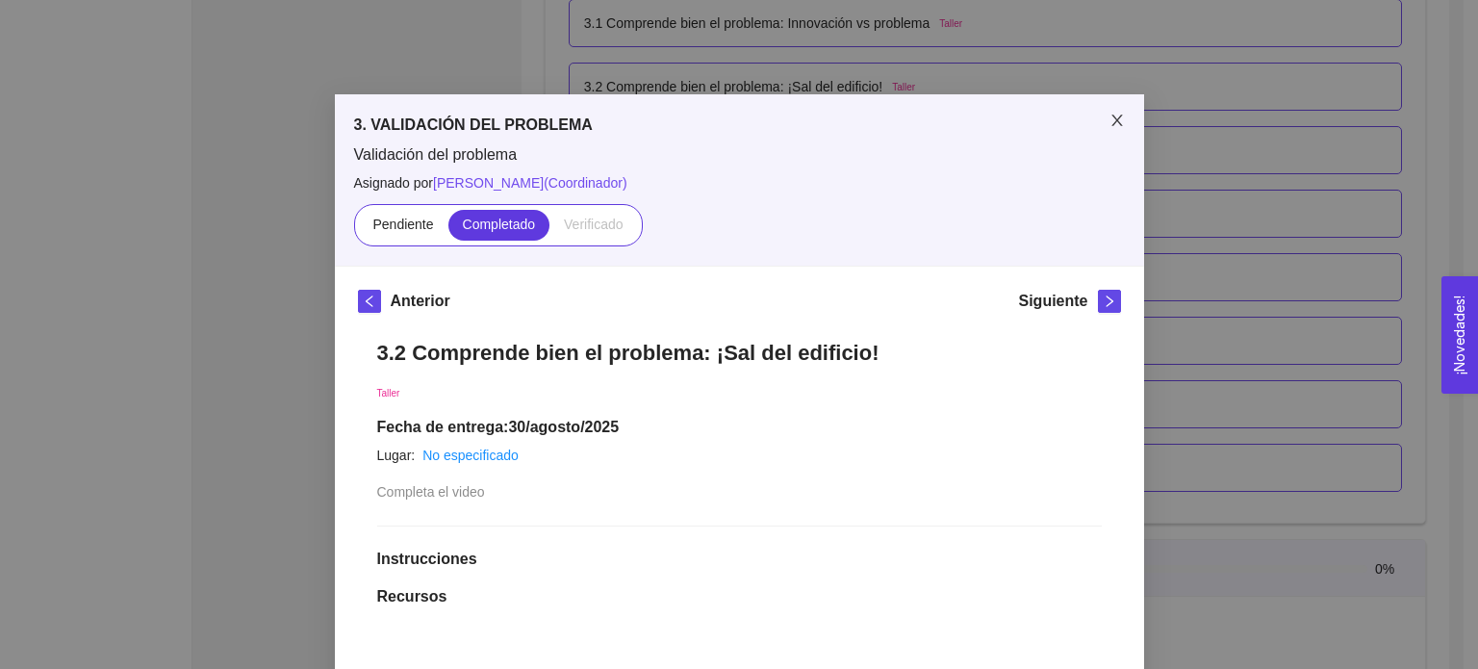
click at [1101, 138] on span "Close" at bounding box center [1117, 121] width 54 height 54
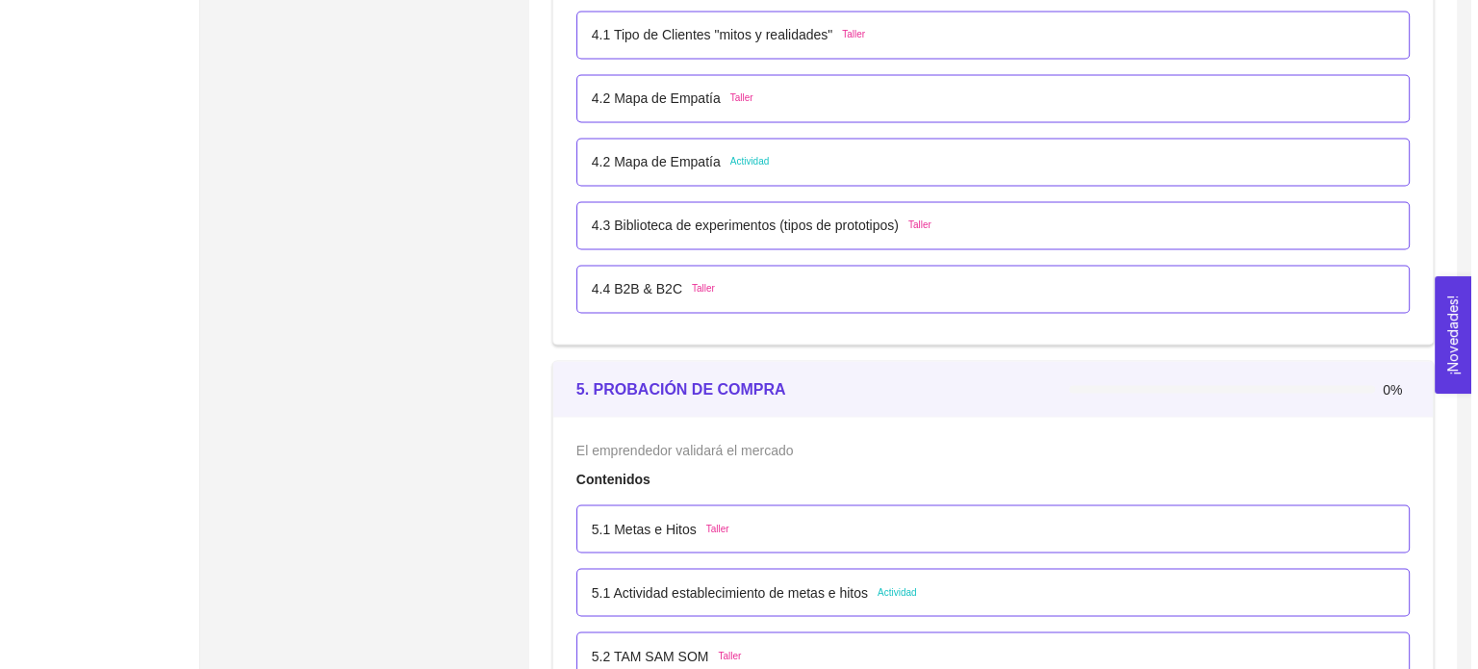
scroll to position [3304, 0]
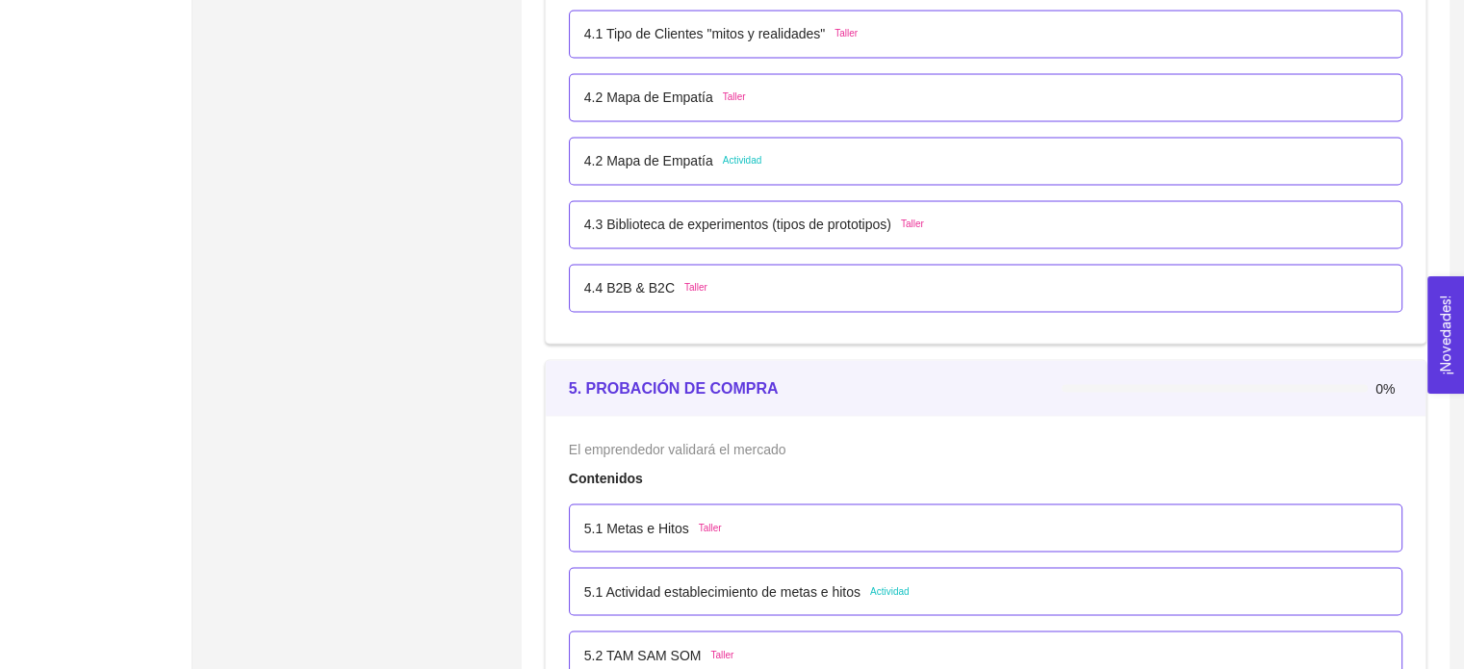
click at [1024, 129] on li "4.2 Mapa de Empatía Actividad" at bounding box center [985, 161] width 833 height 64
click at [998, 168] on div "4.2 Mapa de Empatía Actividad" at bounding box center [985, 161] width 833 height 48
click at [793, 164] on div "4.2 Mapa de Empatía Actividad" at bounding box center [985, 160] width 803 height 21
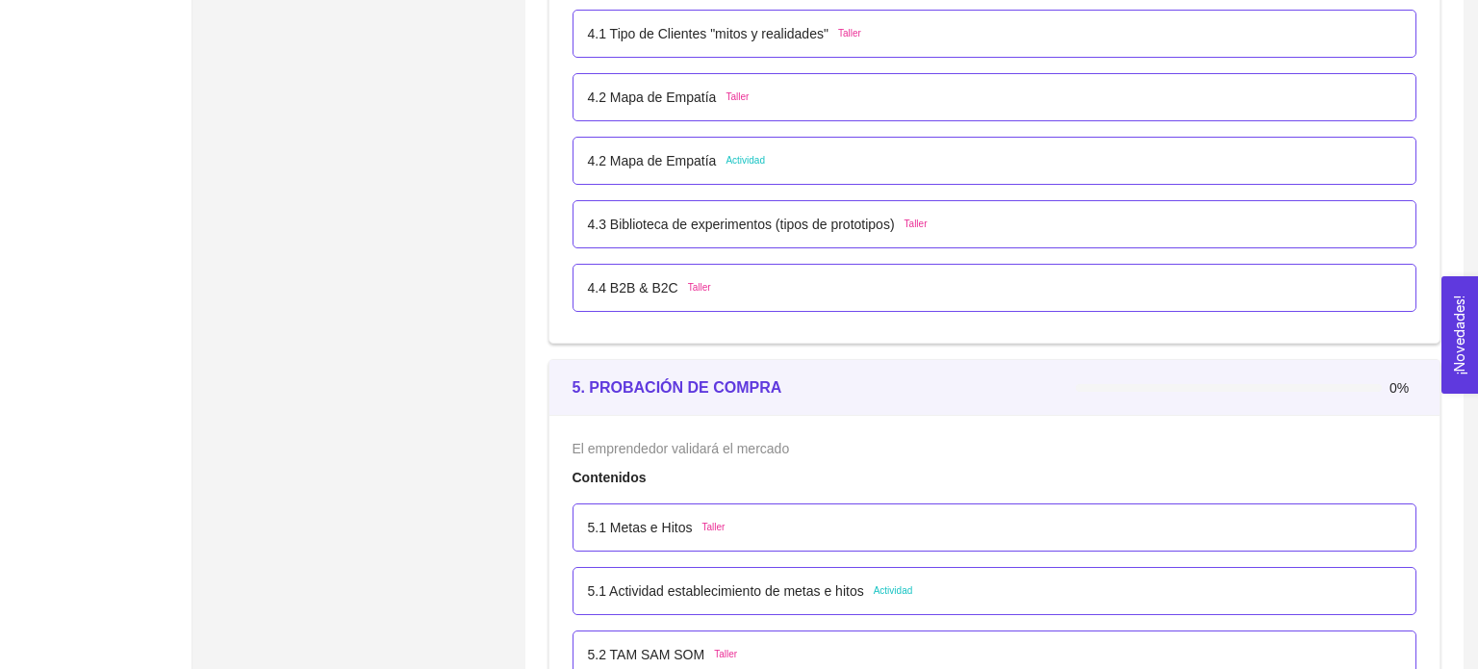
scroll to position [0, 0]
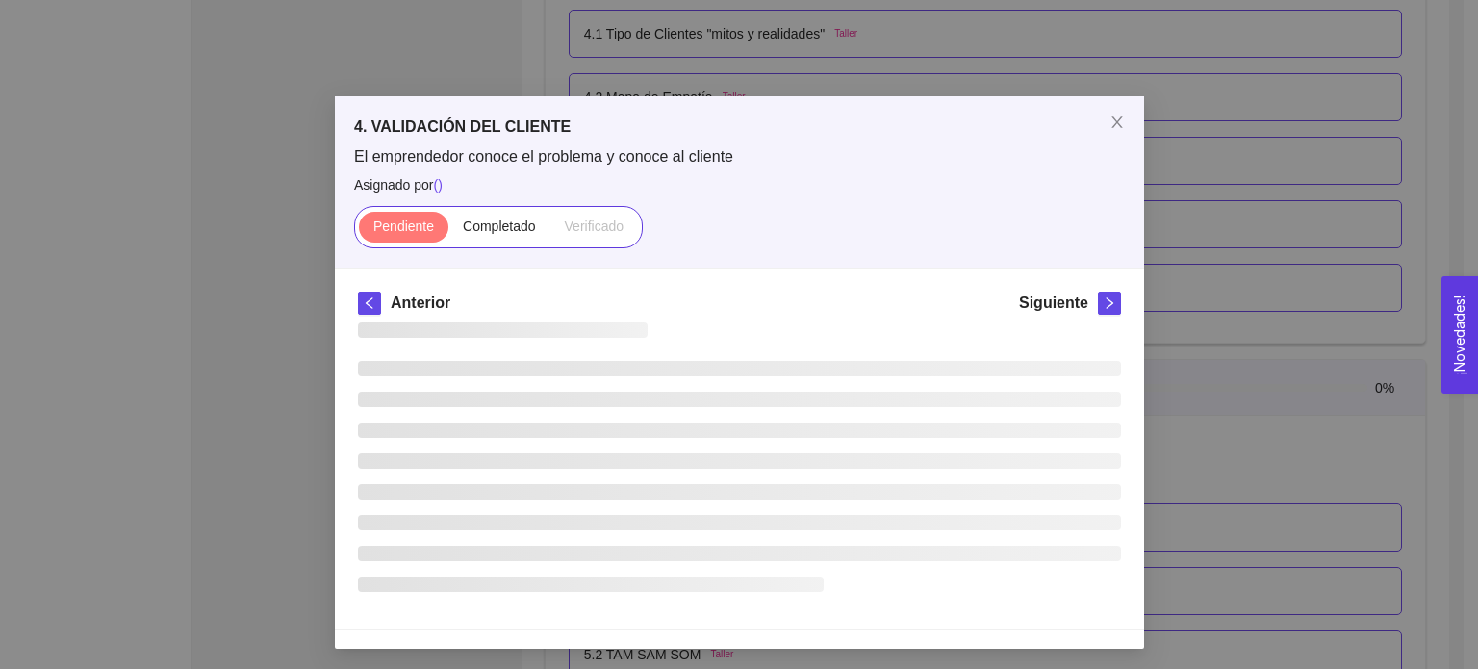
click at [793, 164] on span "El emprendedor conoce el problema y conoce al cliente" at bounding box center [739, 156] width 771 height 21
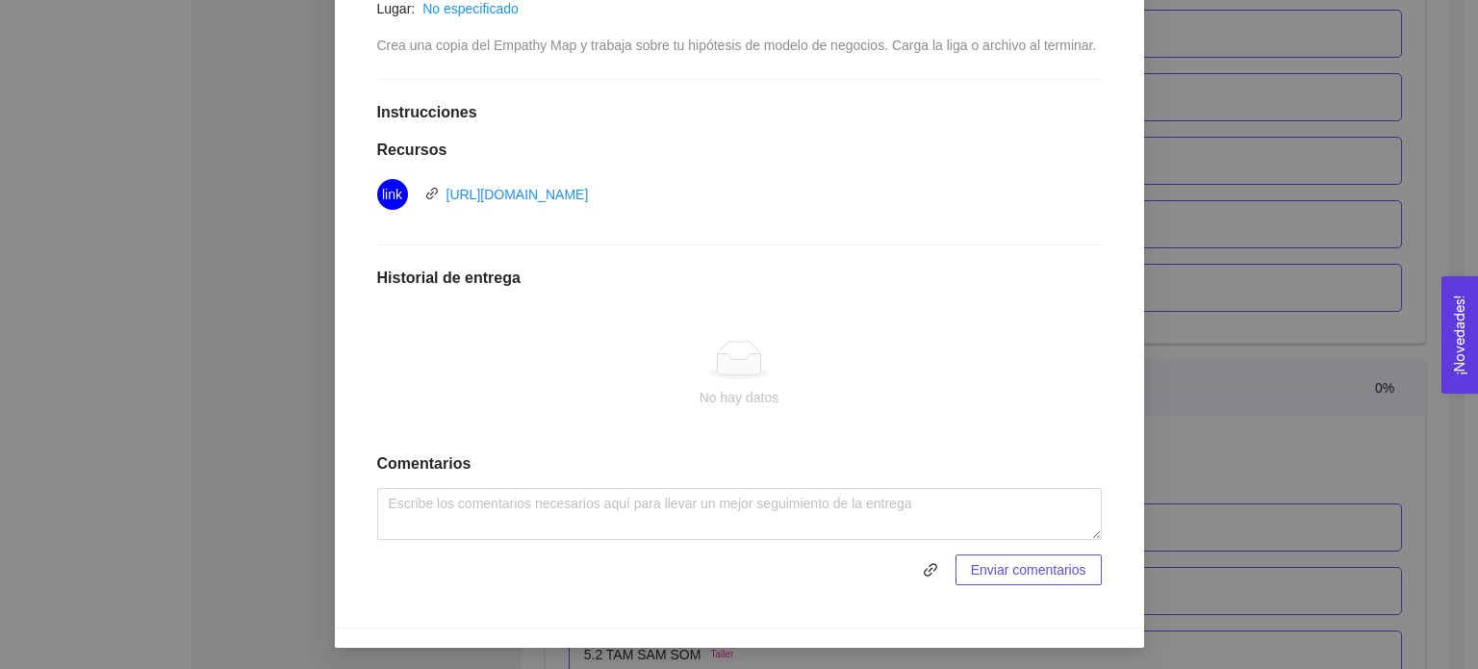
scroll to position [421, 0]
click at [589, 199] on link "[URL][DOMAIN_NAME]" at bounding box center [518, 195] width 142 height 15
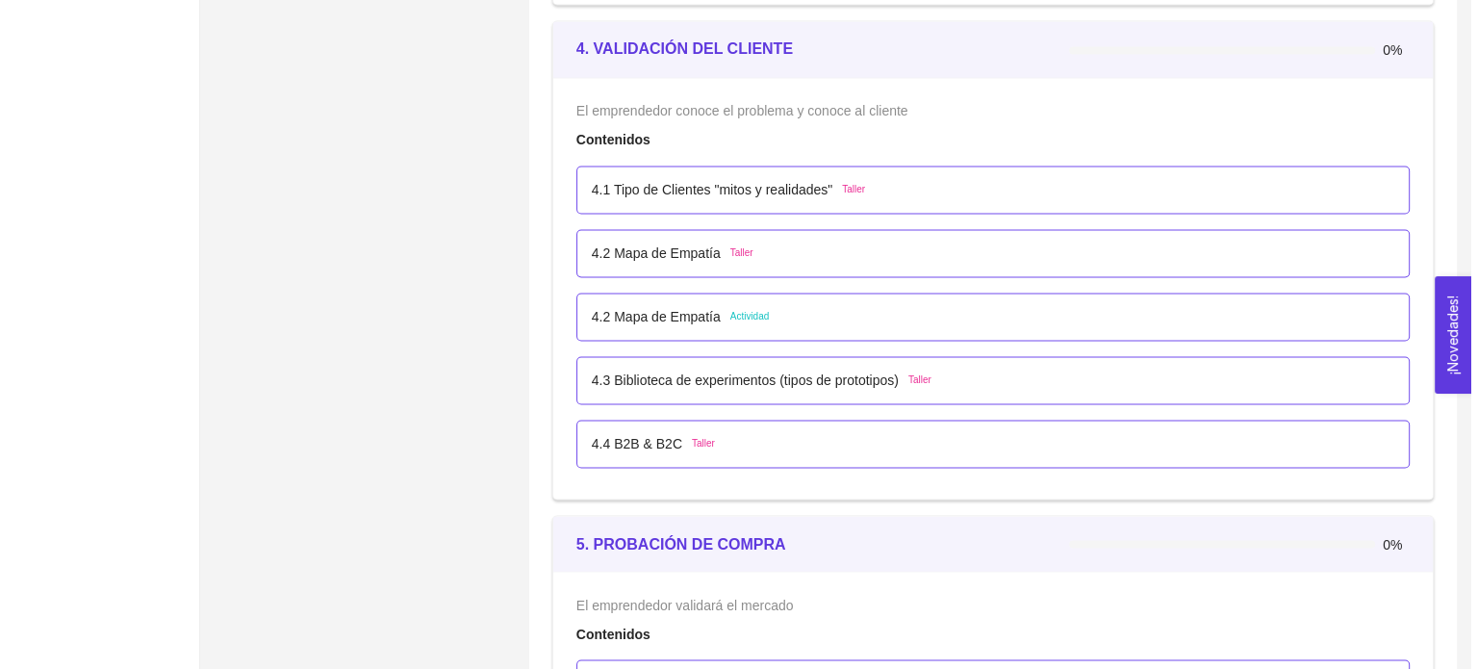
scroll to position [3176, 0]
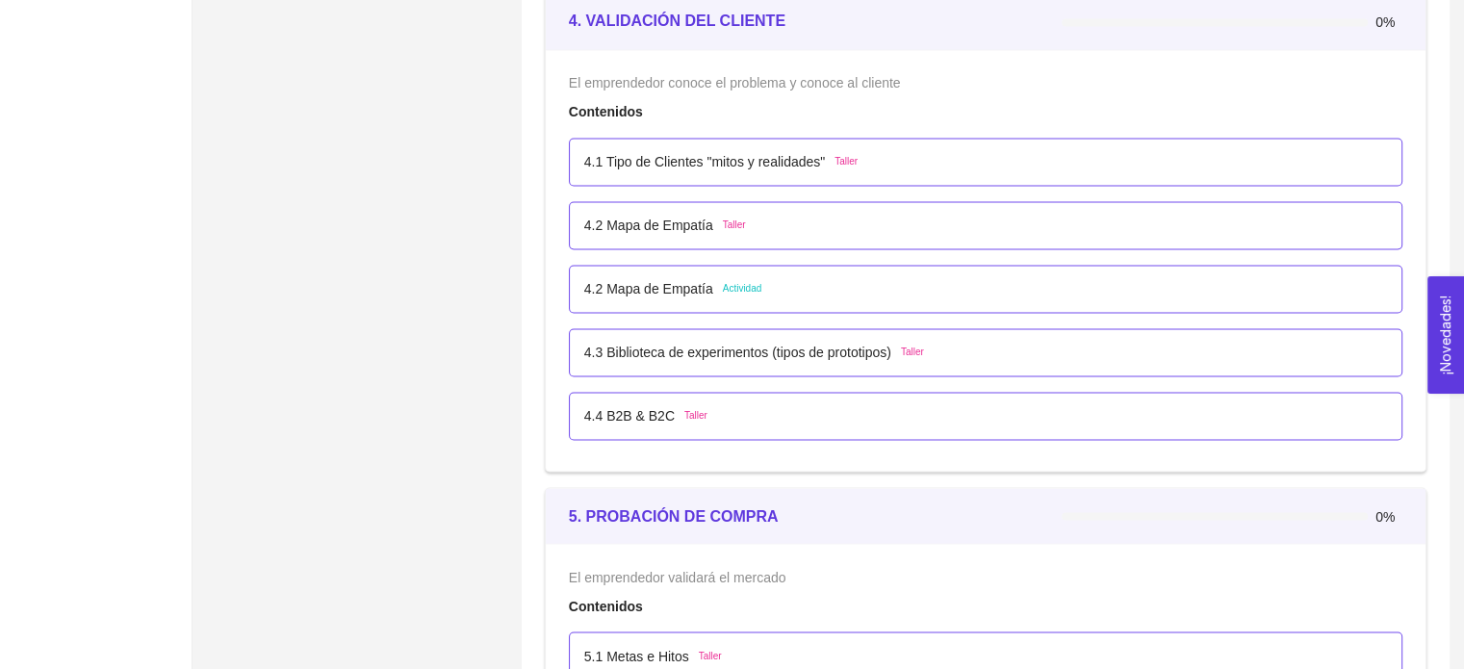
click at [774, 303] on div "4.2 Mapa de Empatía Actividad" at bounding box center [985, 289] width 833 height 48
click at [914, 278] on div "4.2 Mapa de Empatía Actividad" at bounding box center [985, 288] width 803 height 21
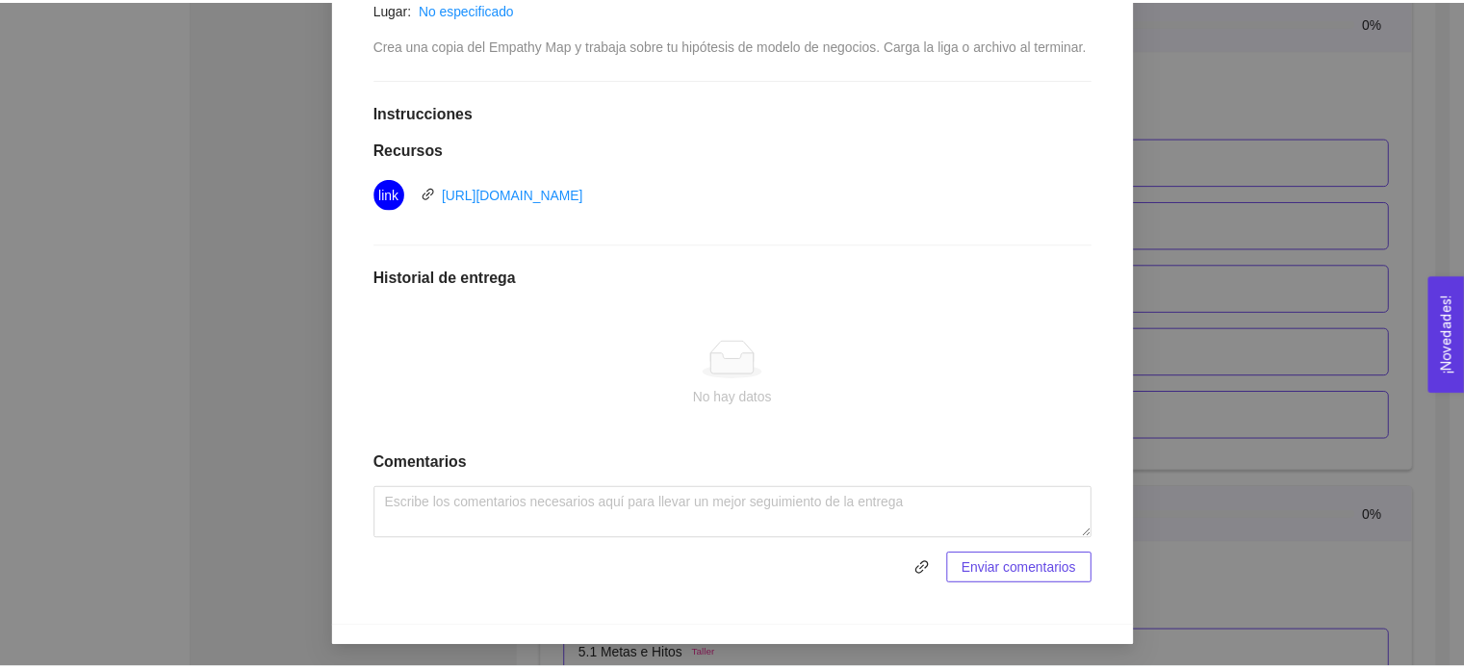
scroll to position [0, 0]
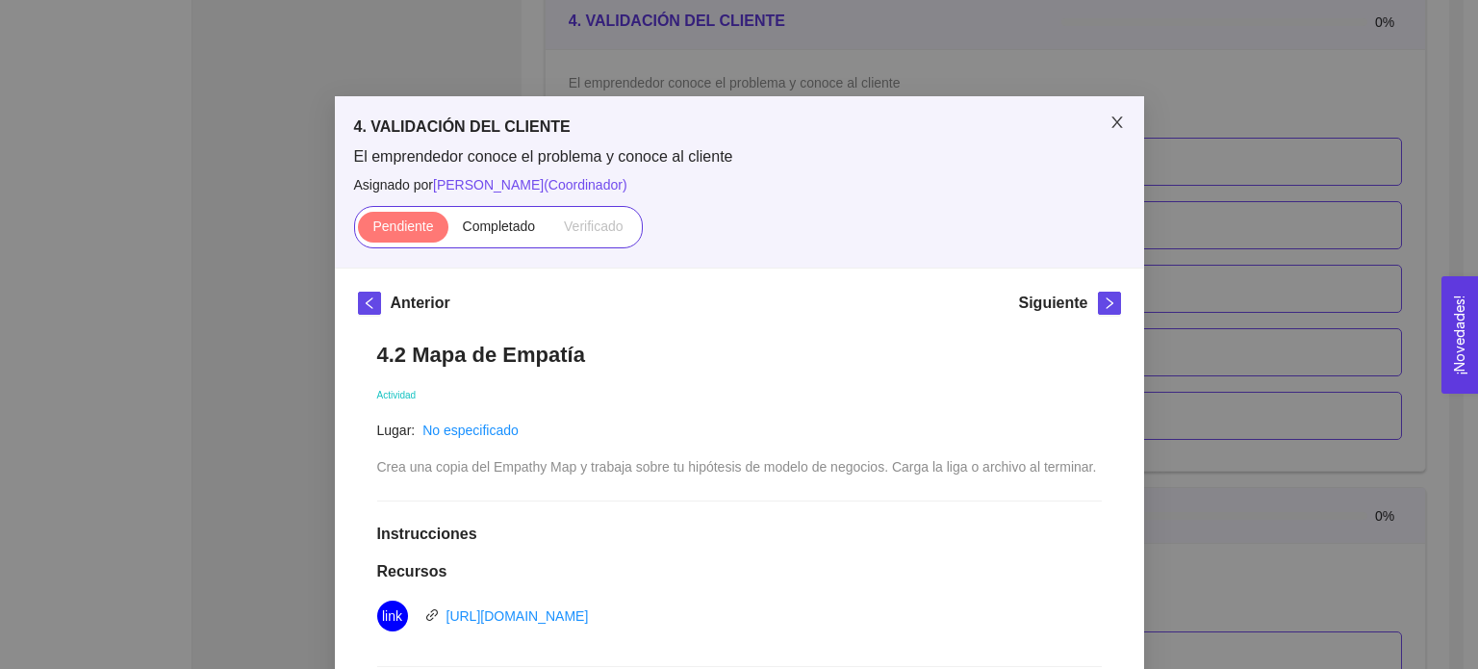
click at [1110, 130] on icon "close" at bounding box center [1117, 122] width 15 height 15
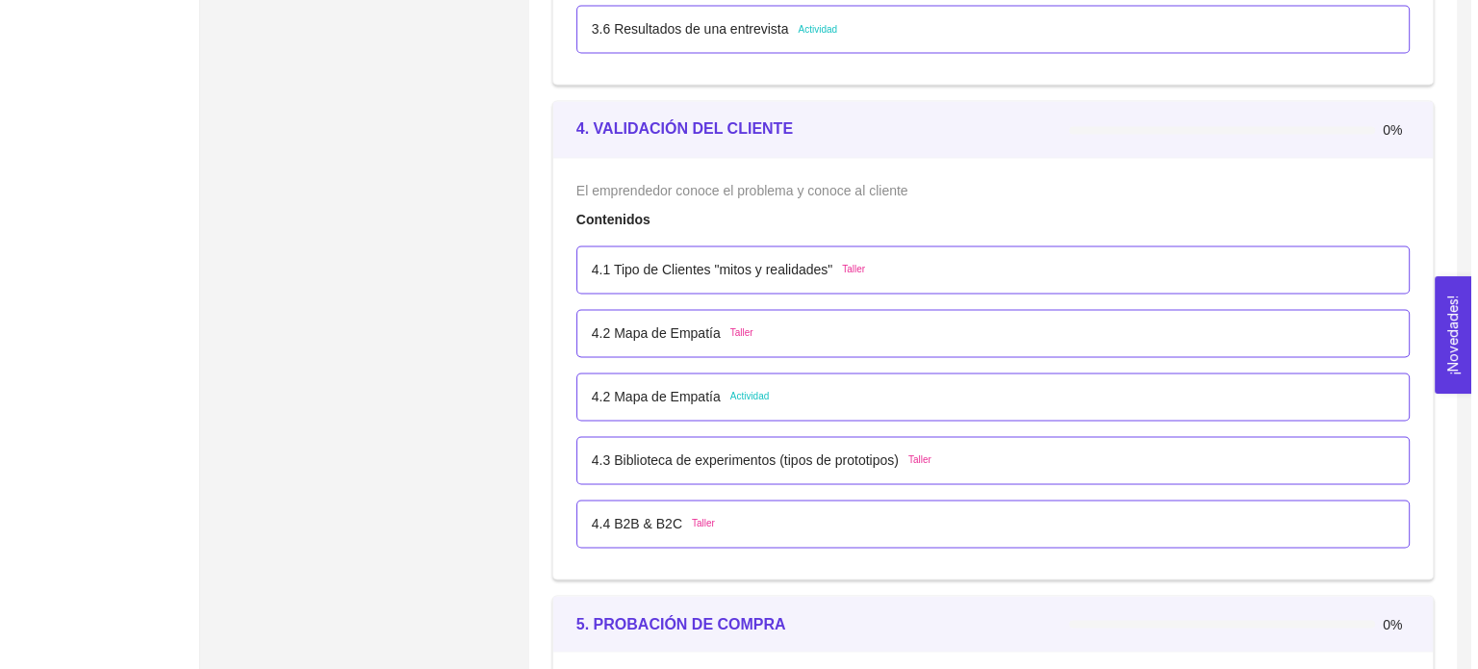
scroll to position [3048, 0]
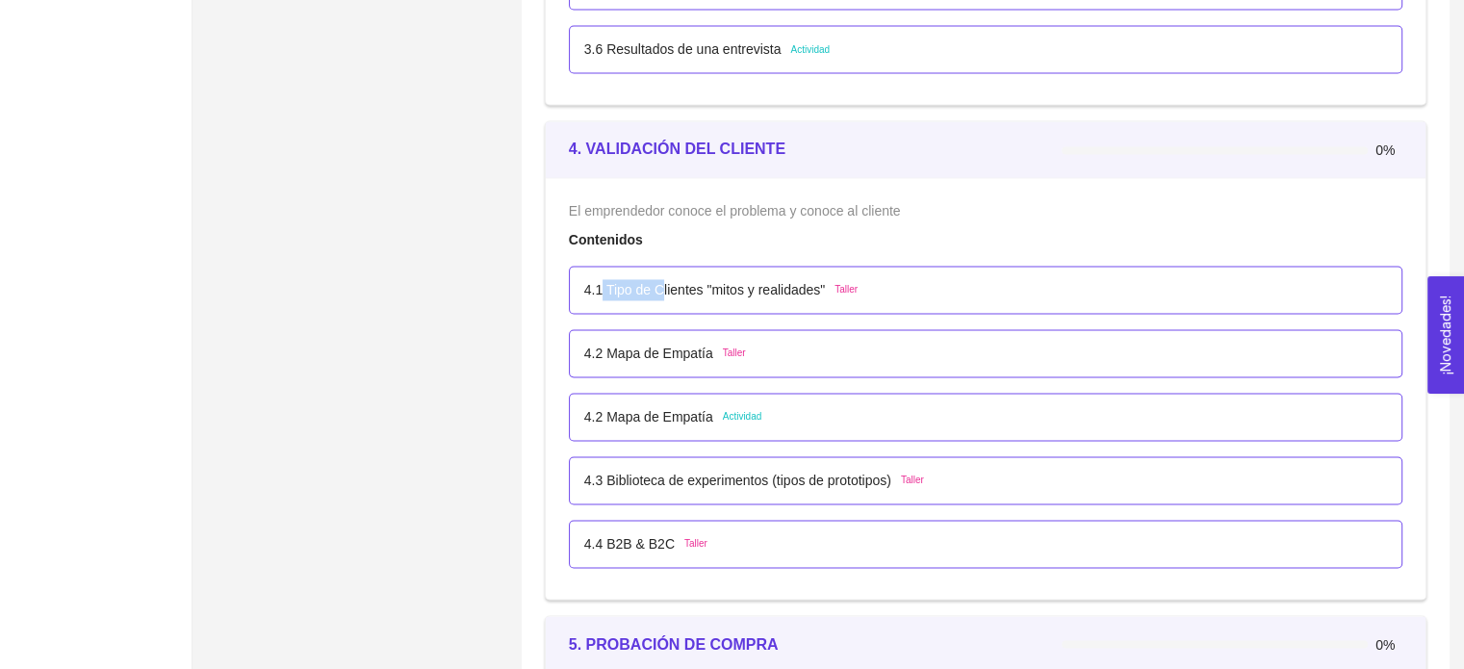
drag, startPoint x: 600, startPoint y: 284, endPoint x: 662, endPoint y: 299, distance: 64.4
click at [662, 299] on div "4.1 Tipo de Clientes "mitos y realidades" Taller" at bounding box center [985, 290] width 833 height 48
click at [991, 385] on li "4.2 Mapa de Empatía Actividad" at bounding box center [985, 417] width 833 height 64
drag, startPoint x: 719, startPoint y: 417, endPoint x: 608, endPoint y: 415, distance: 110.7
click at [608, 415] on div "4.2 Mapa de Empatía Actividad" at bounding box center [672, 416] width 177 height 21
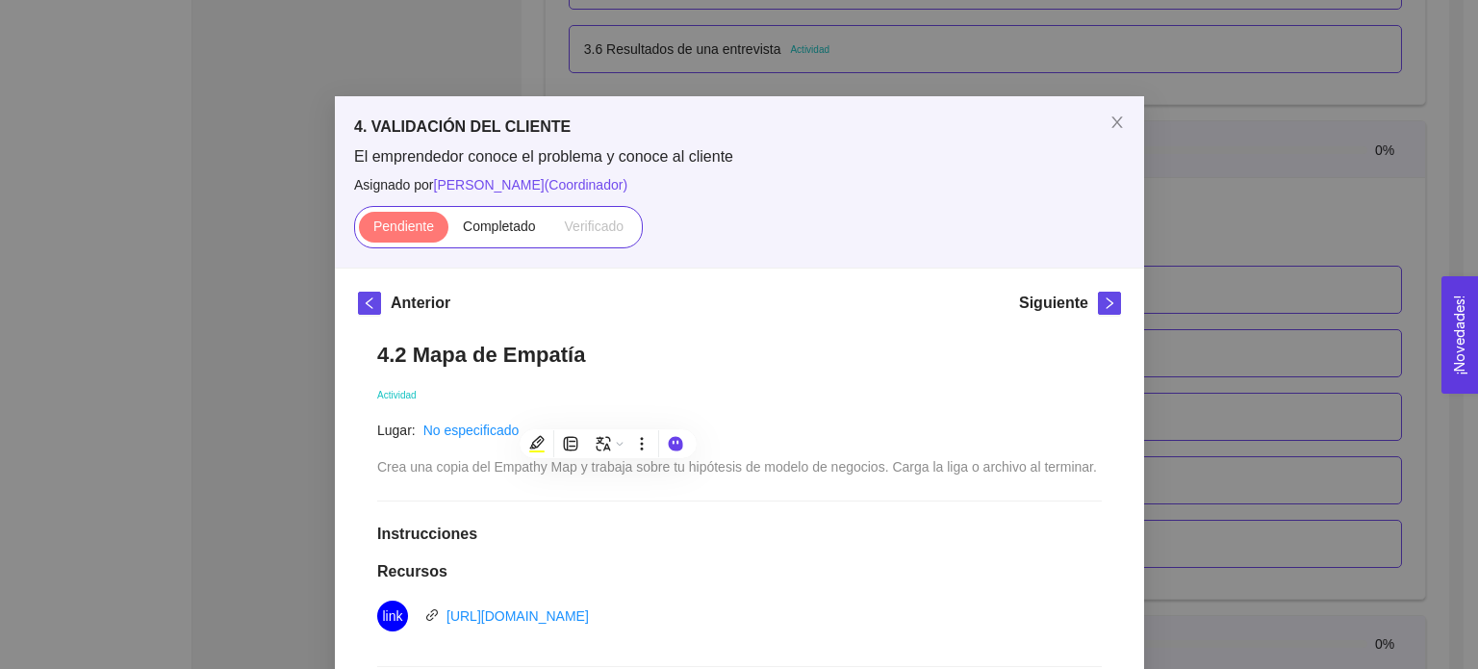
copy p "Mapa de Empatía"
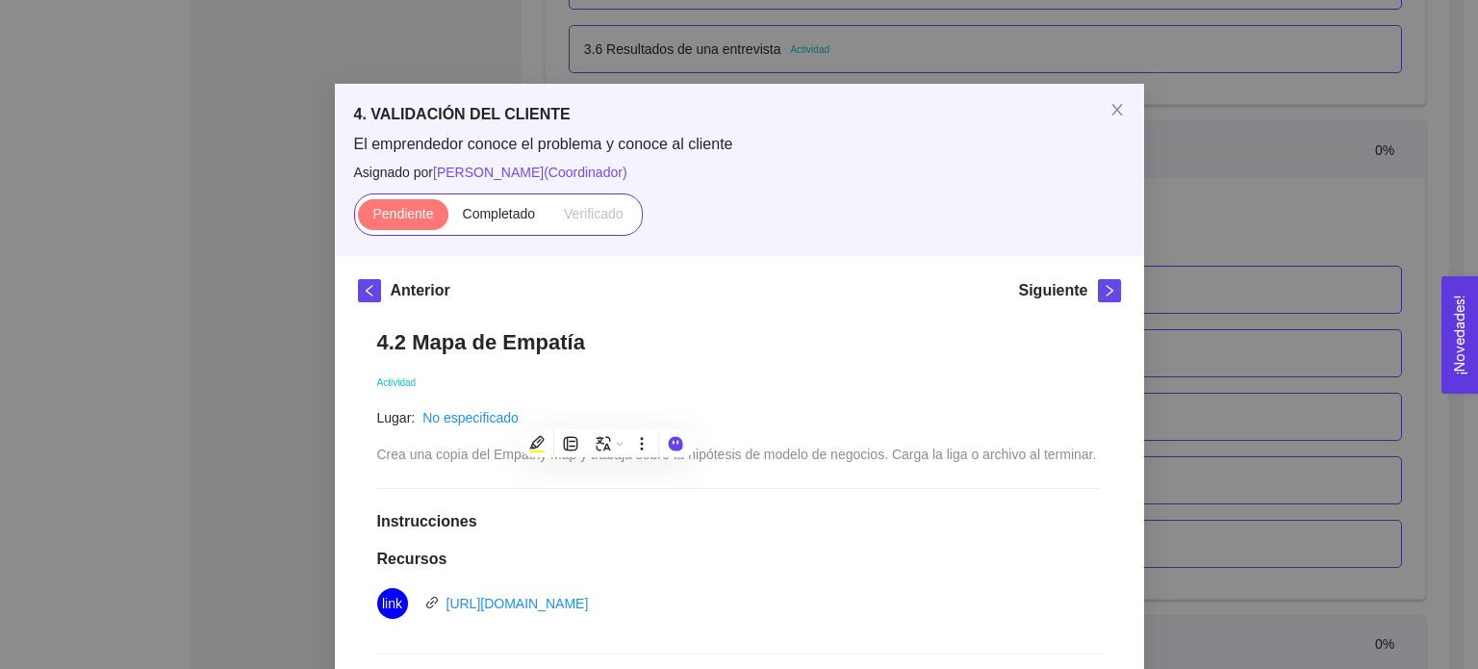
scroll to position [0, 0]
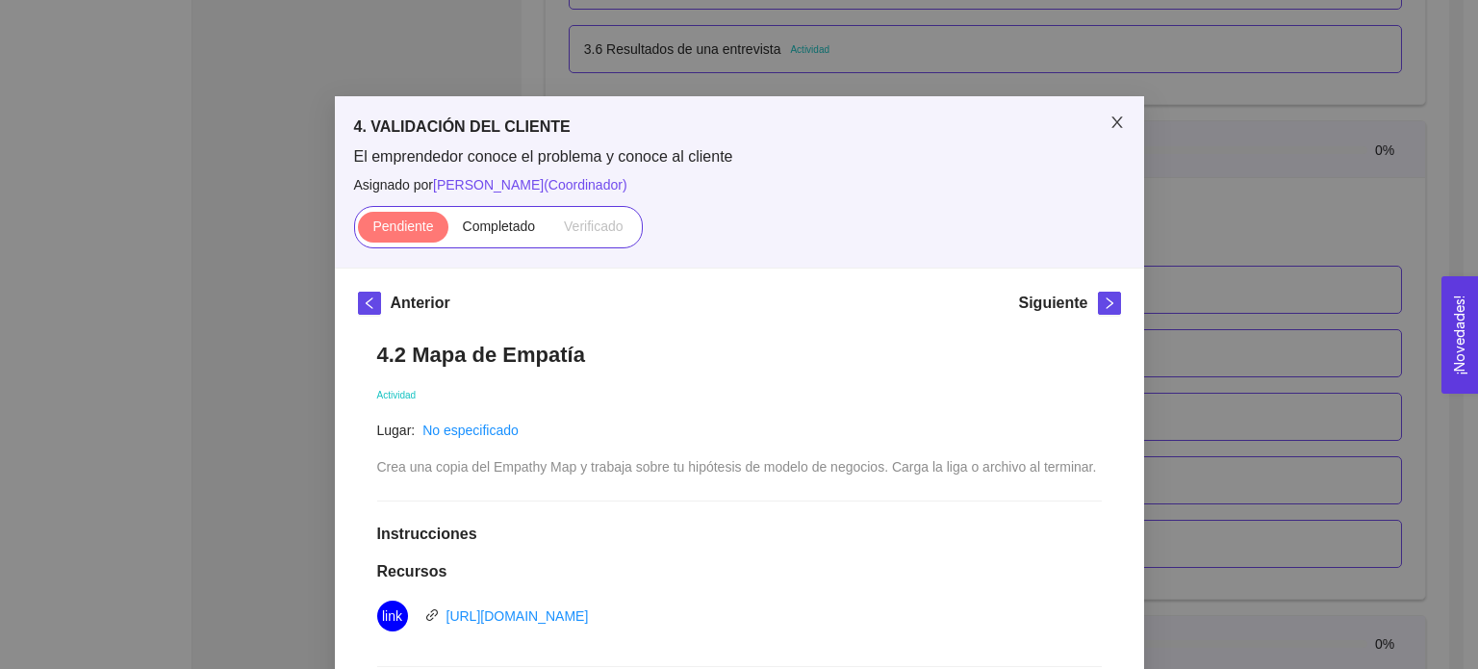
click at [1090, 124] on span "Close" at bounding box center [1117, 123] width 54 height 54
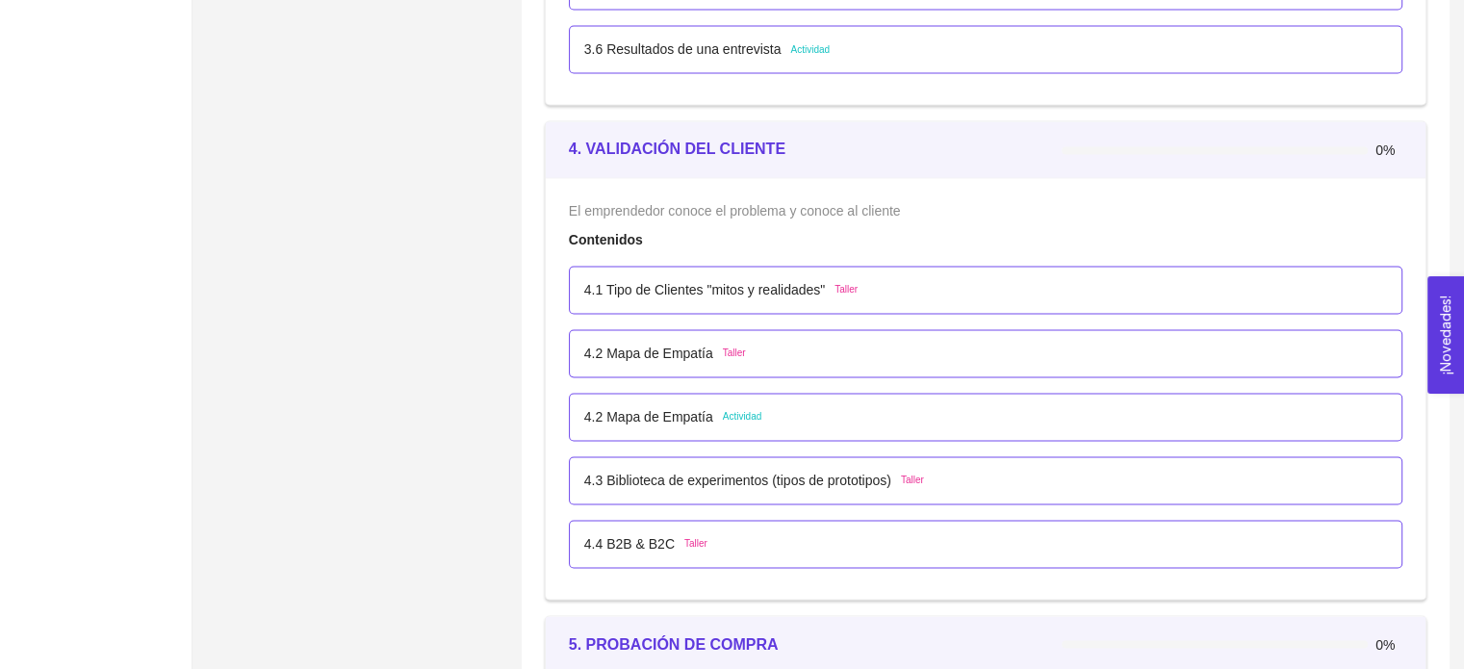
click at [878, 288] on div "4.1 Tipo de Clientes "mitos y realidades" Taller" at bounding box center [985, 289] width 803 height 21
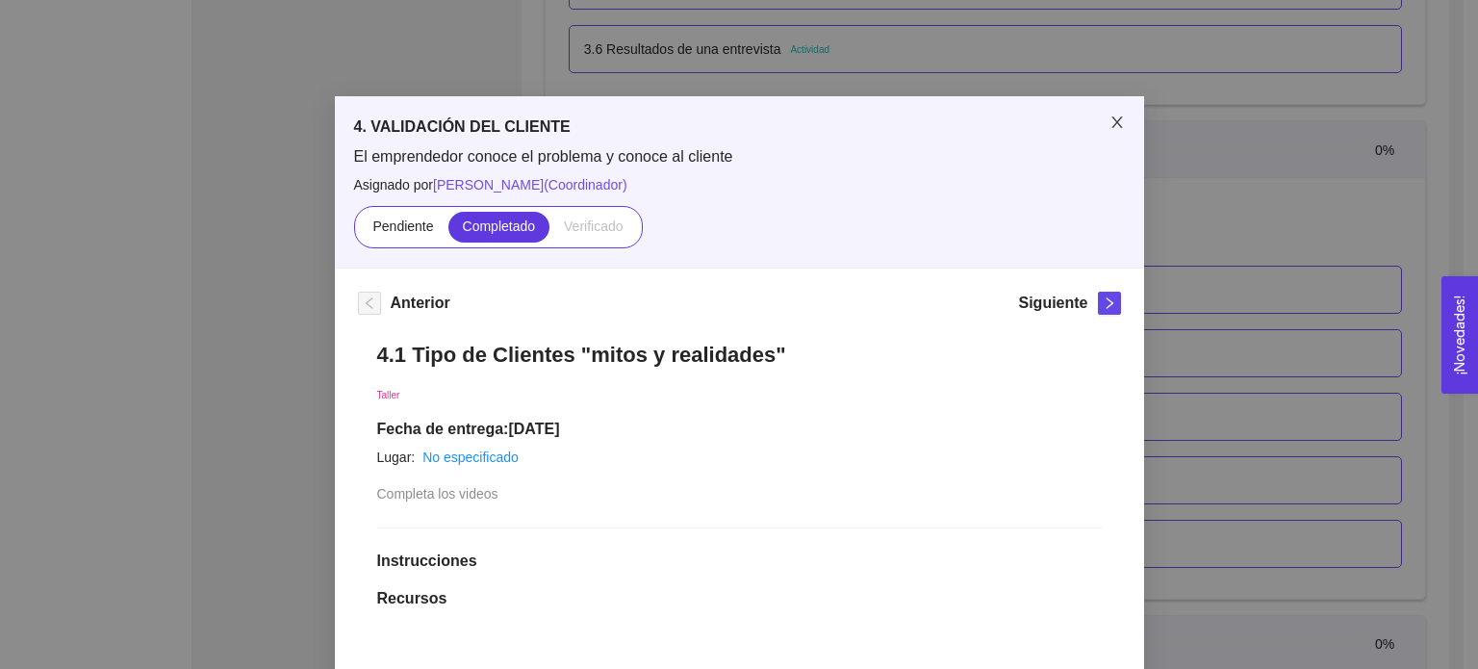
click at [1110, 130] on icon "close" at bounding box center [1117, 122] width 15 height 15
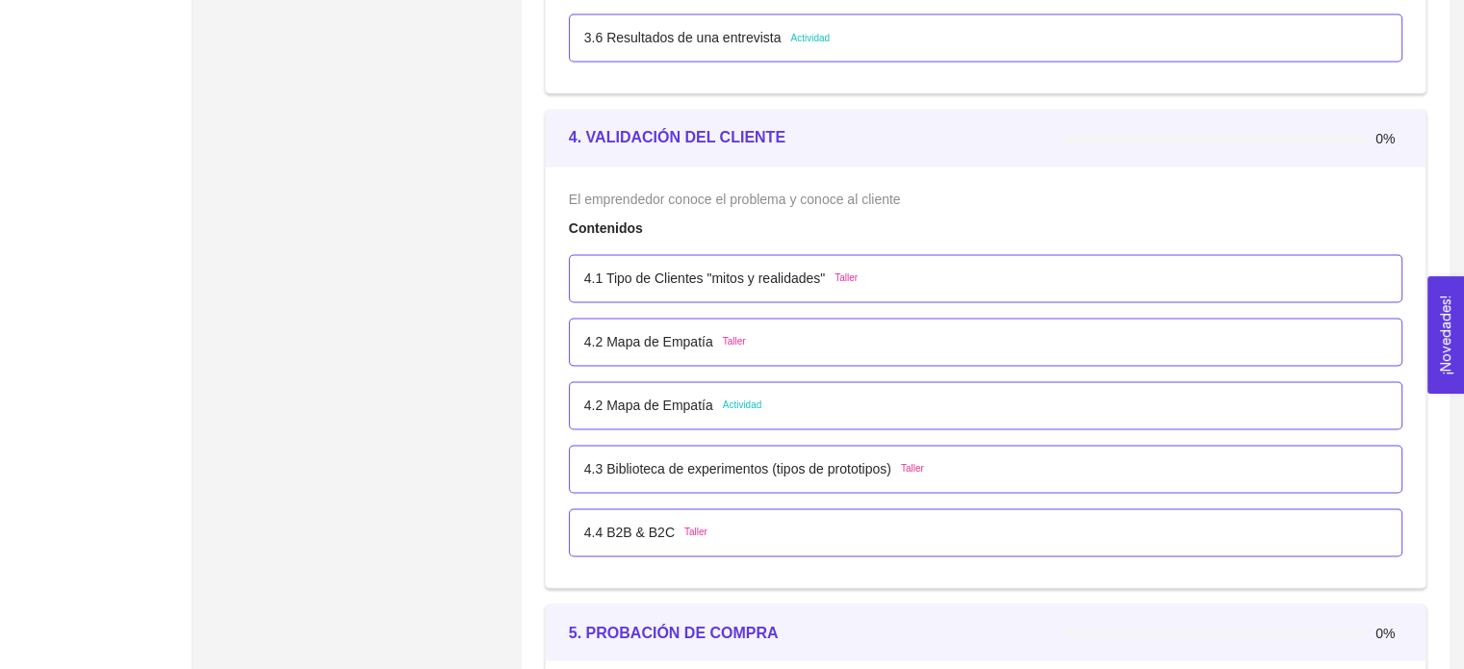
scroll to position [3060, 0]
